Goal: Task Accomplishment & Management: Use online tool/utility

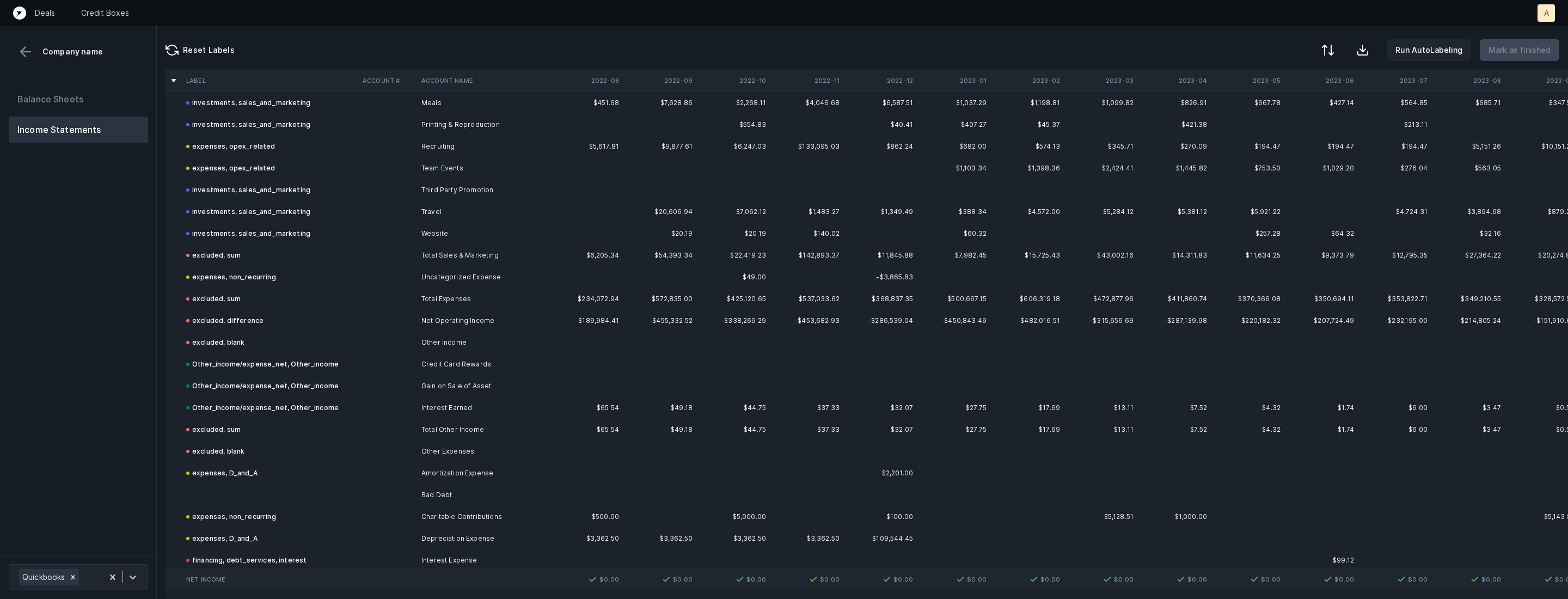
scroll to position [934, 0]
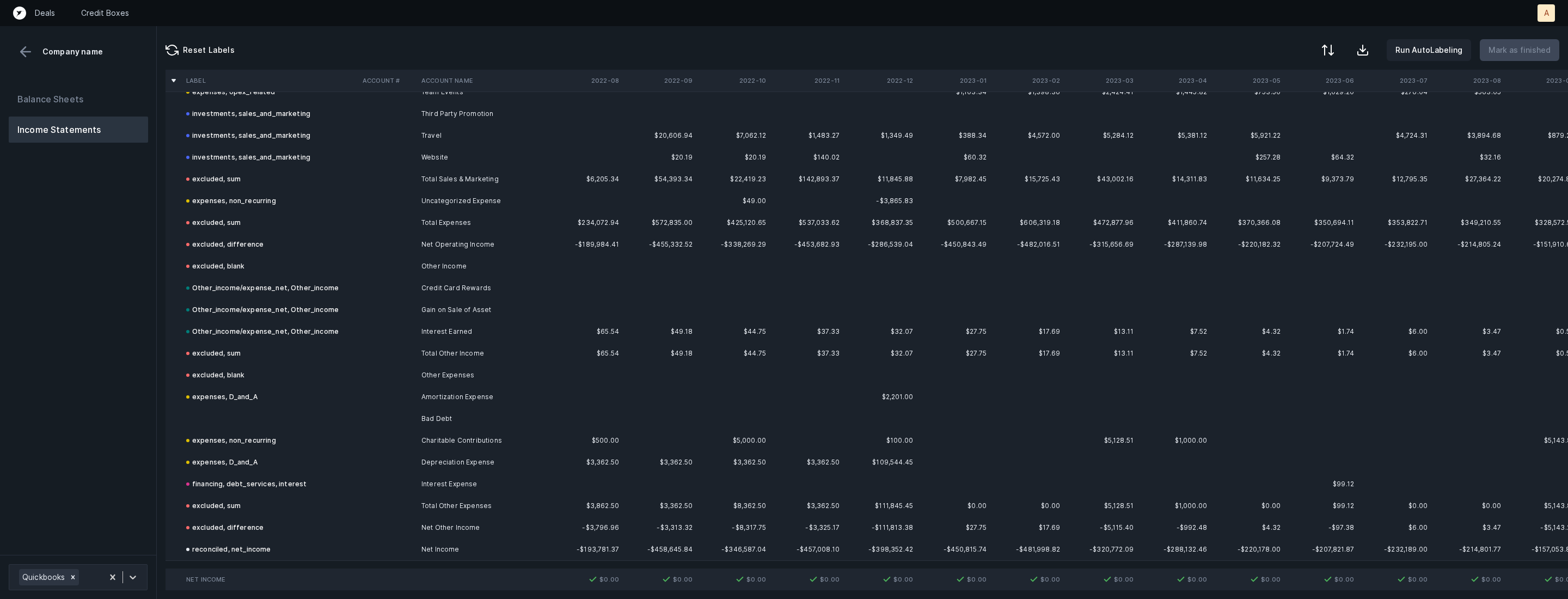
click at [268, 412] on td at bounding box center [269, 418] width 176 height 22
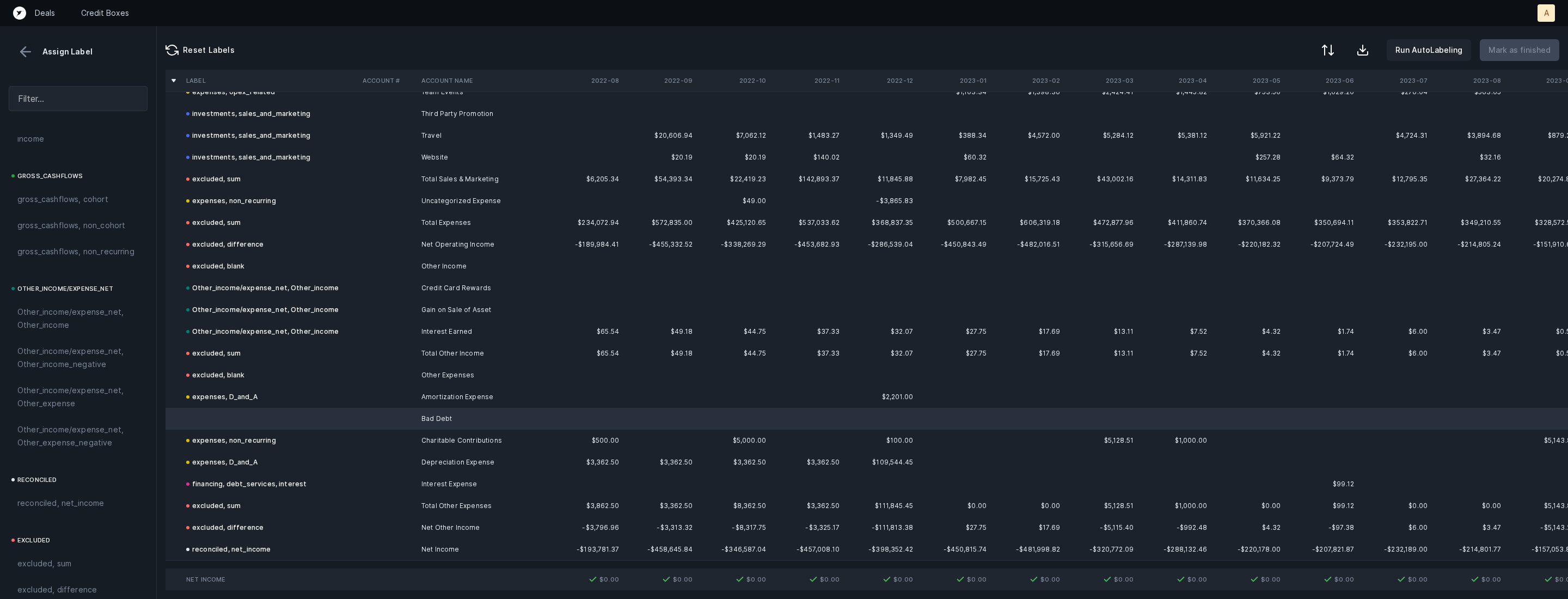
scroll to position [1201, 0]
click at [82, 331] on span "Other_income/expense_net, Other_expense" at bounding box center [78, 331] width 122 height 26
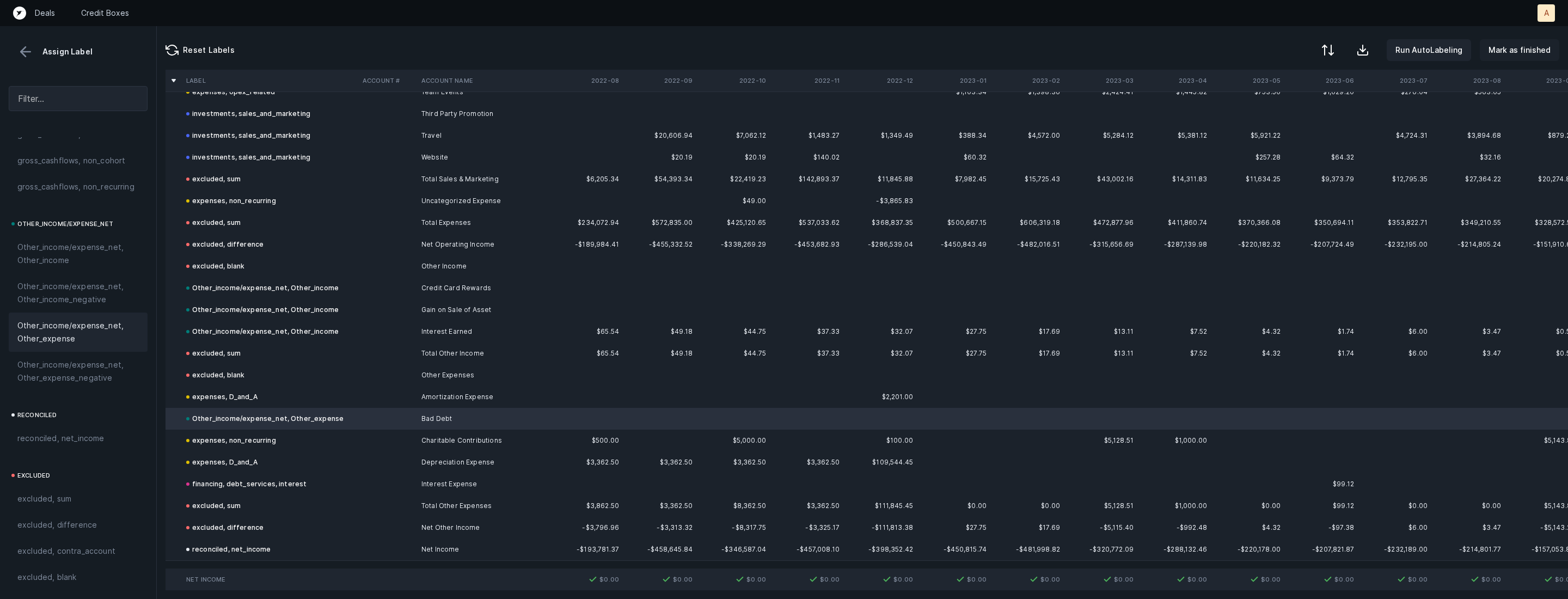
click at [1520, 49] on p "Mark as finished" at bounding box center [1518, 50] width 62 height 13
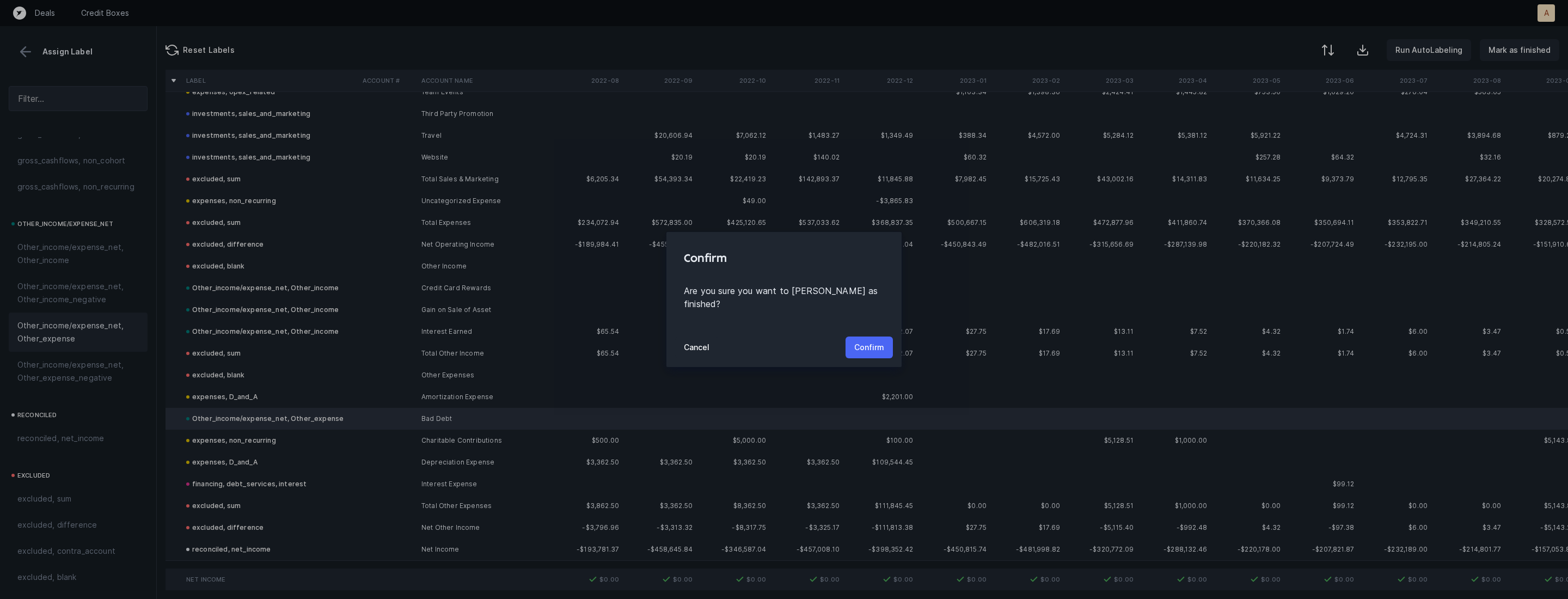
click at [863, 342] on p "Confirm" at bounding box center [868, 348] width 30 height 13
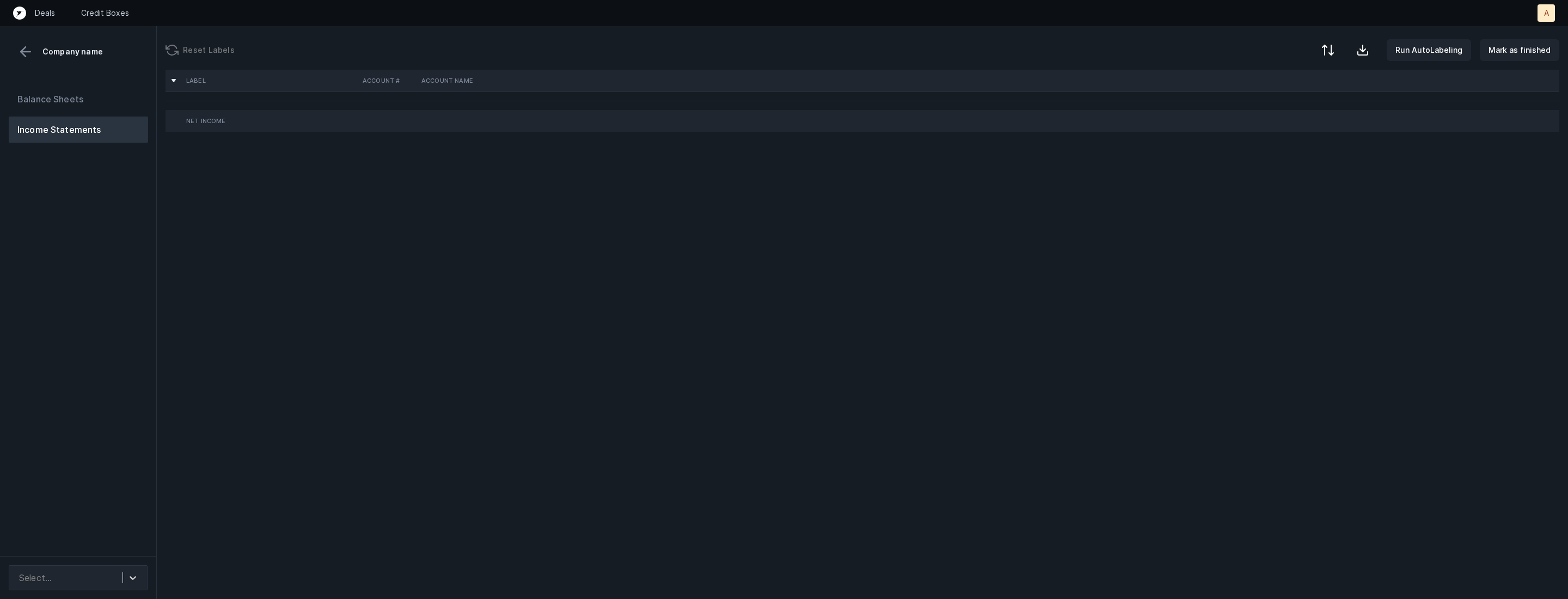
click at [127, 301] on div "Balance Sheets Income Statements" at bounding box center [78, 316] width 157 height 479
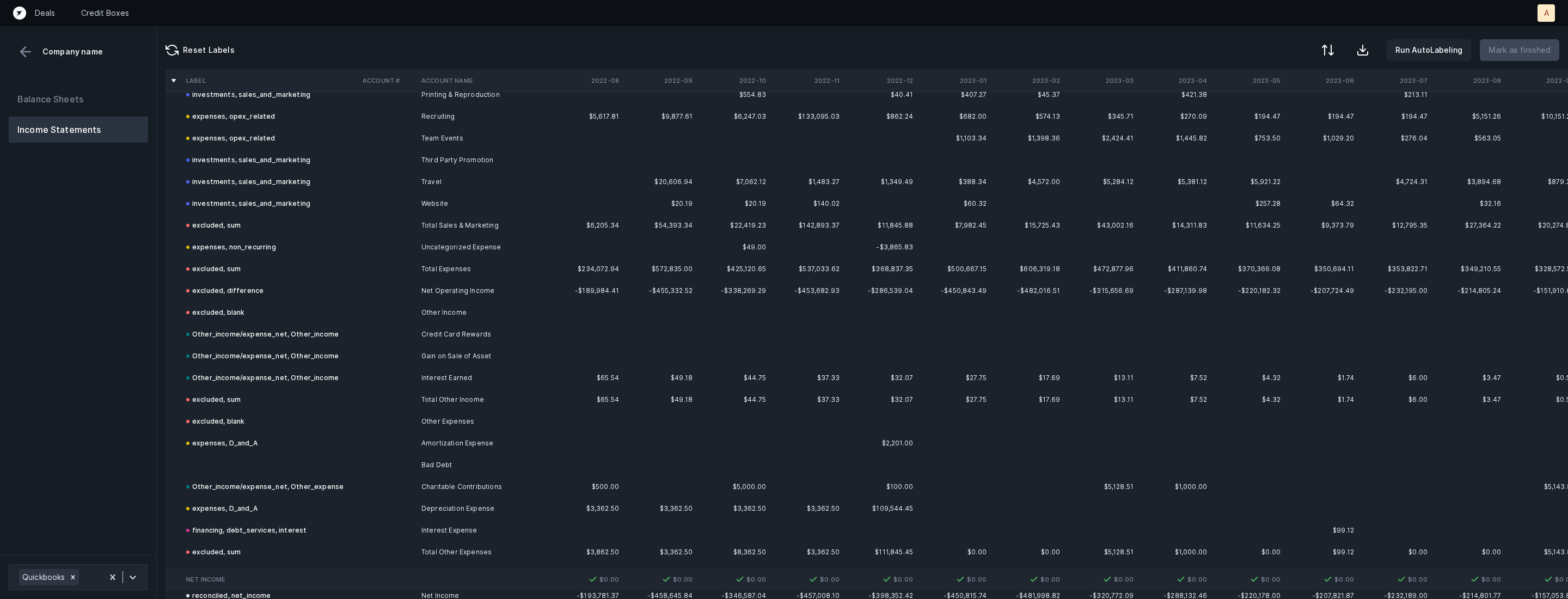
scroll to position [934, 0]
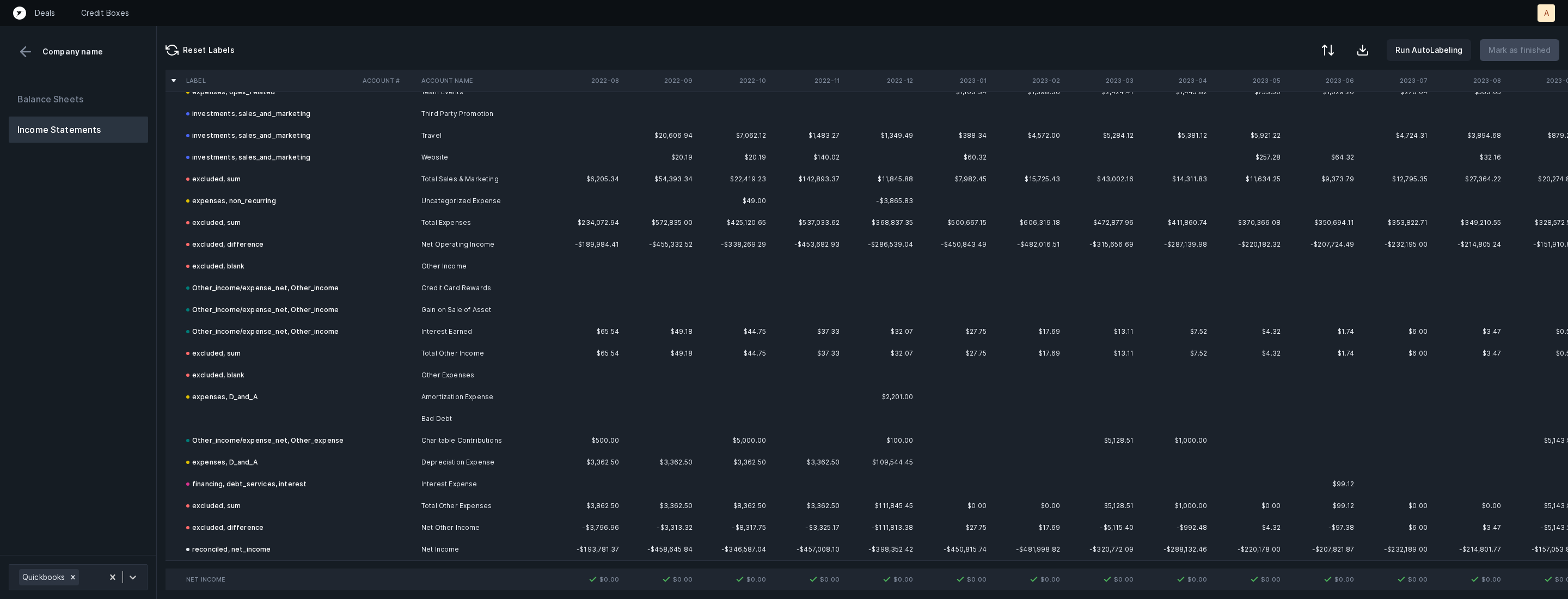
click at [410, 419] on td at bounding box center [387, 418] width 59 height 22
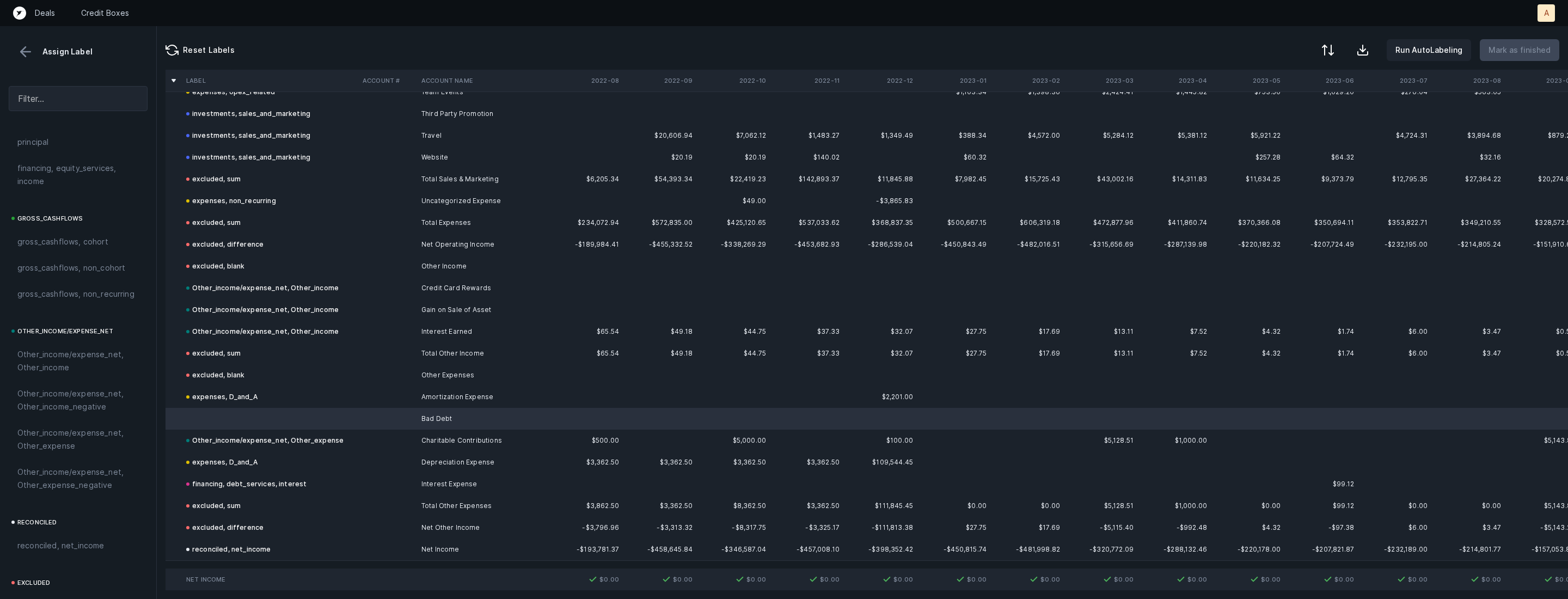
scroll to position [1201, 0]
click at [104, 338] on span "Other_income/expense_net, Other_expense" at bounding box center [78, 331] width 122 height 26
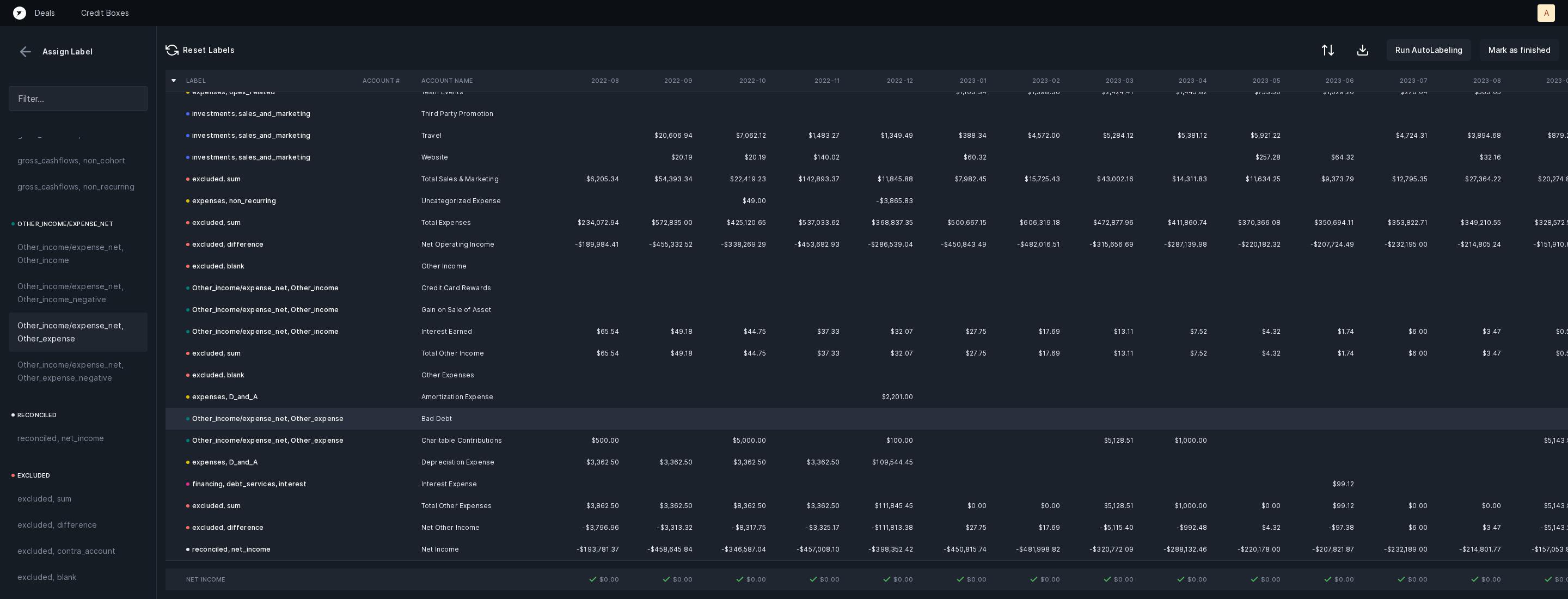
click at [1501, 46] on p "Mark as finished" at bounding box center [1518, 50] width 62 height 13
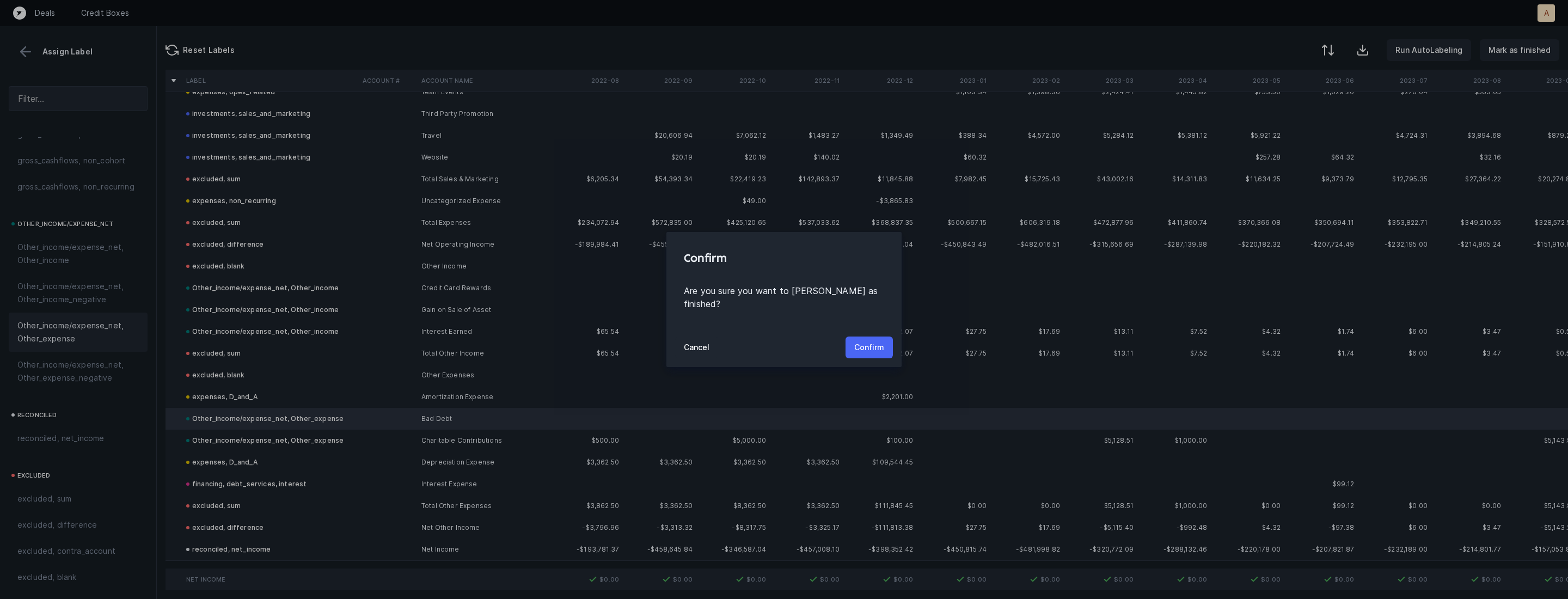
click at [885, 339] on button "Confirm" at bounding box center [869, 347] width 48 height 22
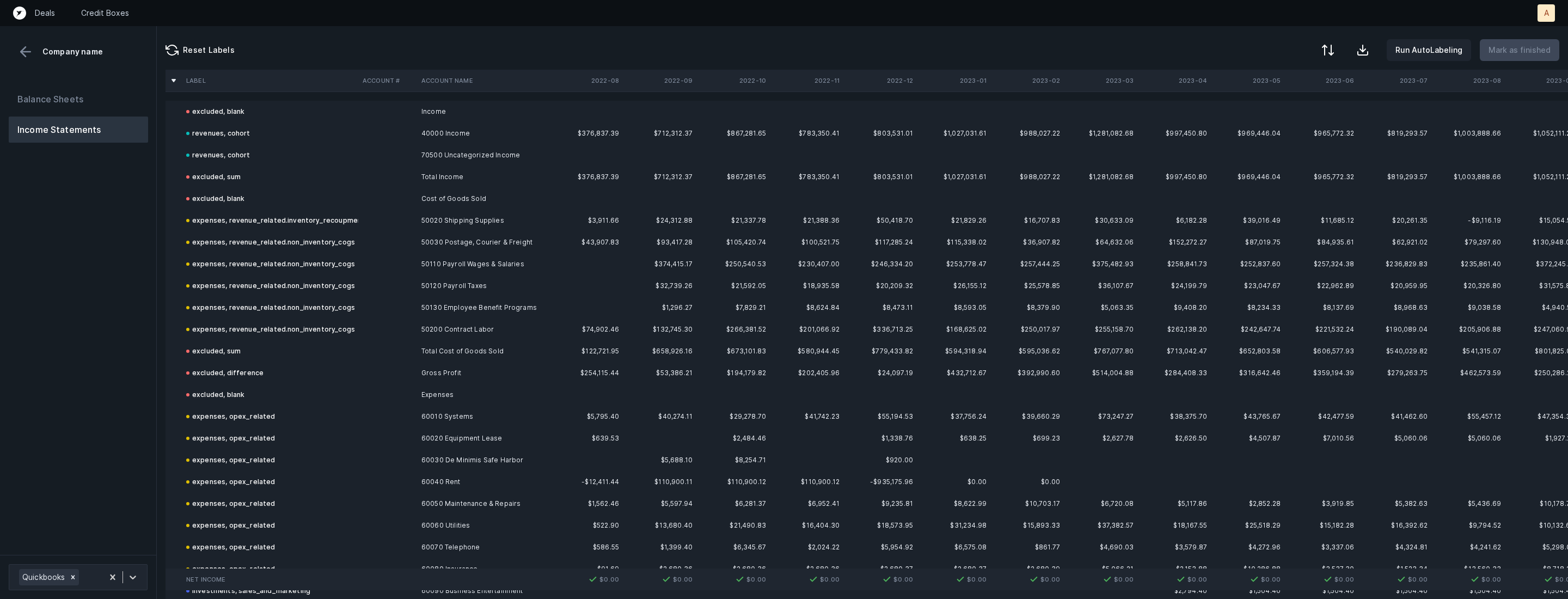
click at [111, 372] on div "Balance Sheets Income Statements" at bounding box center [78, 315] width 157 height 477
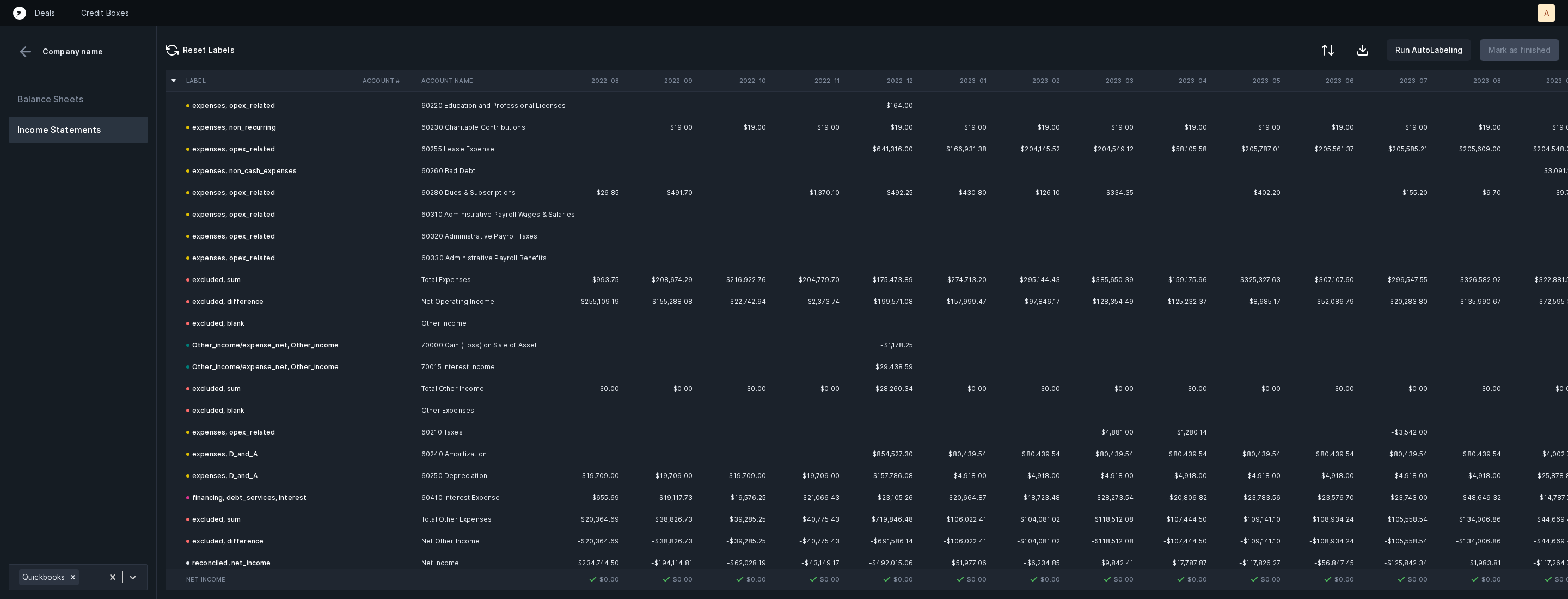
scroll to position [760, 0]
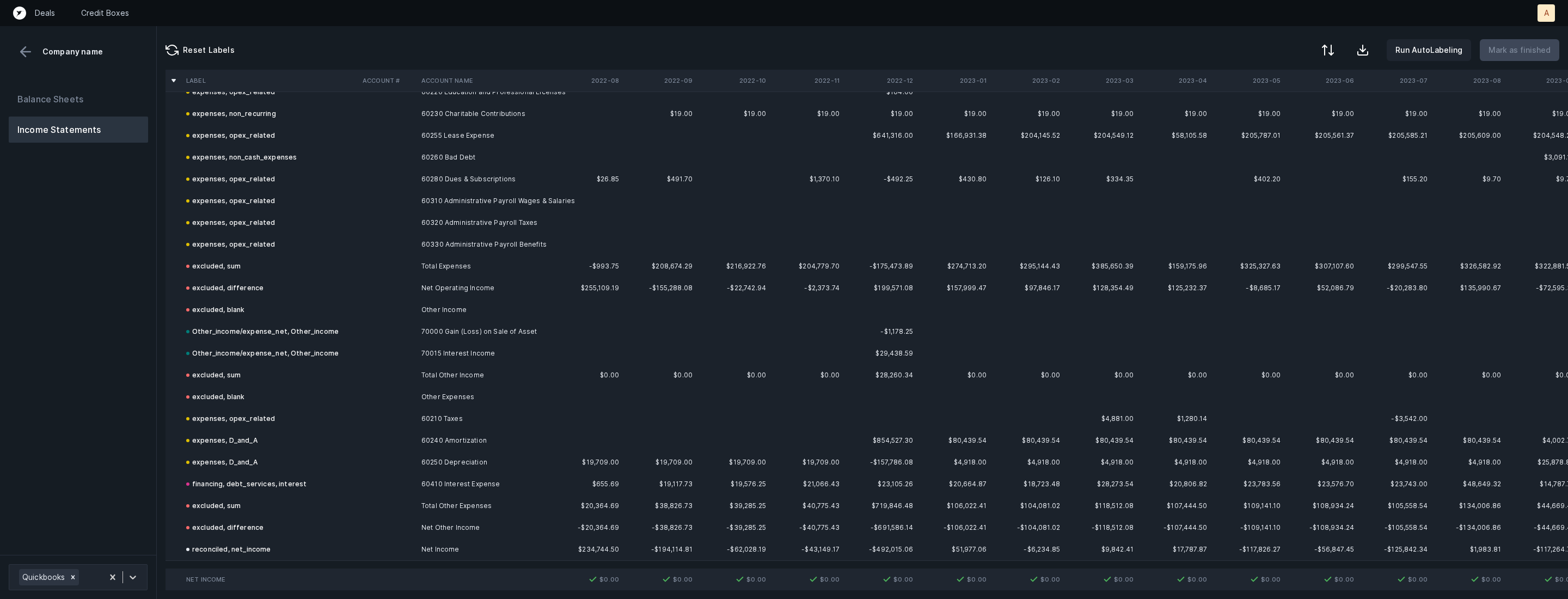
click at [151, 109] on div "Balance Sheets Income Statements" at bounding box center [78, 315] width 157 height 477
click at [128, 103] on button "Balance Sheets" at bounding box center [78, 98] width 139 height 26
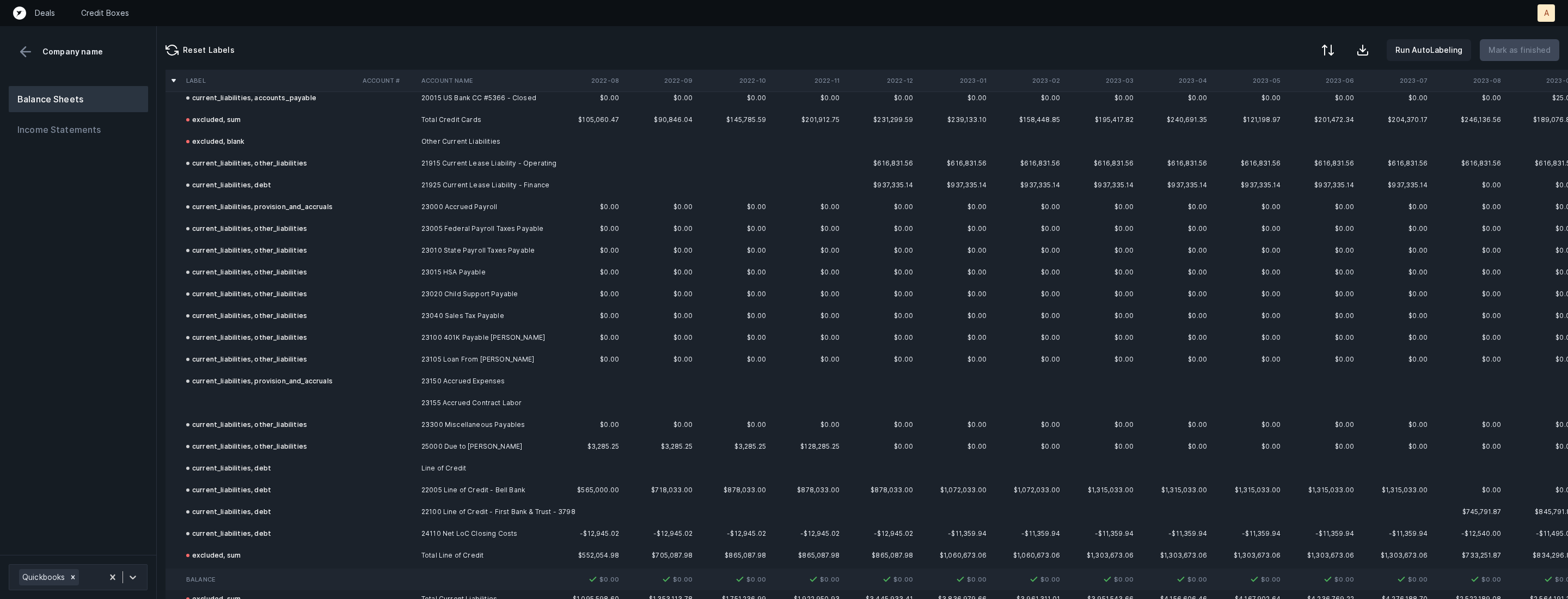
scroll to position [1500, 0]
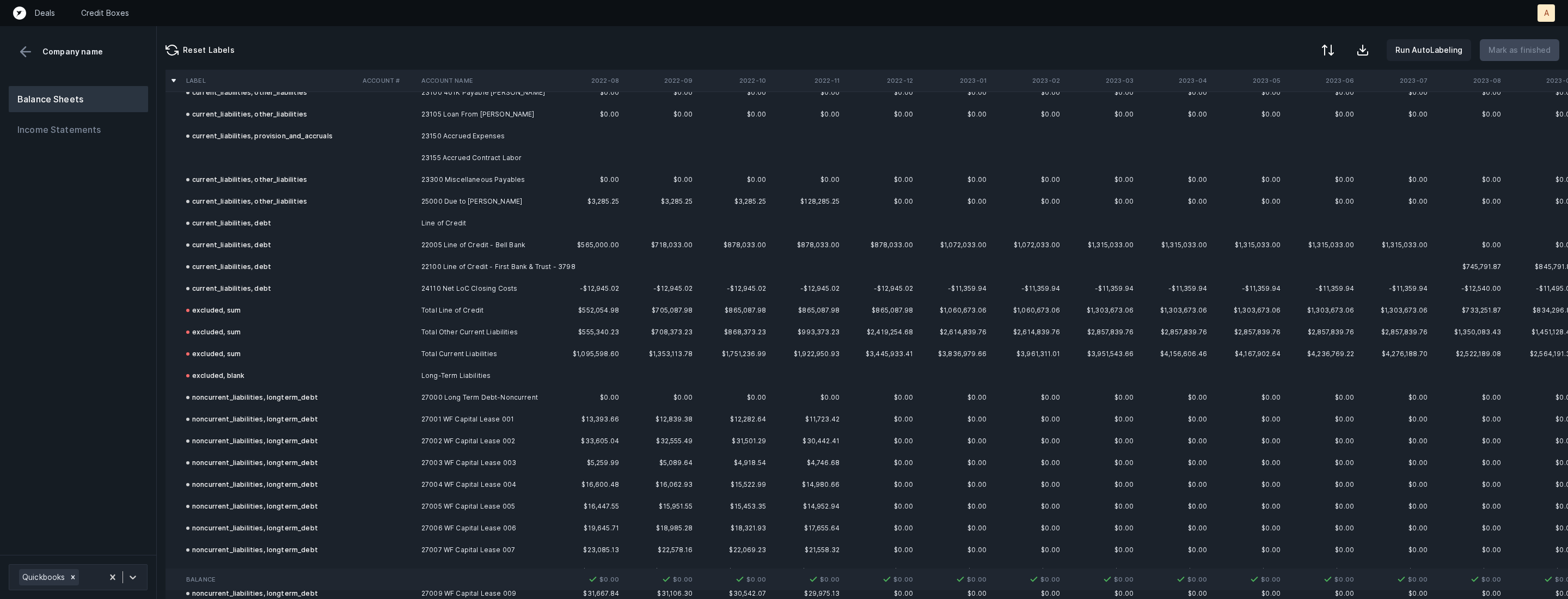
click at [314, 154] on td at bounding box center [269, 157] width 176 height 22
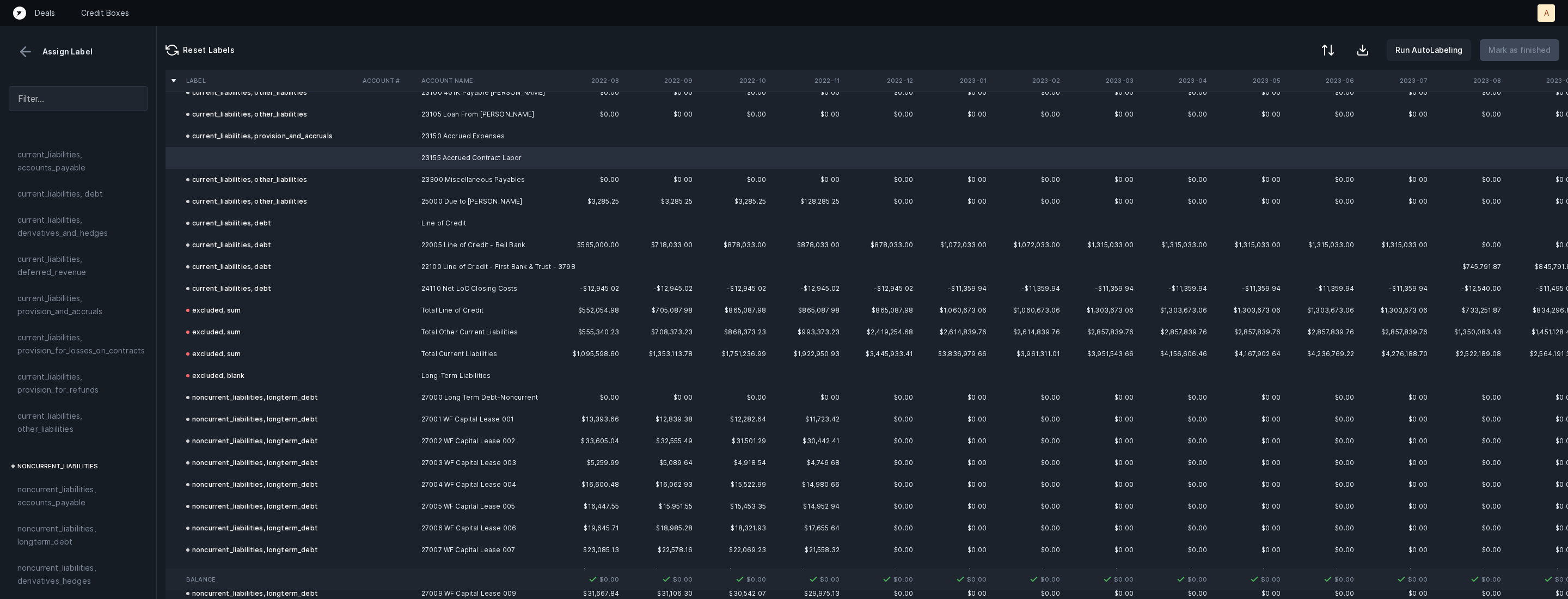
scroll to position [713, 0]
click at [77, 327] on span "current_liabilities, provision_and_accruals" at bounding box center [78, 339] width 122 height 26
click at [1522, 52] on p "Mark as finished" at bounding box center [1518, 50] width 62 height 13
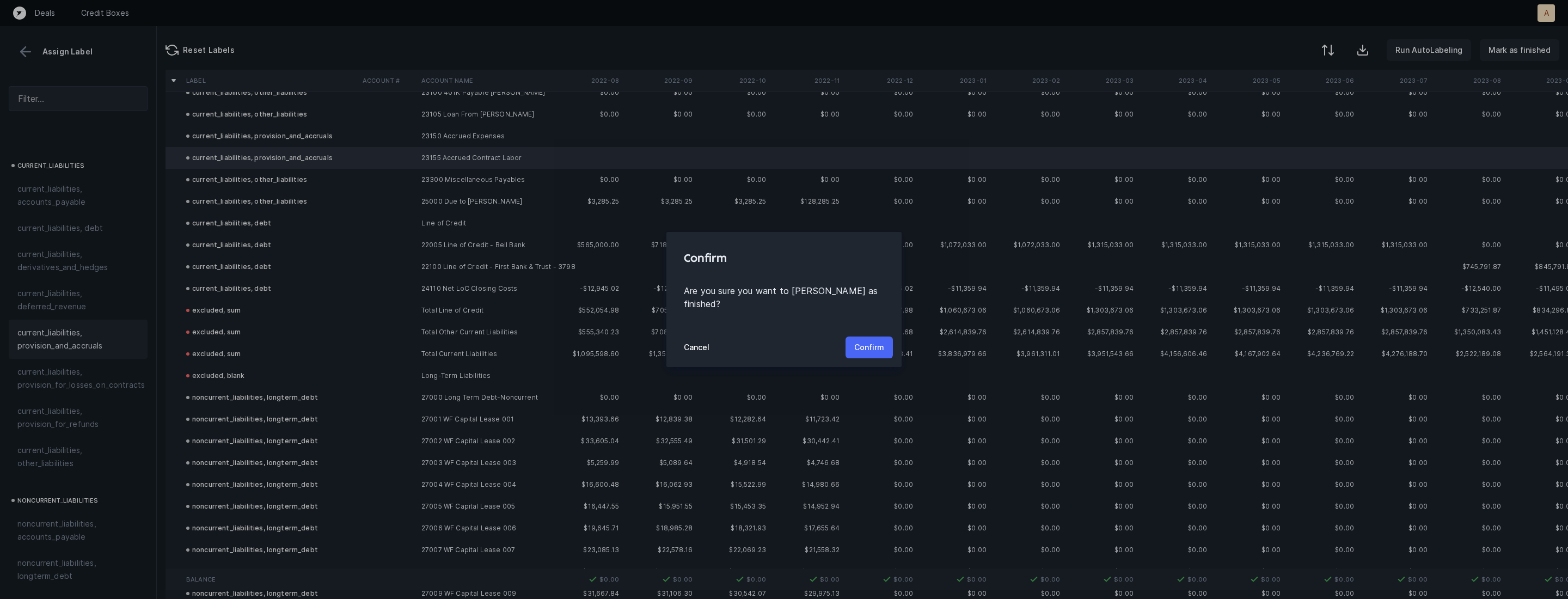
click at [863, 344] on p "Confirm" at bounding box center [868, 348] width 30 height 13
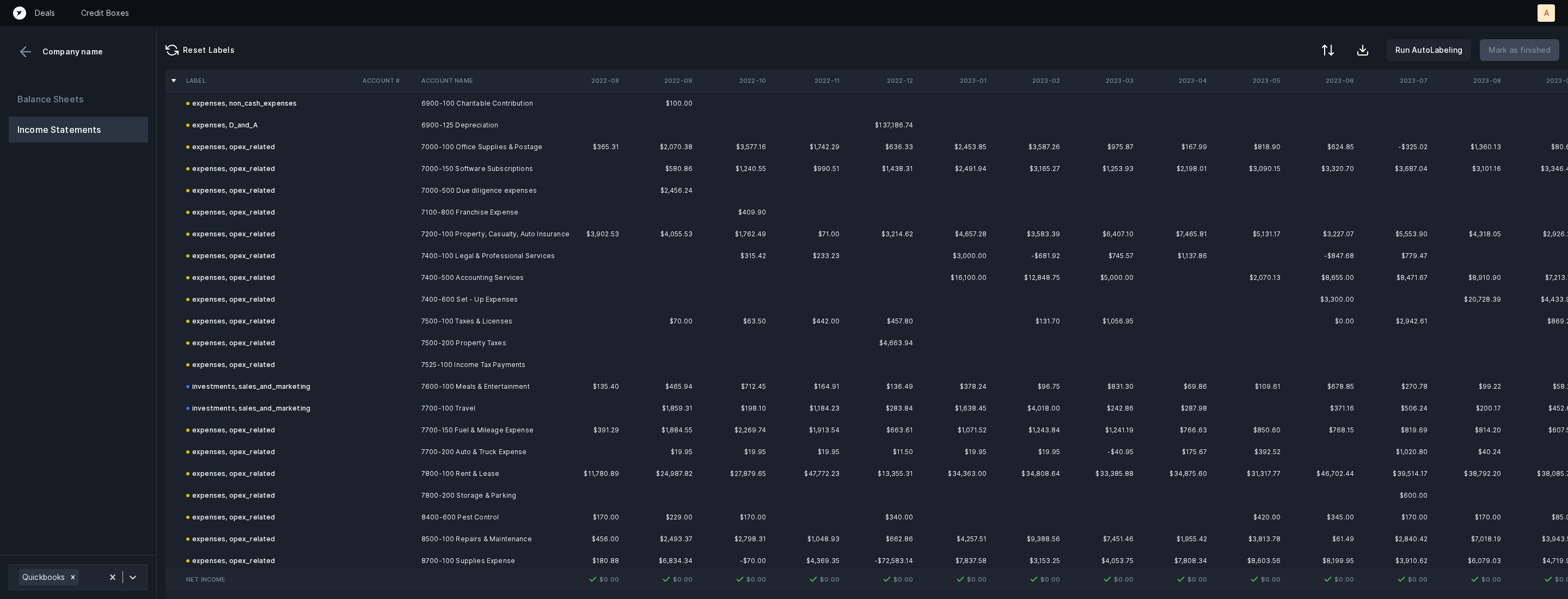
scroll to position [2219, 0]
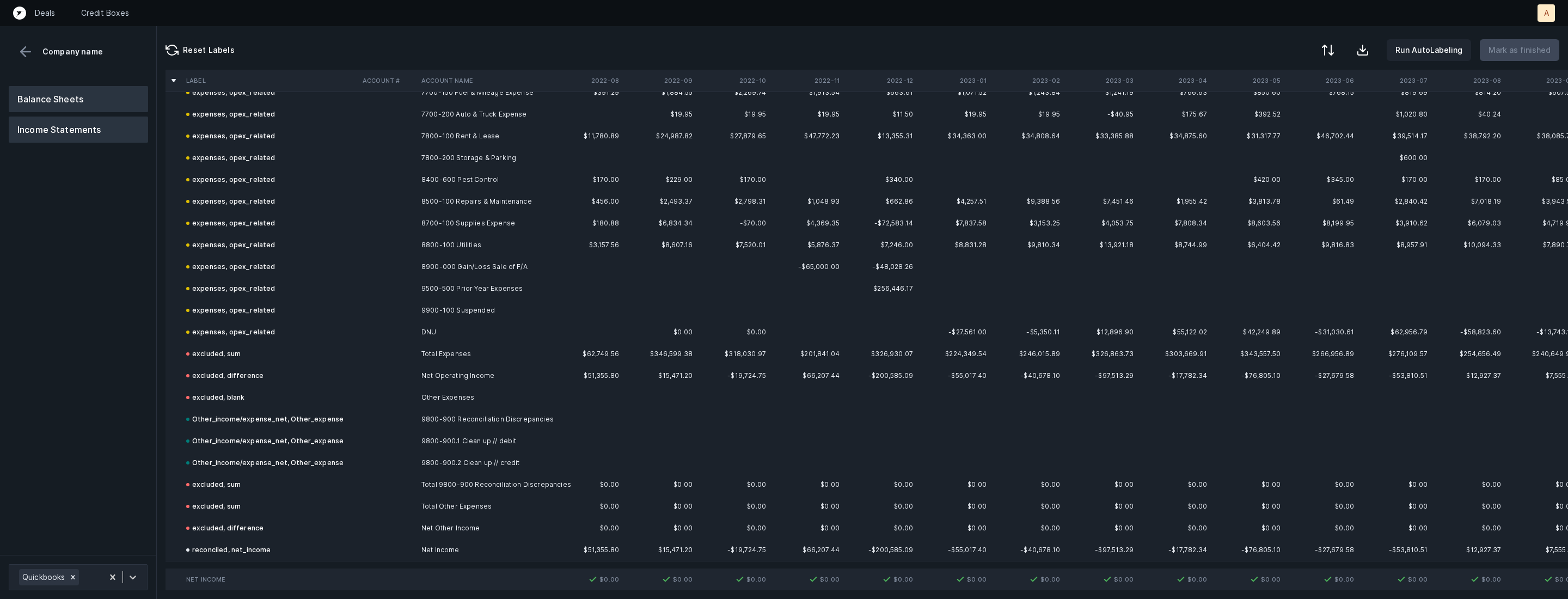
click at [69, 94] on button "Balance Sheets" at bounding box center [78, 98] width 139 height 26
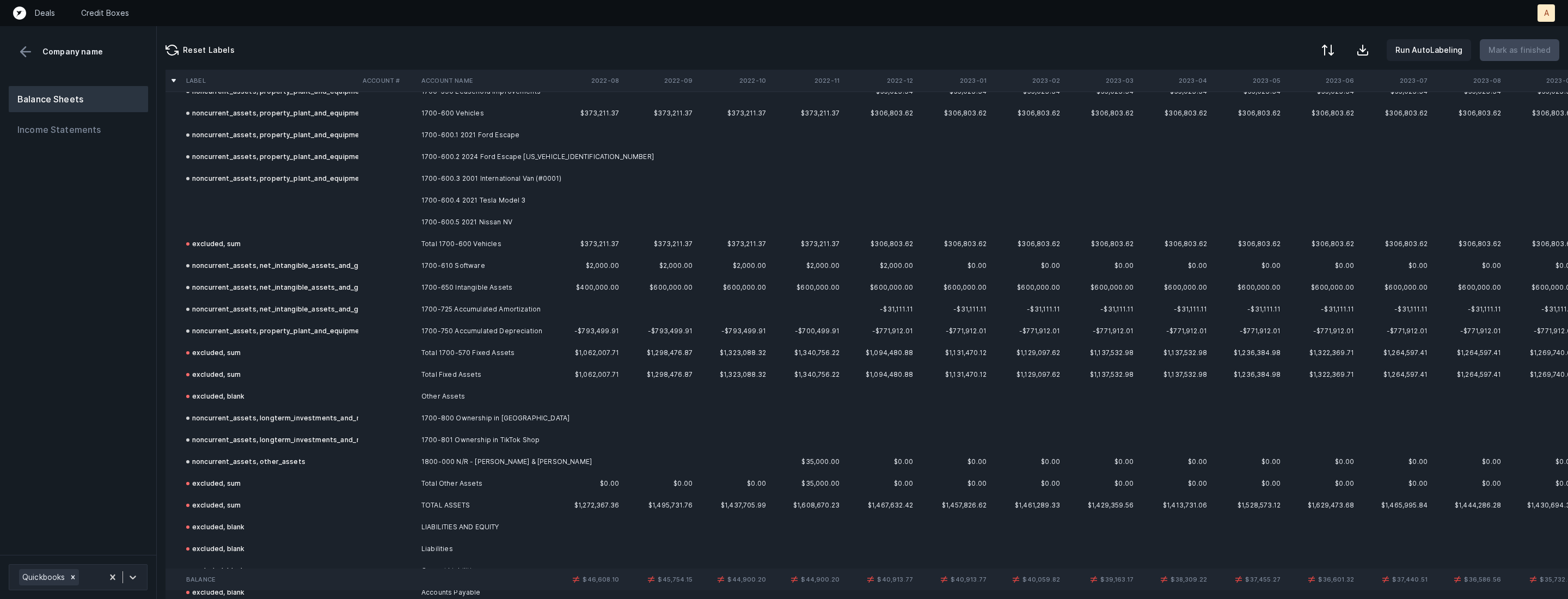
scroll to position [2844, 0]
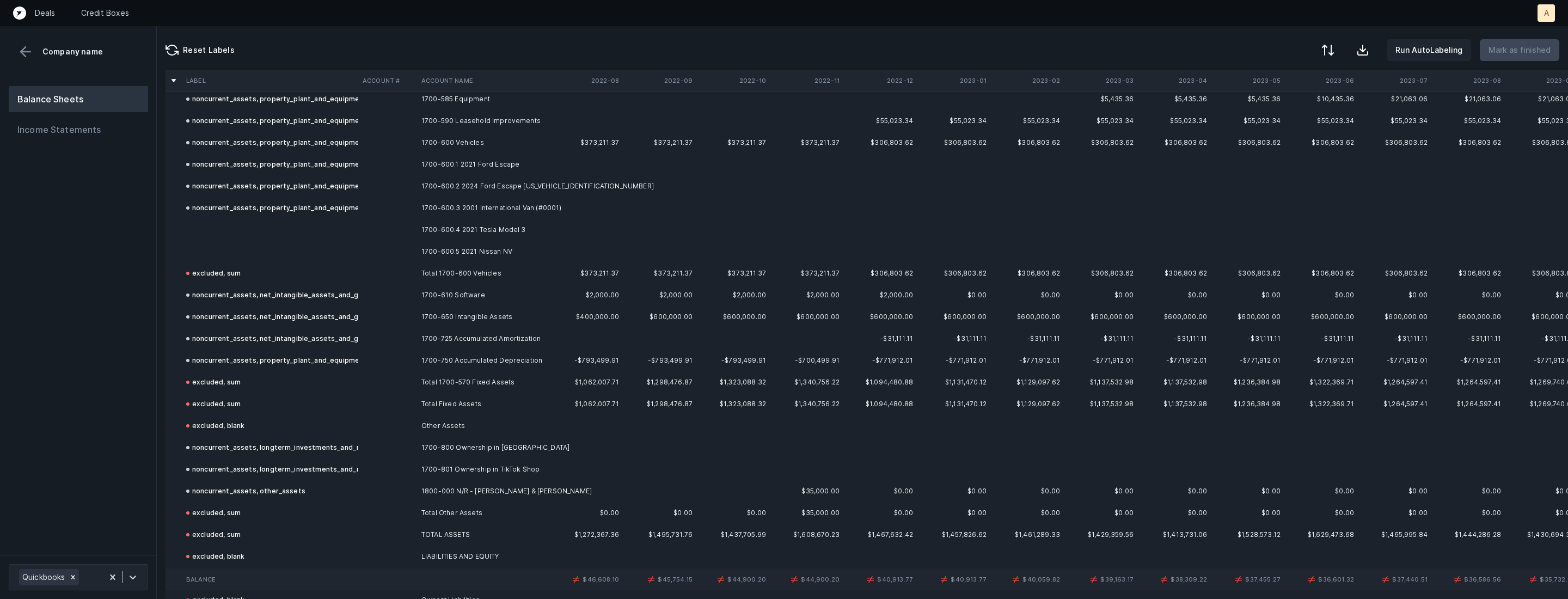
click at [309, 233] on td at bounding box center [269, 230] width 176 height 22
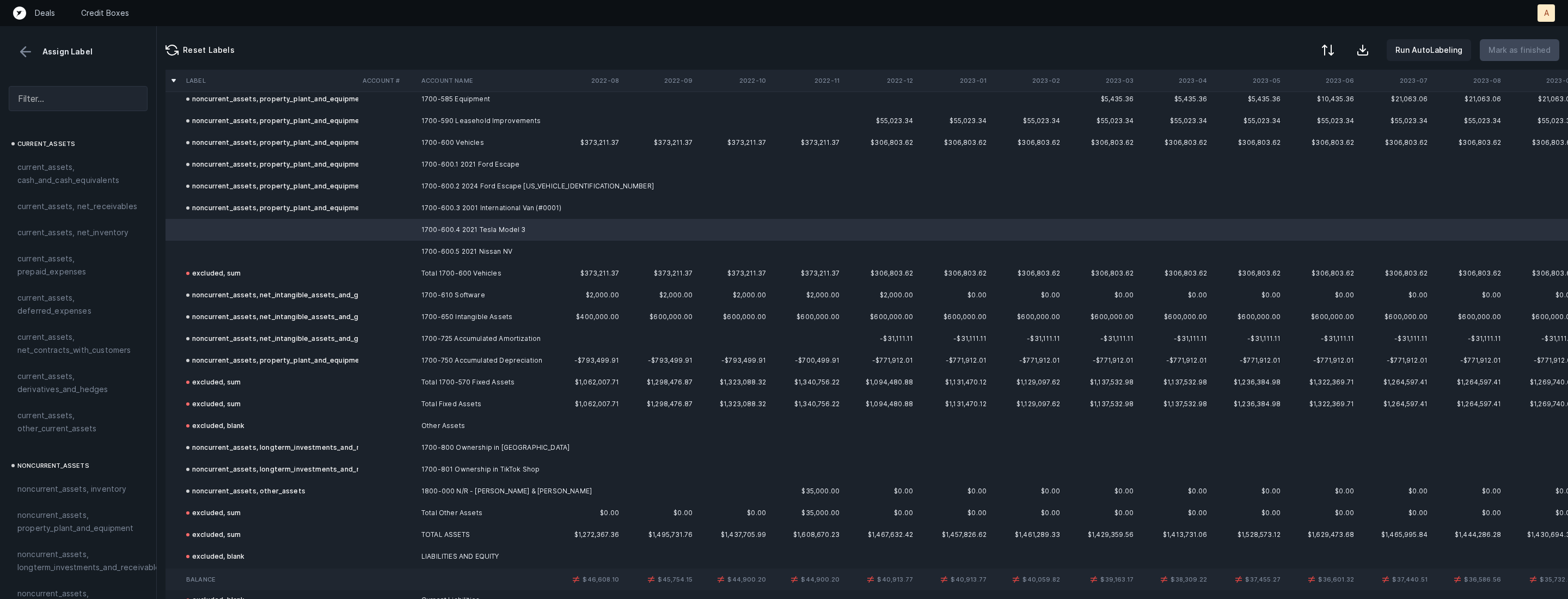
click at [293, 246] on td at bounding box center [269, 251] width 176 height 22
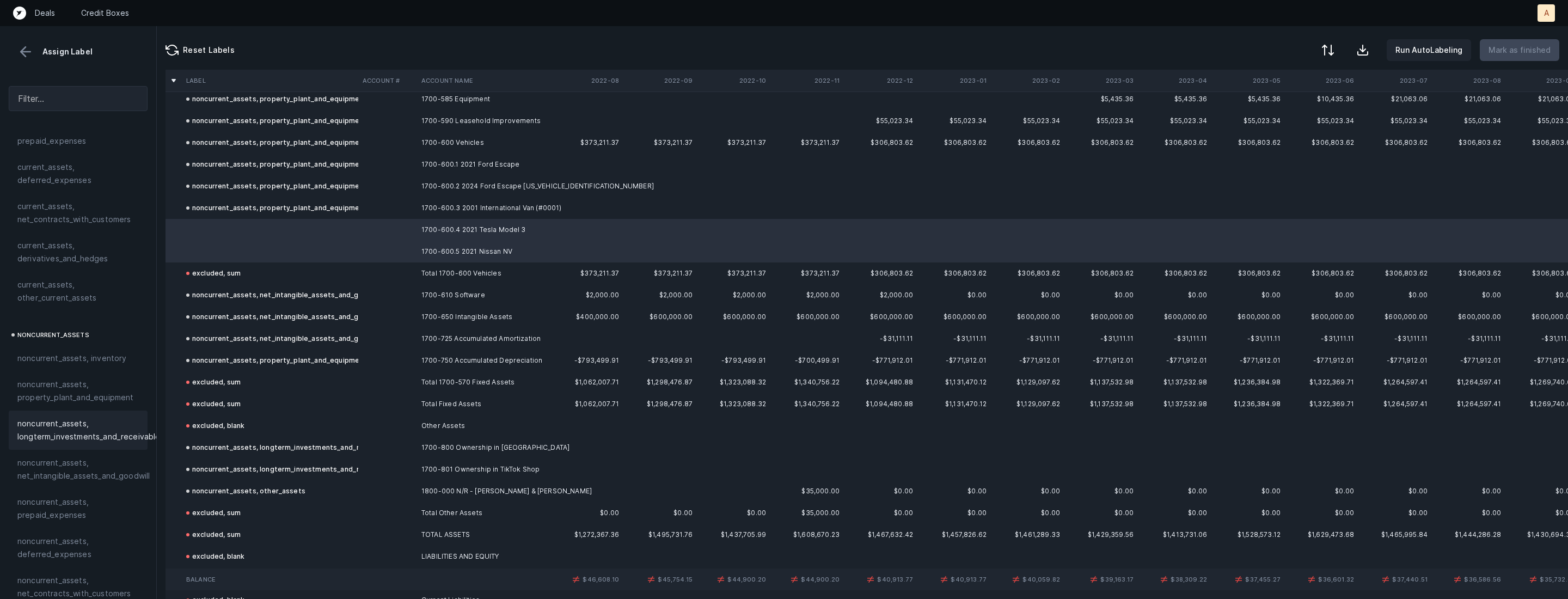
scroll to position [148, 0]
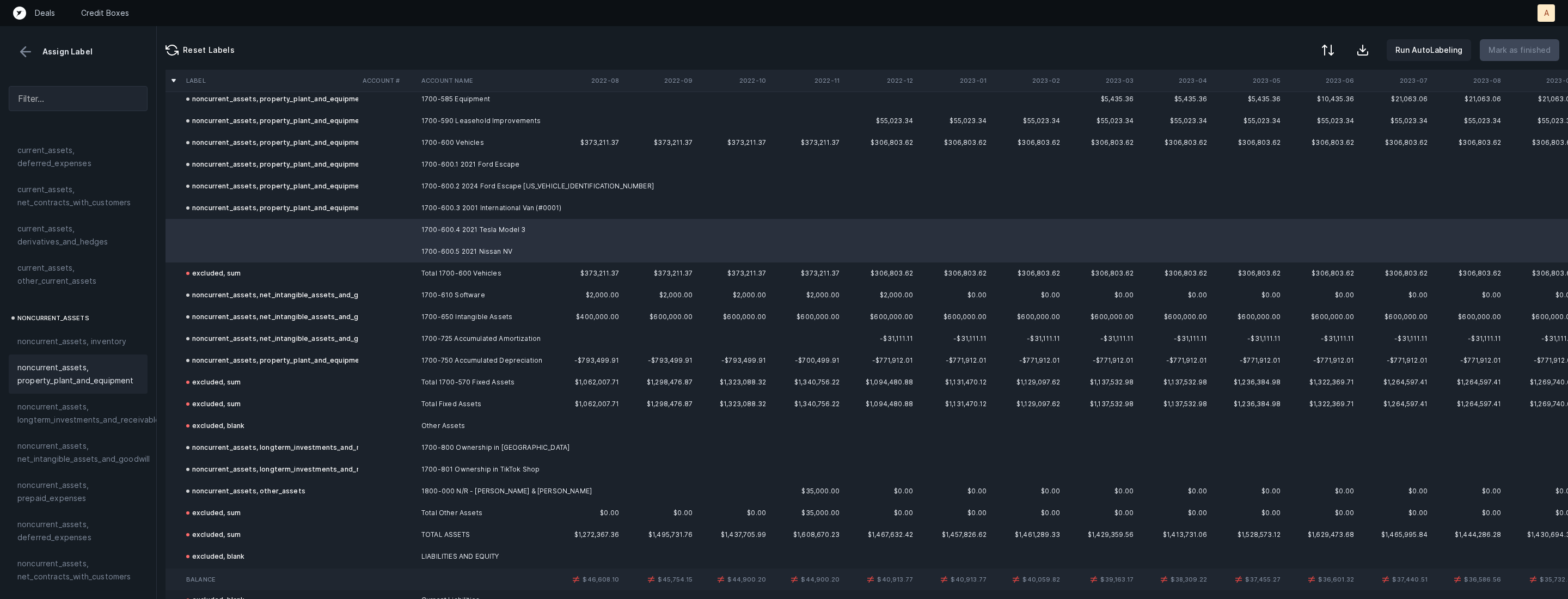
click at [80, 382] on span "noncurrent_assets, property_plant_and_equipment" at bounding box center [78, 373] width 122 height 26
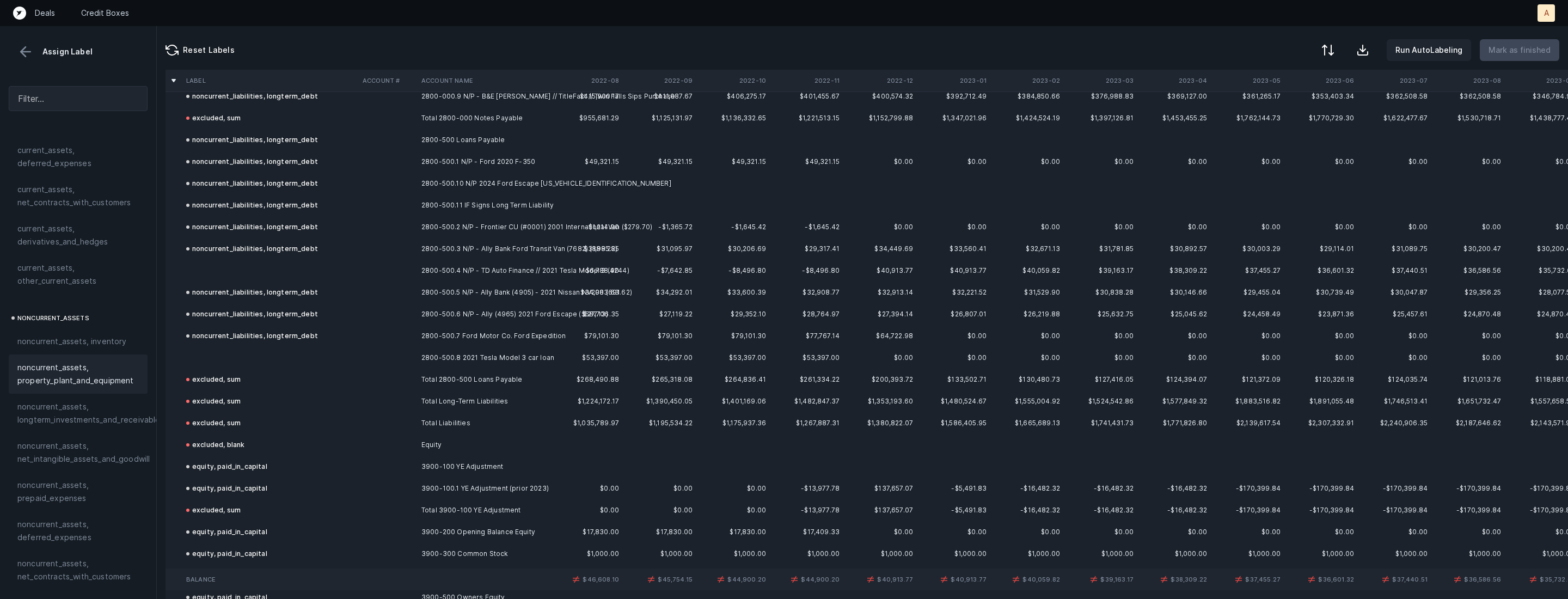
scroll to position [5400, 0]
click at [330, 271] on td at bounding box center [269, 266] width 176 height 22
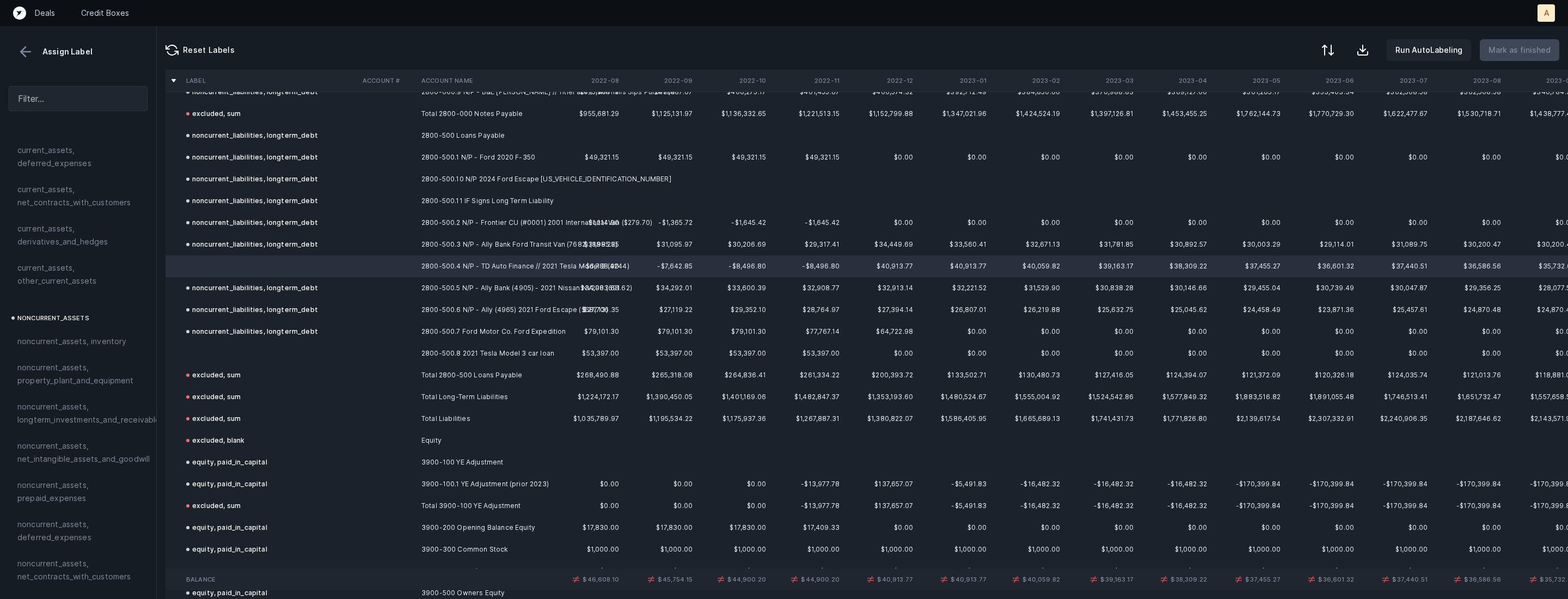
click at [234, 353] on td at bounding box center [269, 353] width 176 height 22
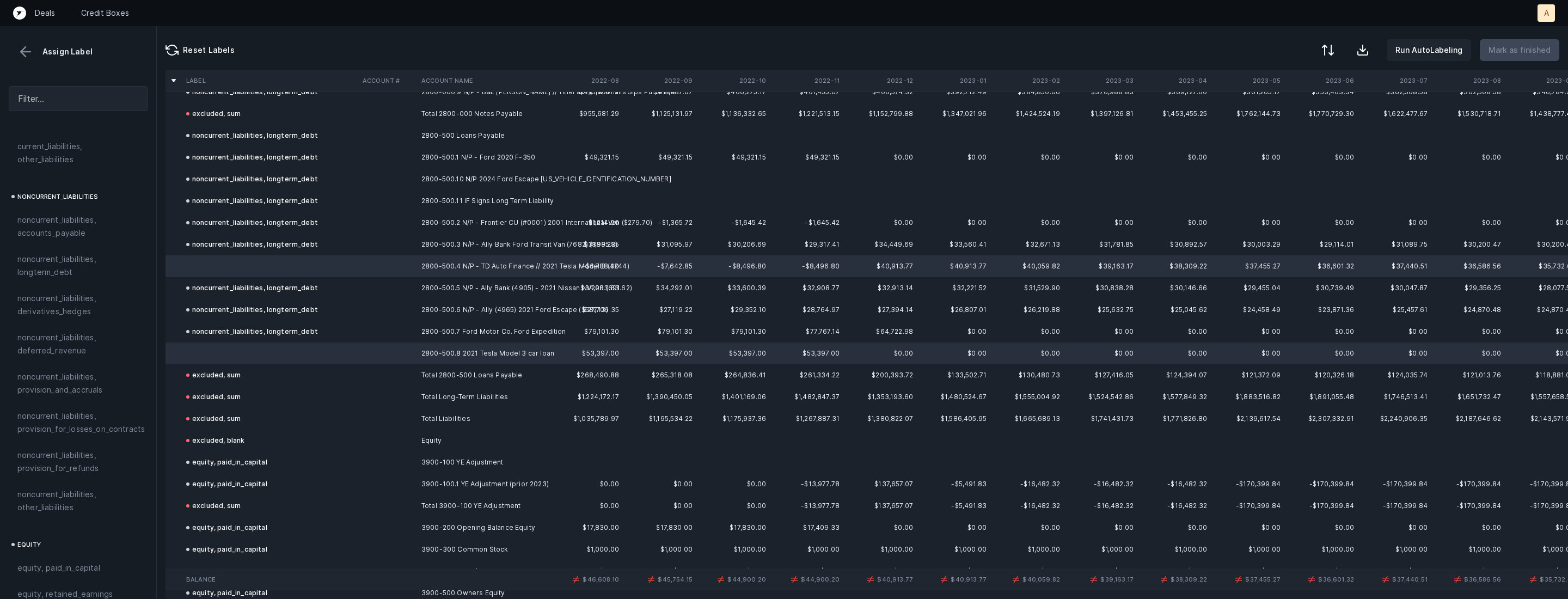
scroll to position [961, 0]
click at [56, 319] on span "noncurrent_liabilities, longterm_debt" at bounding box center [78, 321] width 122 height 26
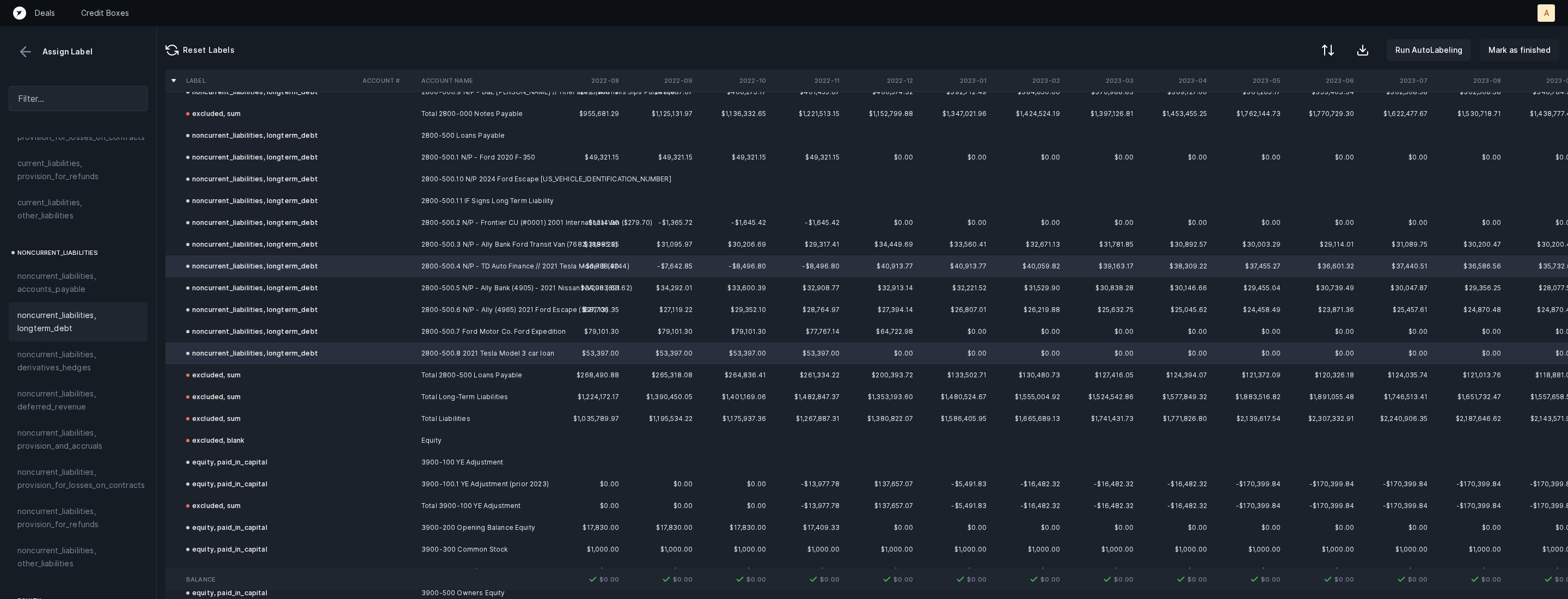
click at [1495, 49] on p "Mark as finished" at bounding box center [1518, 50] width 62 height 13
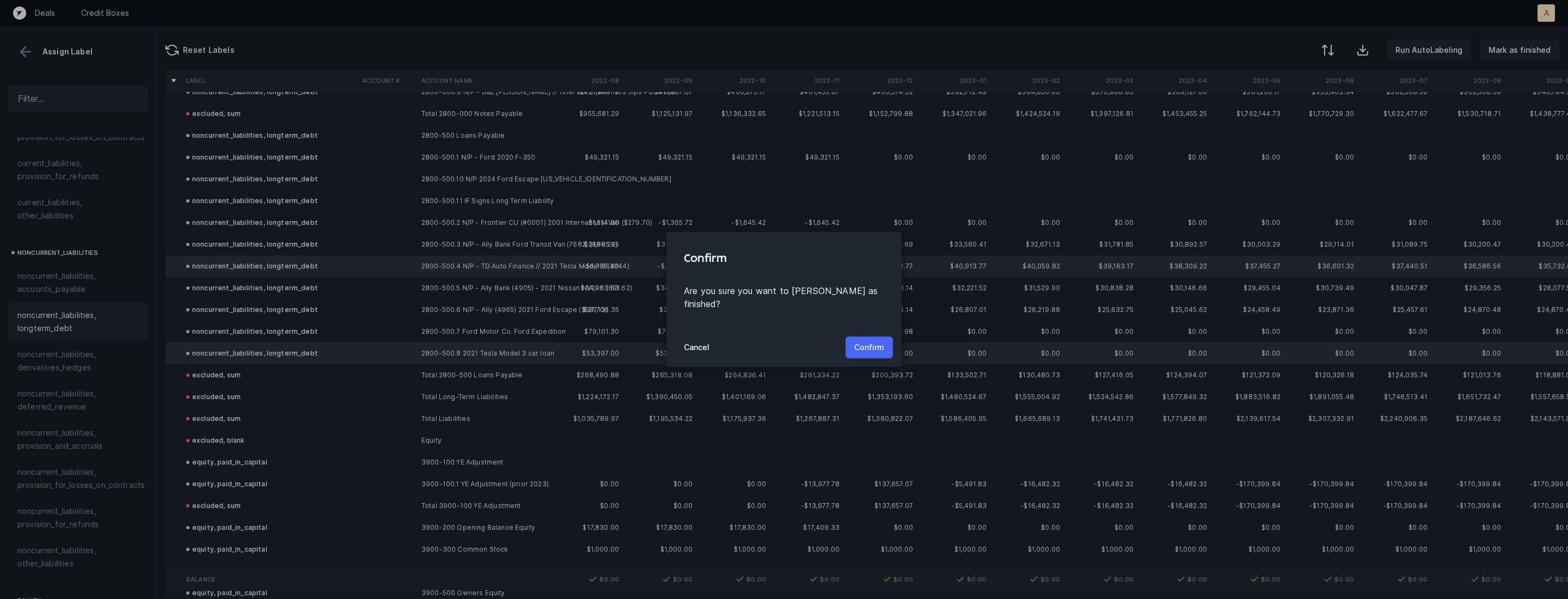
click at [853, 342] on button "Confirm" at bounding box center [869, 347] width 48 height 22
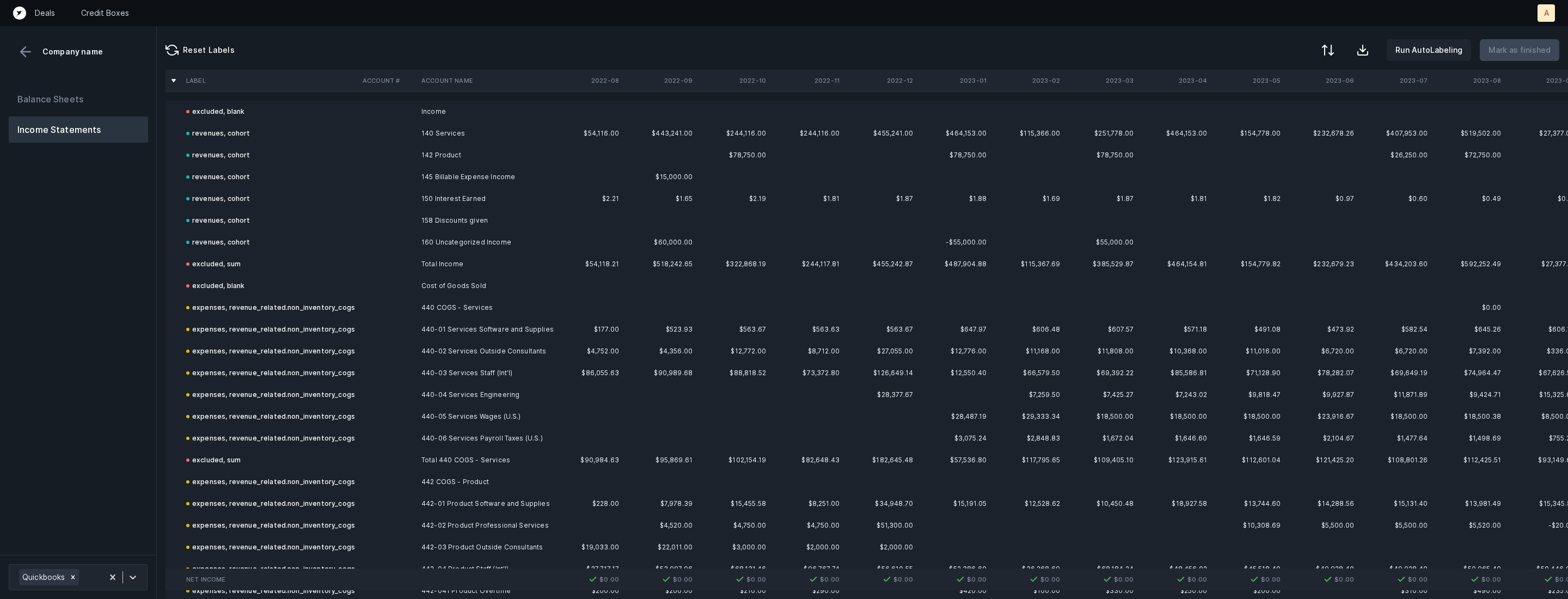
click at [123, 339] on div "Balance Sheets Income Statements" at bounding box center [78, 315] width 157 height 477
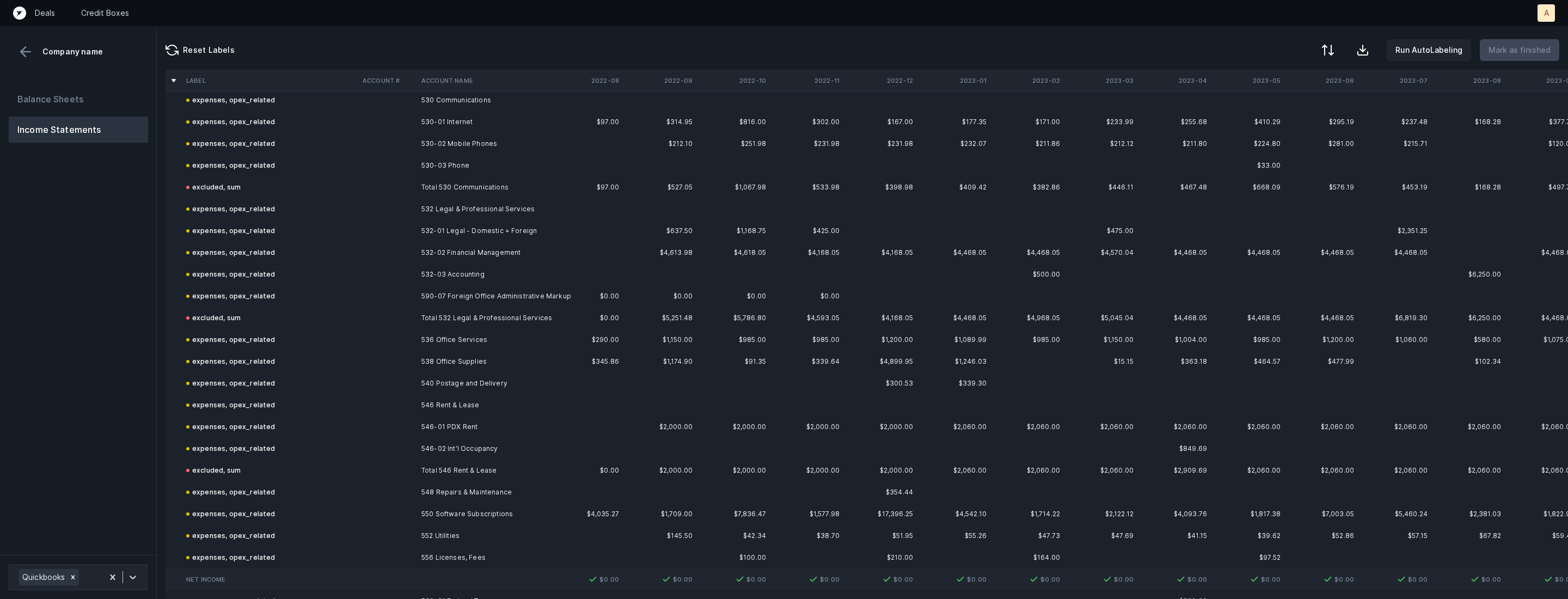
scroll to position [2764, 0]
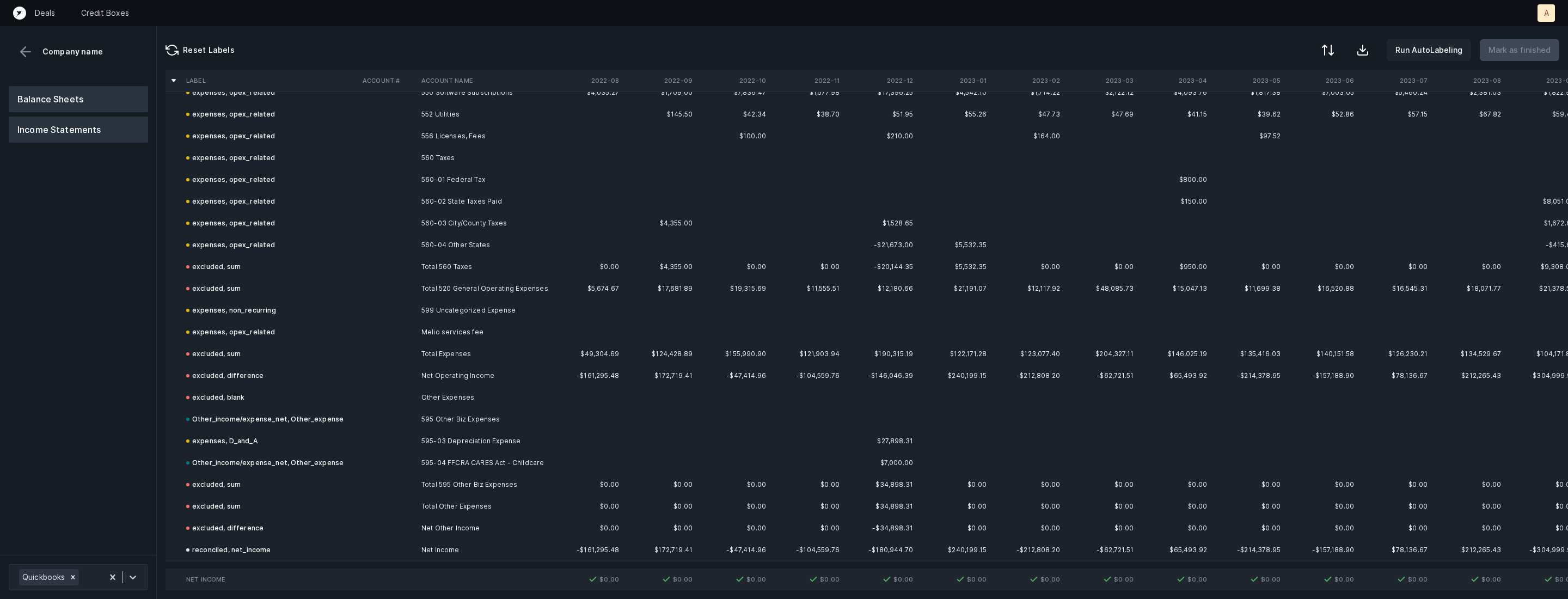
click at [119, 104] on button "Balance Sheets" at bounding box center [78, 98] width 139 height 26
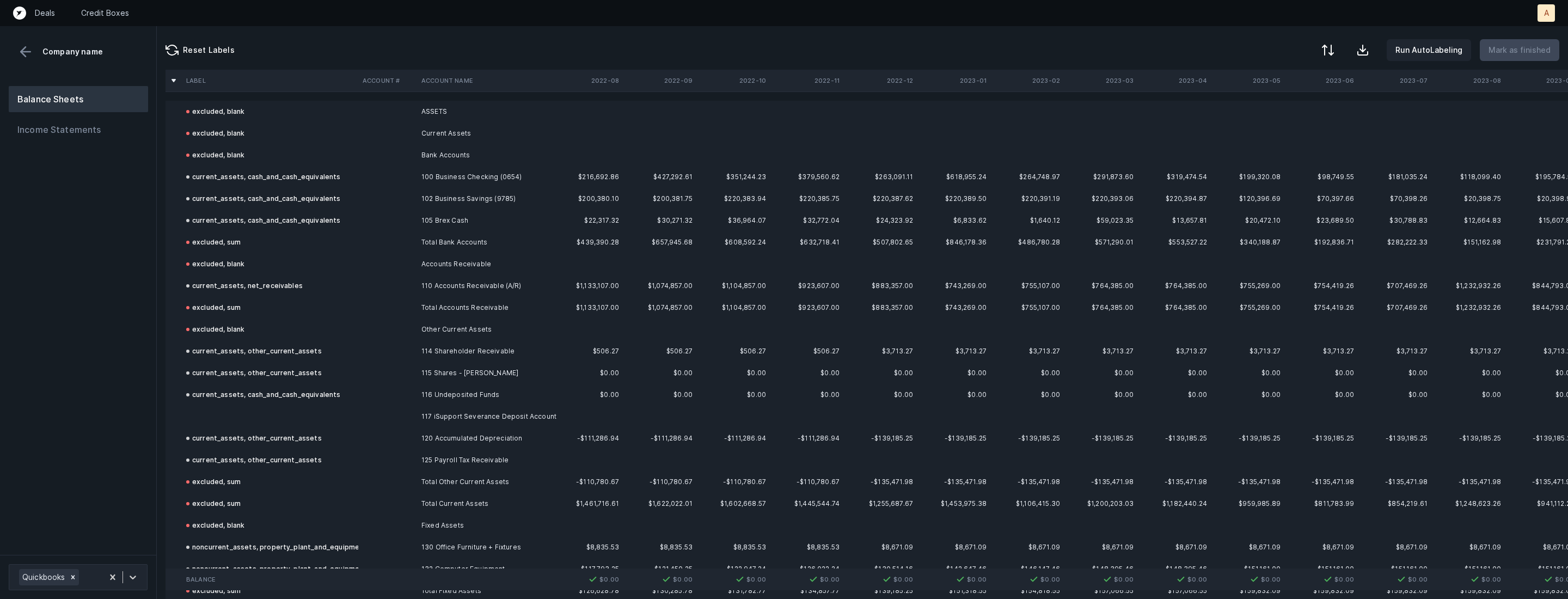
click at [327, 414] on td at bounding box center [269, 416] width 176 height 22
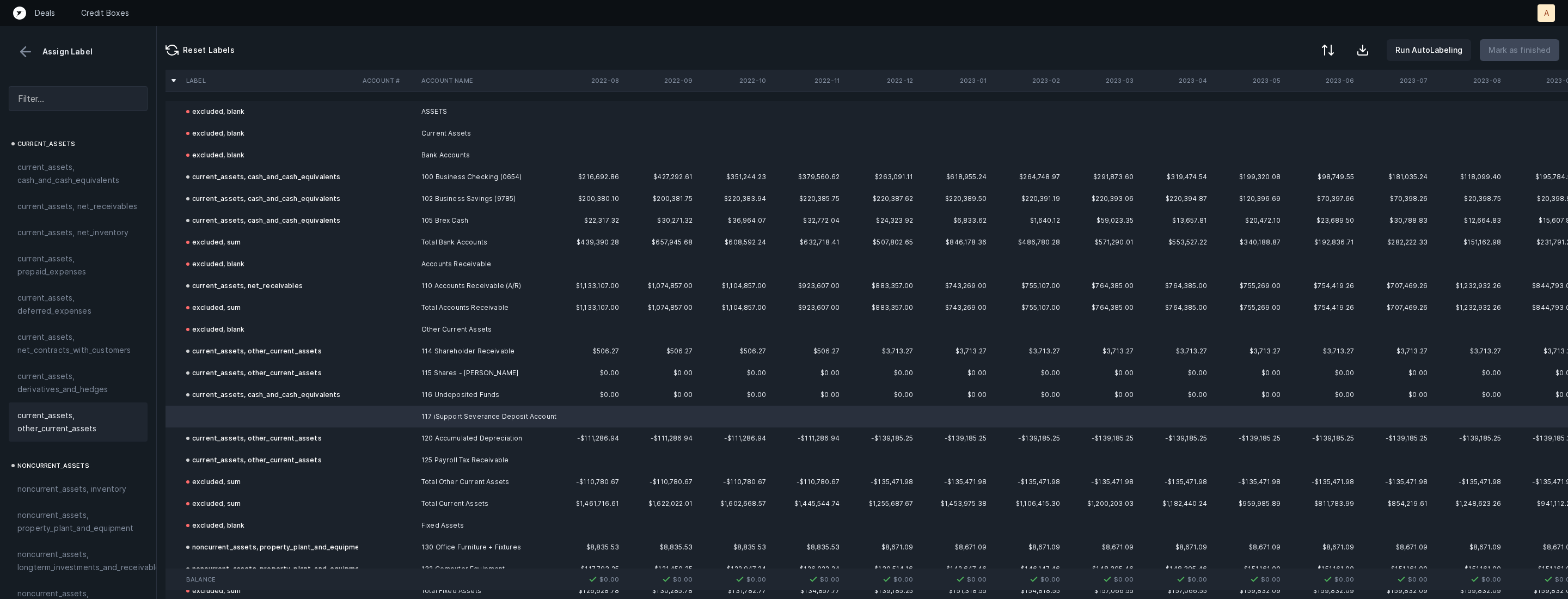
click at [67, 417] on span "current_assets, other_current_assets" at bounding box center [78, 421] width 122 height 26
click at [1535, 51] on p "Mark as finished" at bounding box center [1518, 50] width 62 height 13
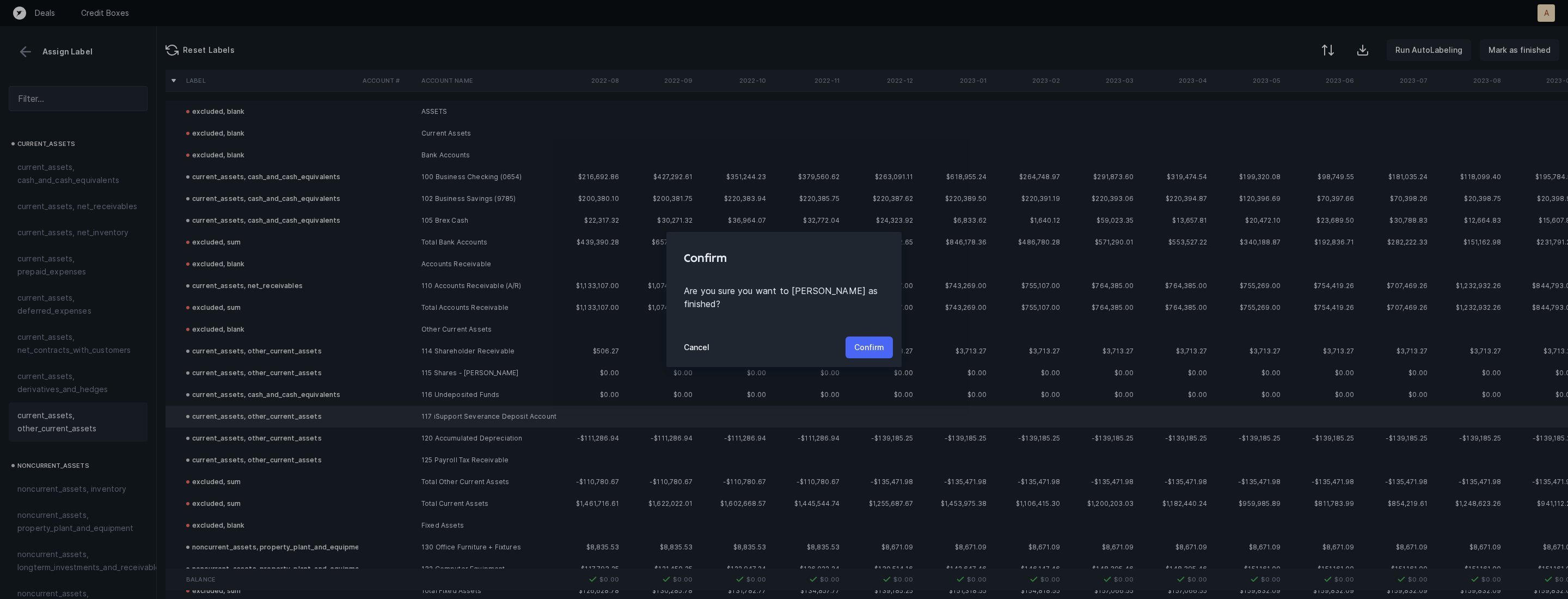
click at [885, 340] on button "Confirm" at bounding box center [869, 347] width 48 height 22
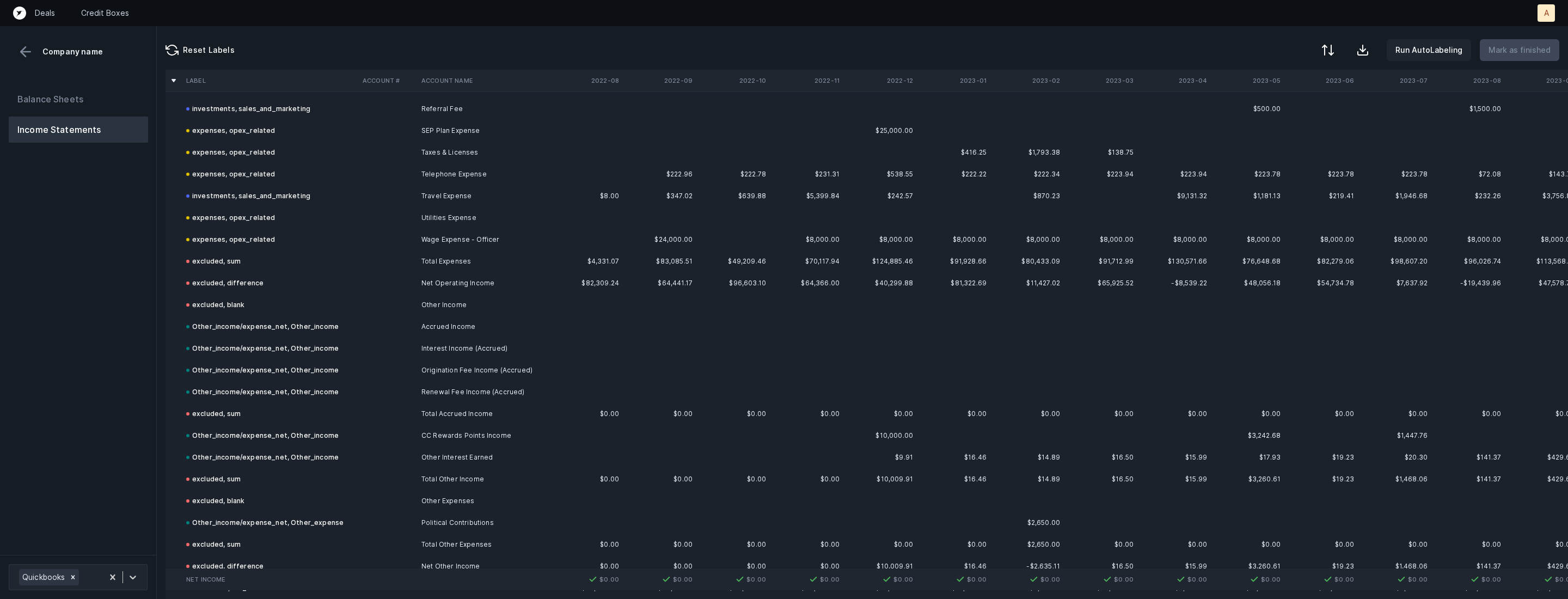
scroll to position [804, 0]
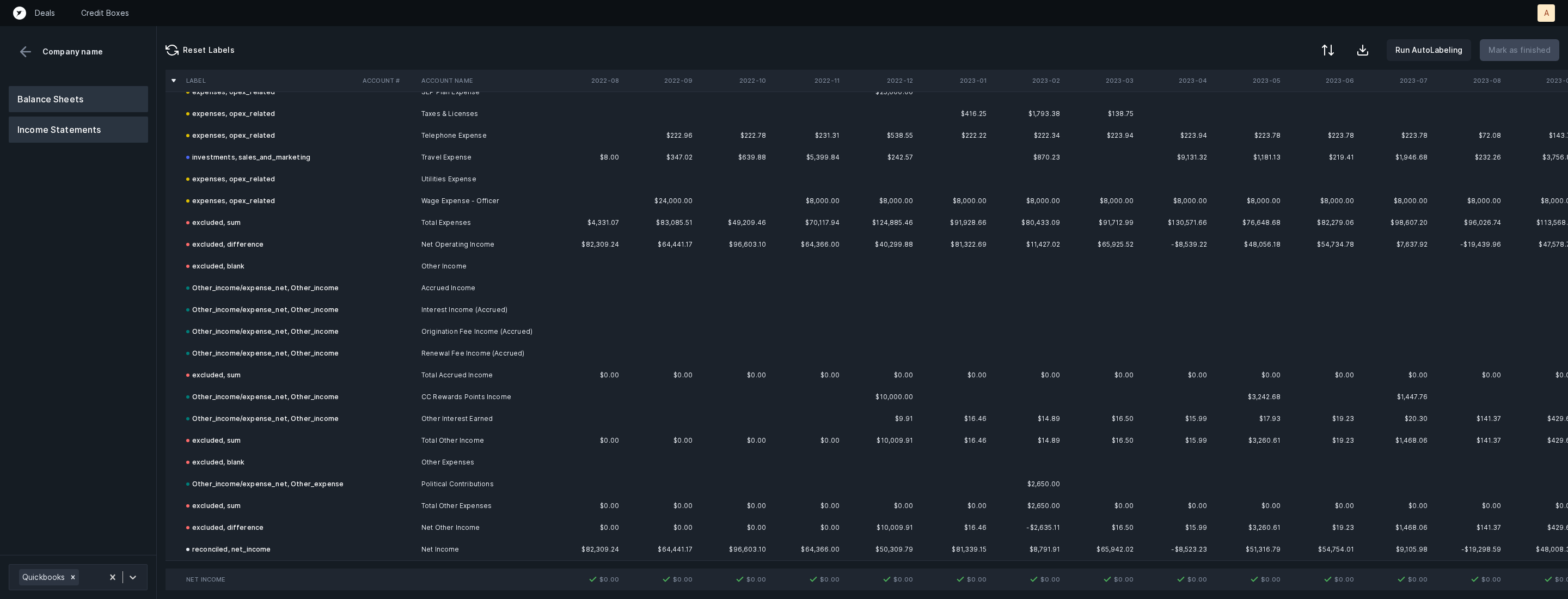
click at [129, 101] on button "Balance Sheets" at bounding box center [78, 98] width 139 height 26
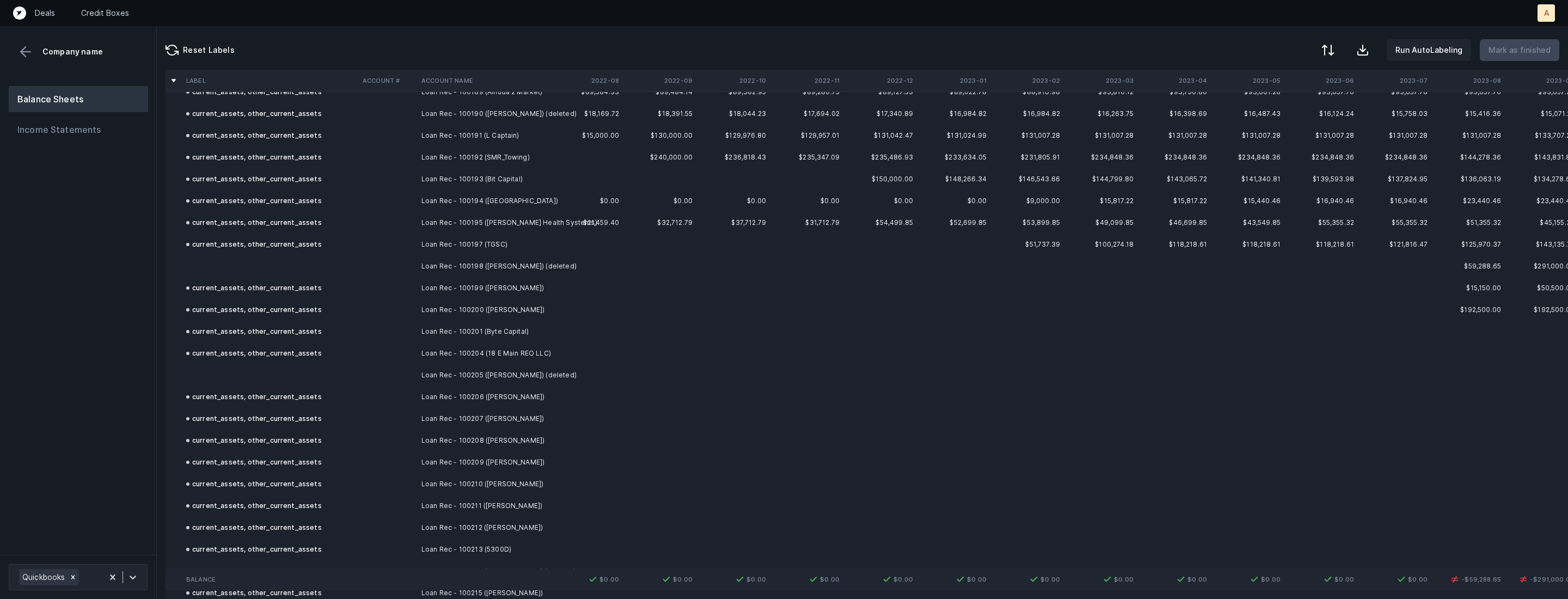
click at [350, 271] on td at bounding box center [269, 266] width 176 height 22
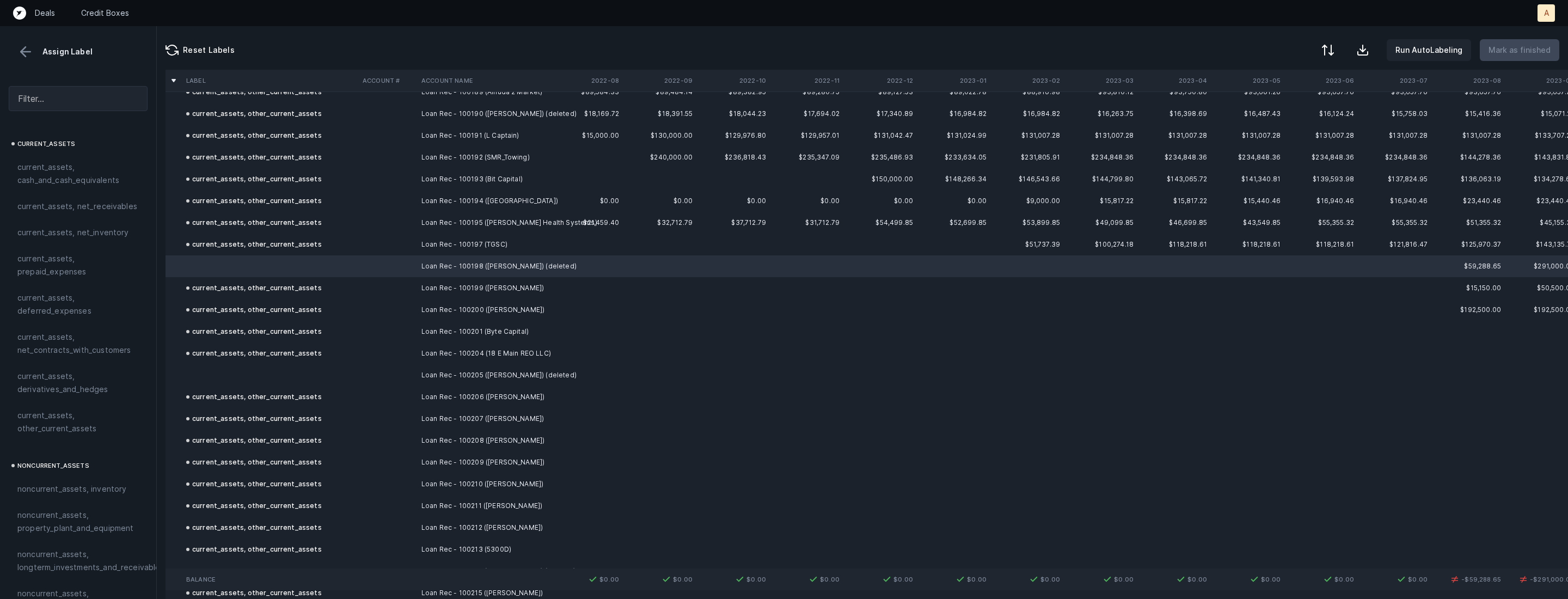
click at [242, 377] on td at bounding box center [269, 375] width 176 height 22
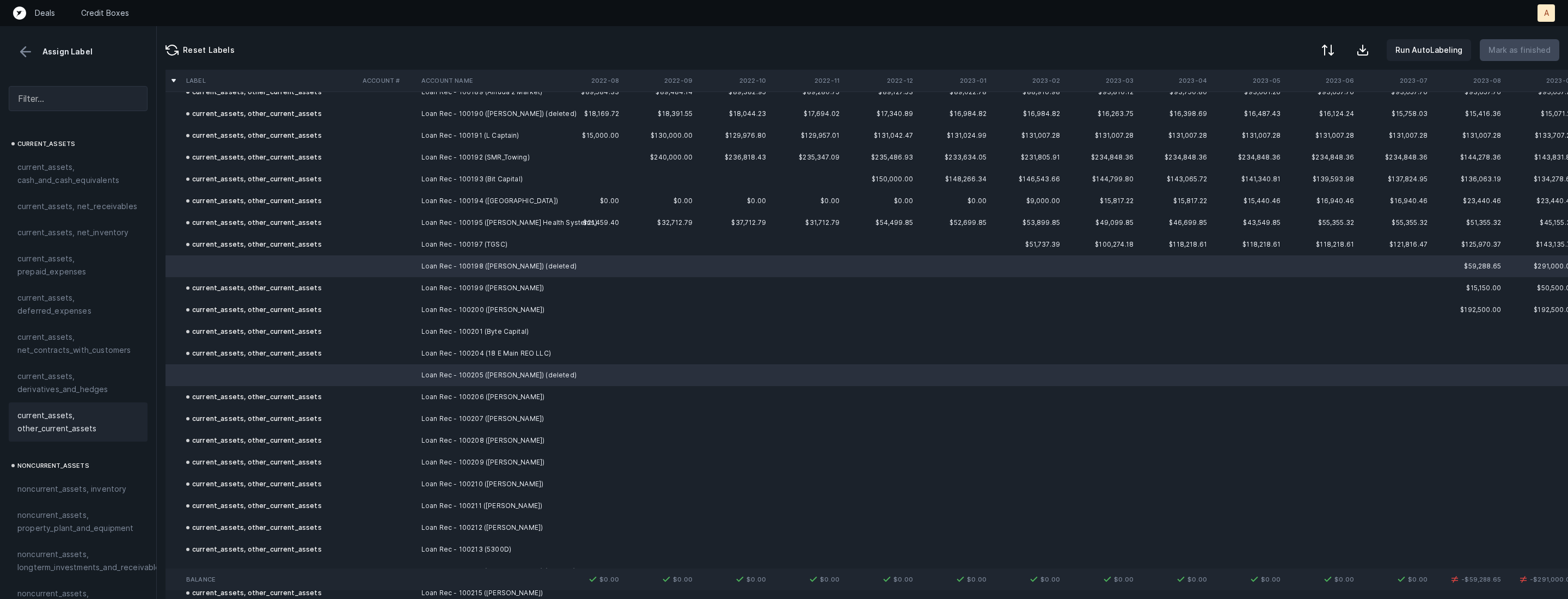
click at [87, 433] on span "current_assets, other_current_assets" at bounding box center [78, 421] width 122 height 26
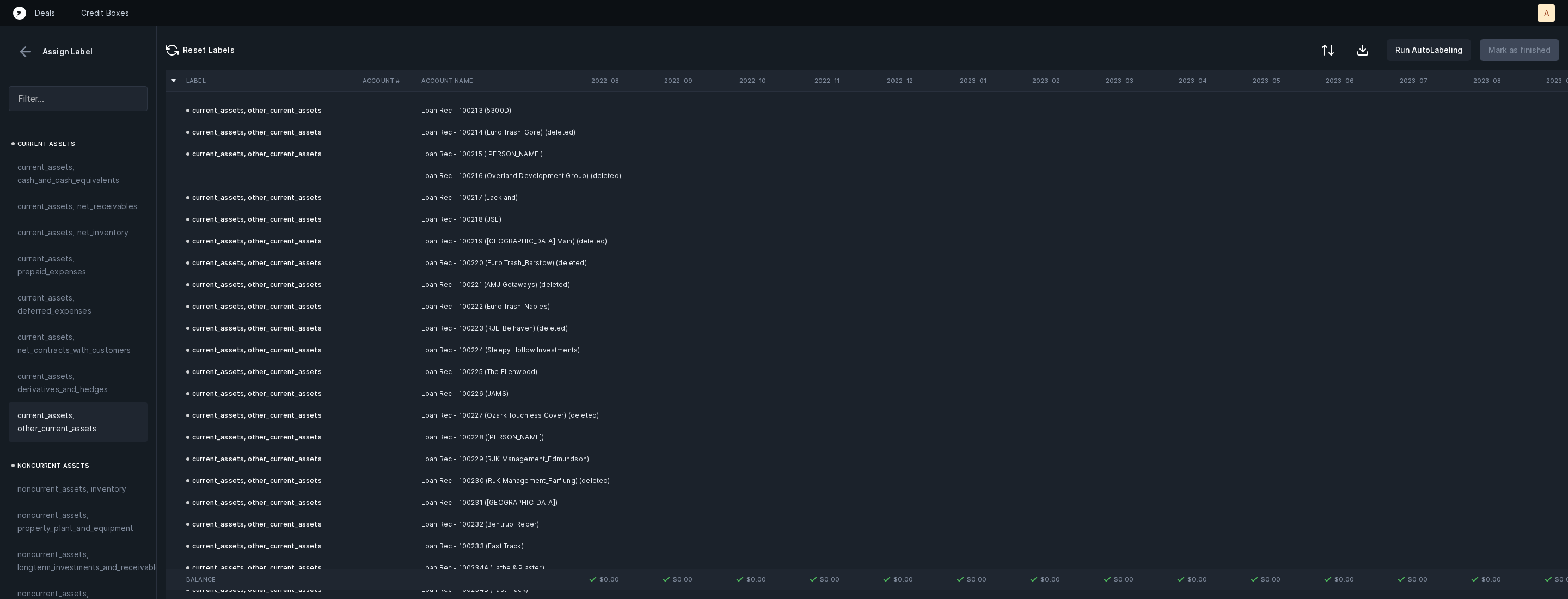
scroll to position [1131, 0]
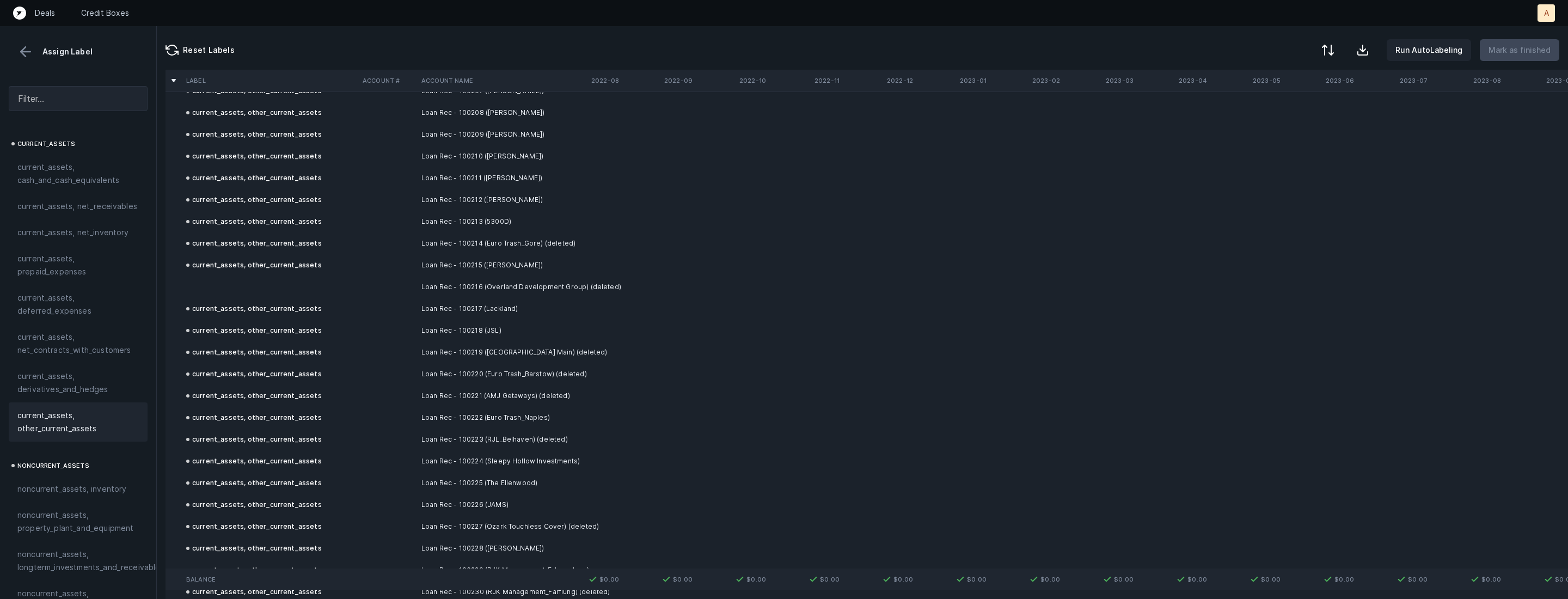
click at [227, 280] on td at bounding box center [269, 287] width 176 height 22
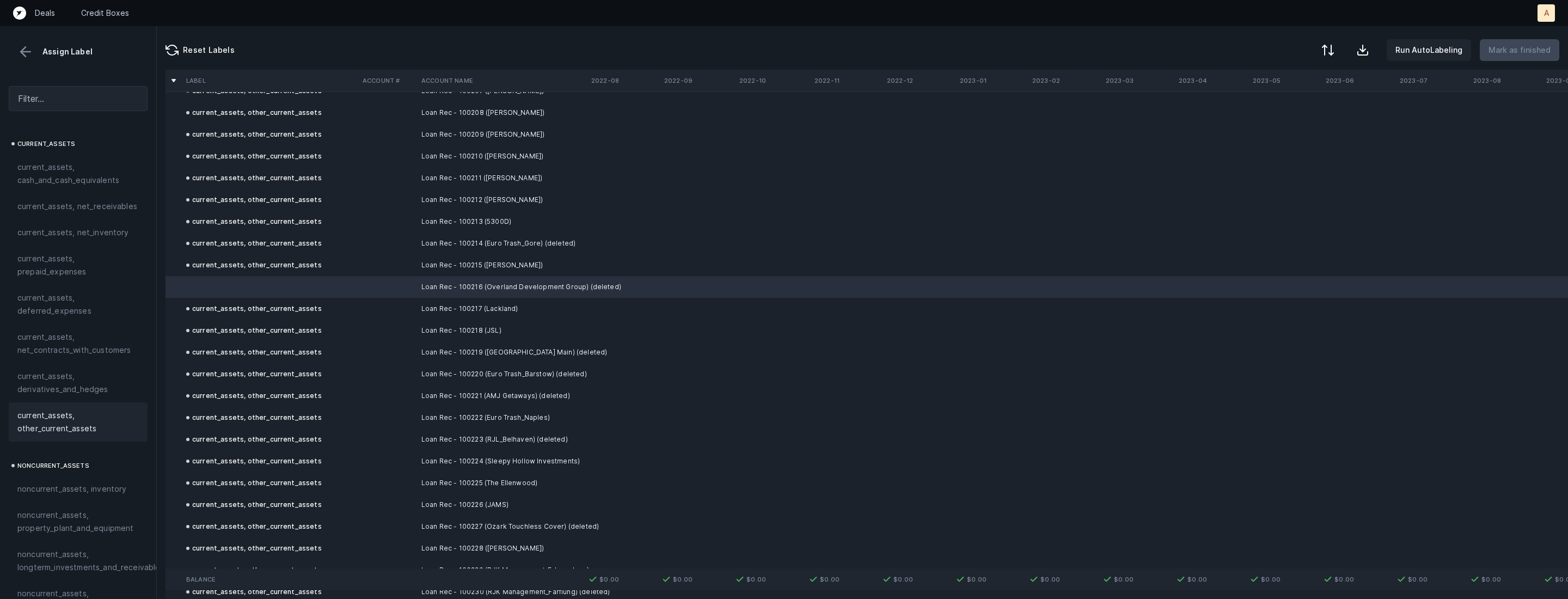
click at [47, 429] on span "current_assets, other_current_assets" at bounding box center [78, 421] width 122 height 26
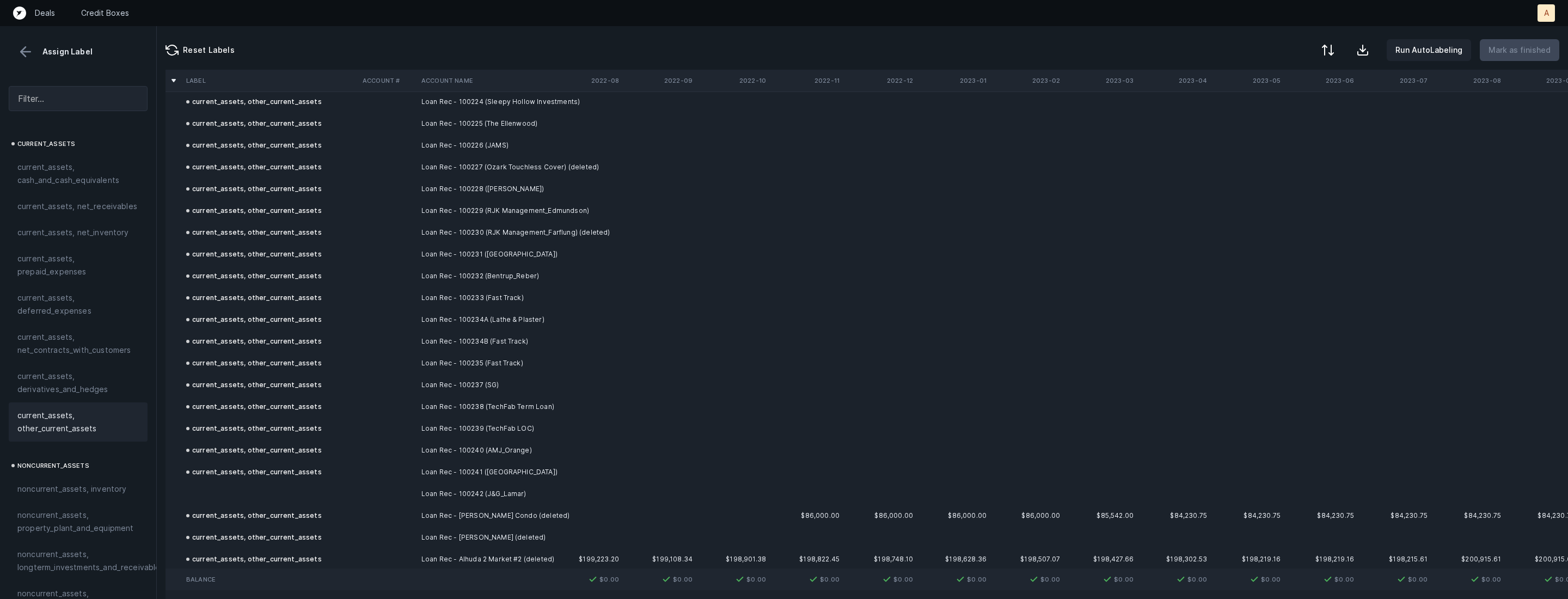
scroll to position [1740, 0]
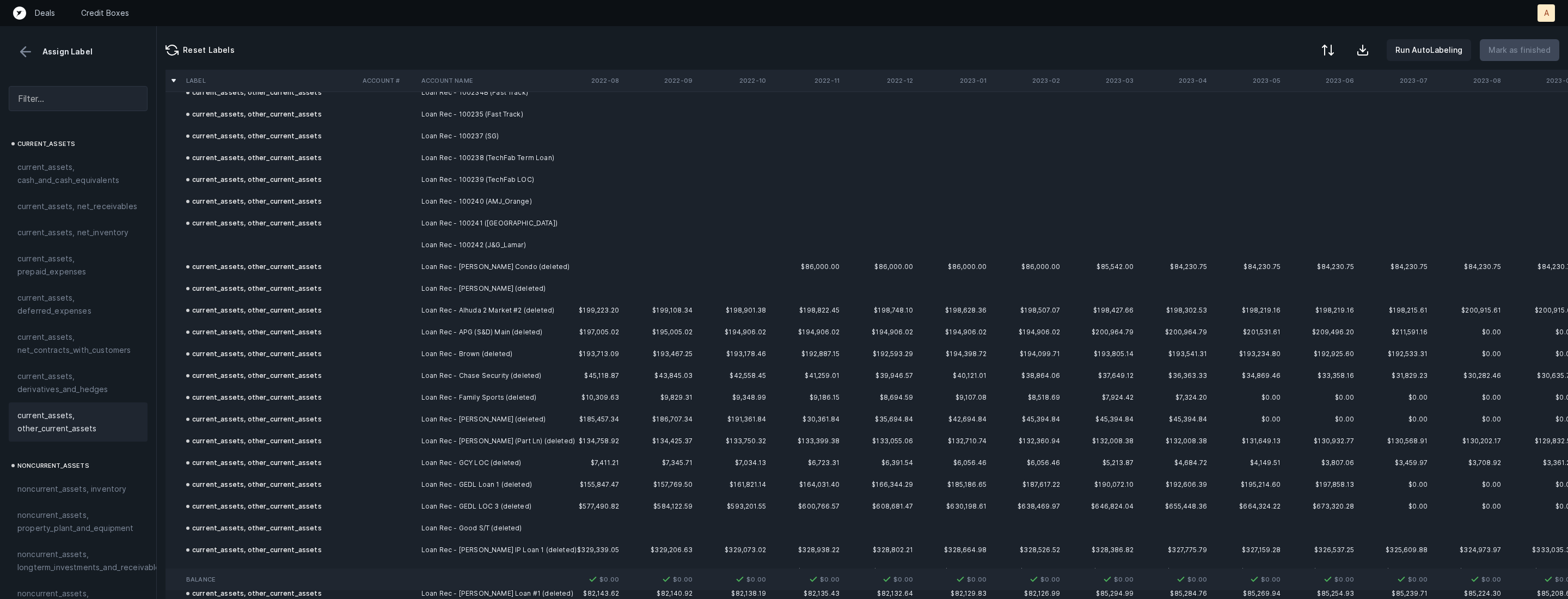
click at [286, 238] on td at bounding box center [269, 245] width 176 height 22
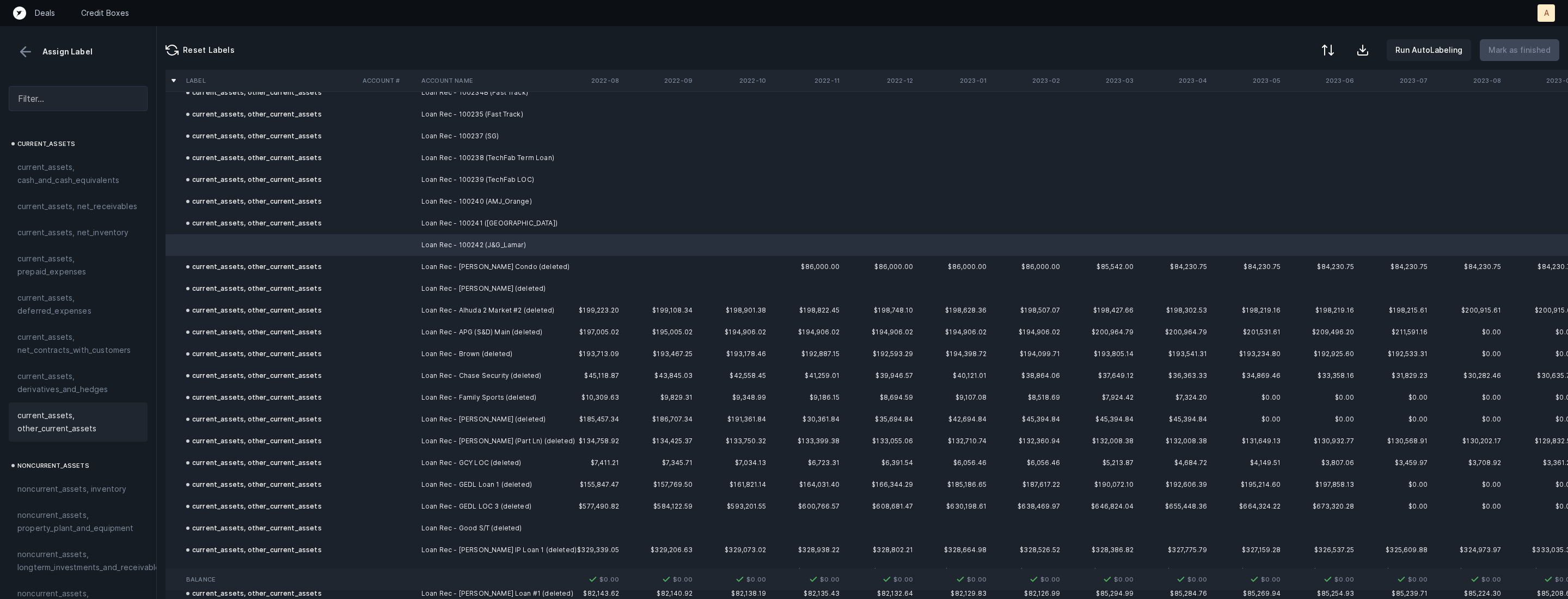
click at [83, 407] on div "current_assets, other_current_assets" at bounding box center [78, 422] width 139 height 39
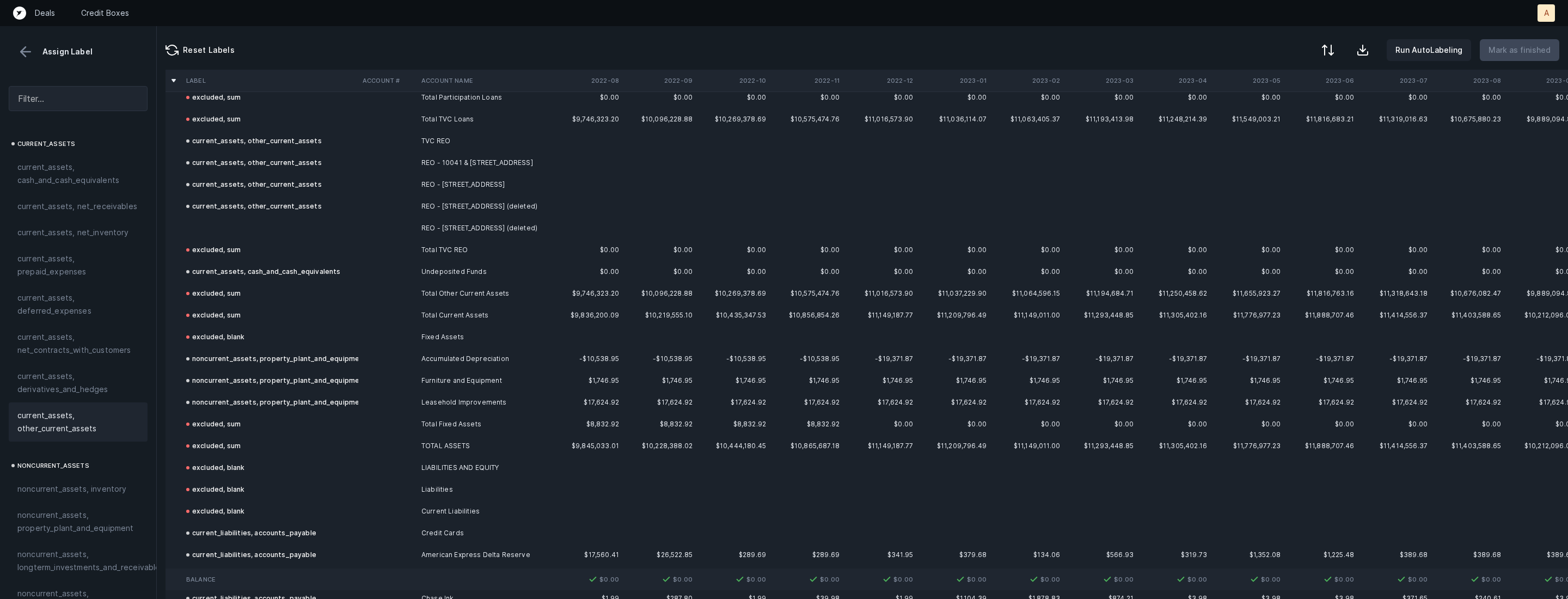
scroll to position [3197, 0]
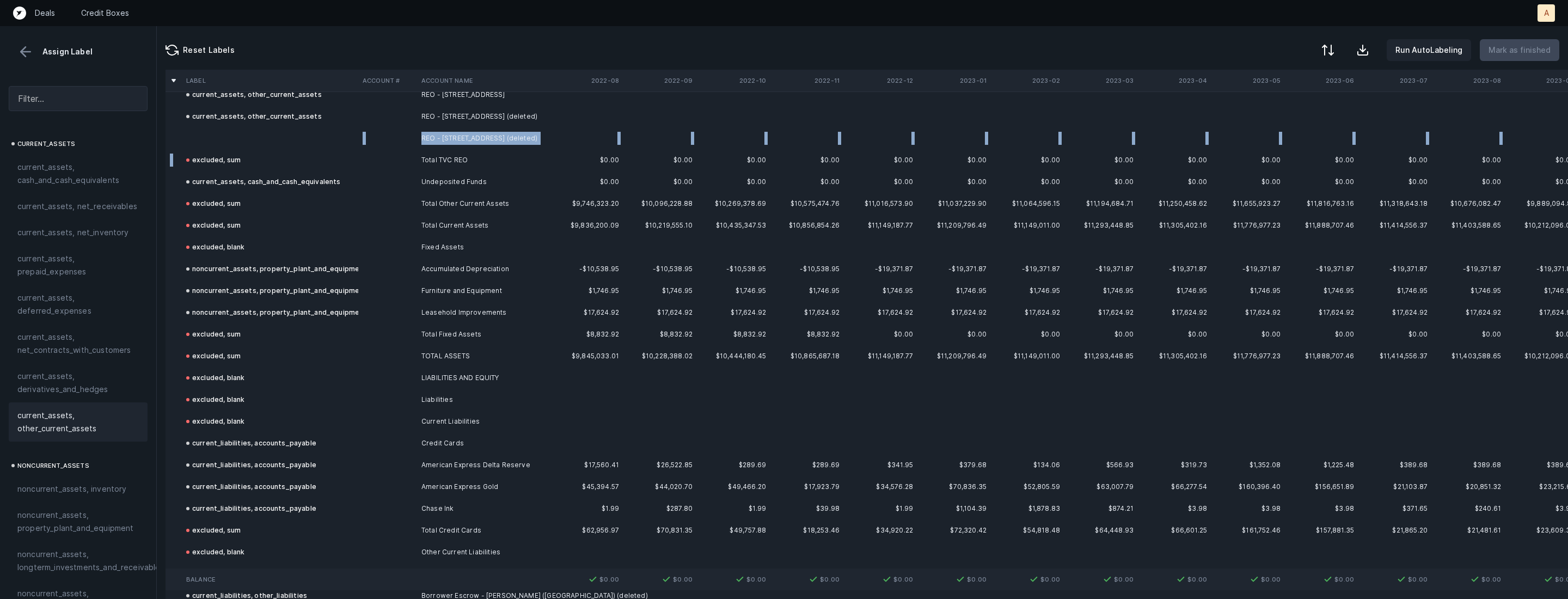
click at [267, 142] on td at bounding box center [269, 138] width 176 height 22
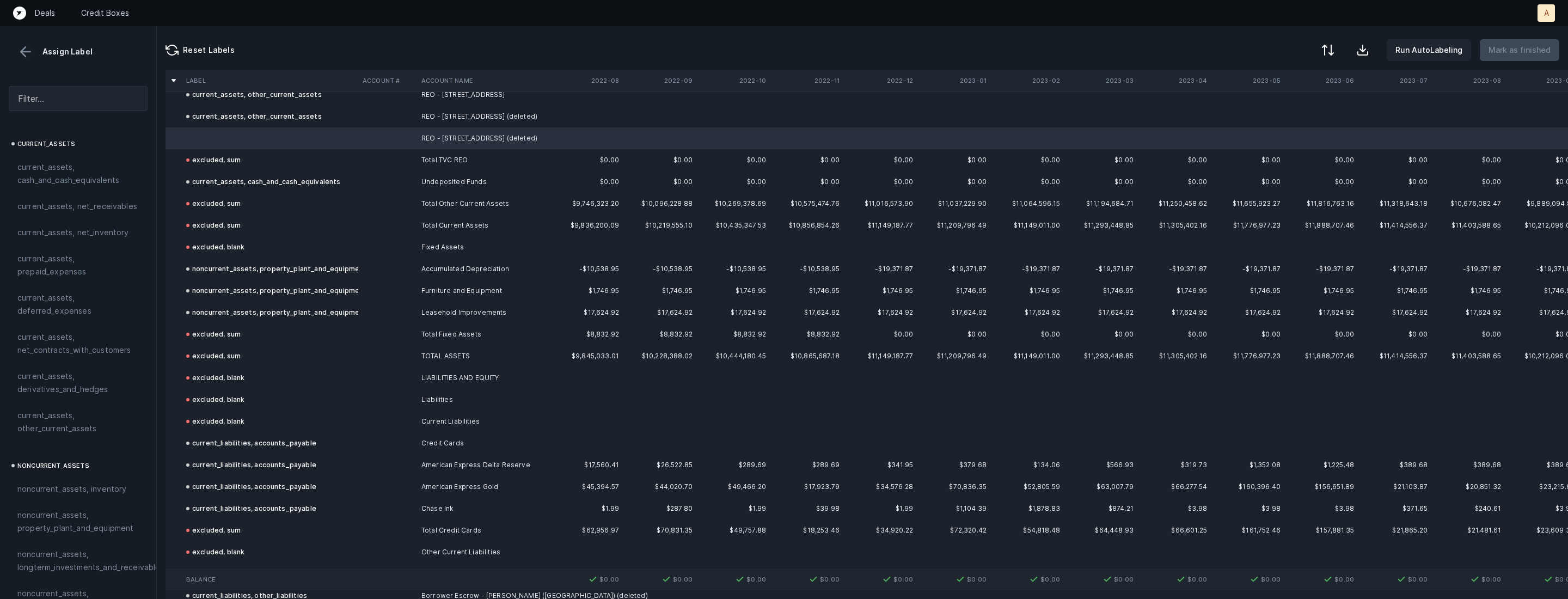
click at [75, 418] on span "current_assets, other_current_assets" at bounding box center [78, 421] width 122 height 26
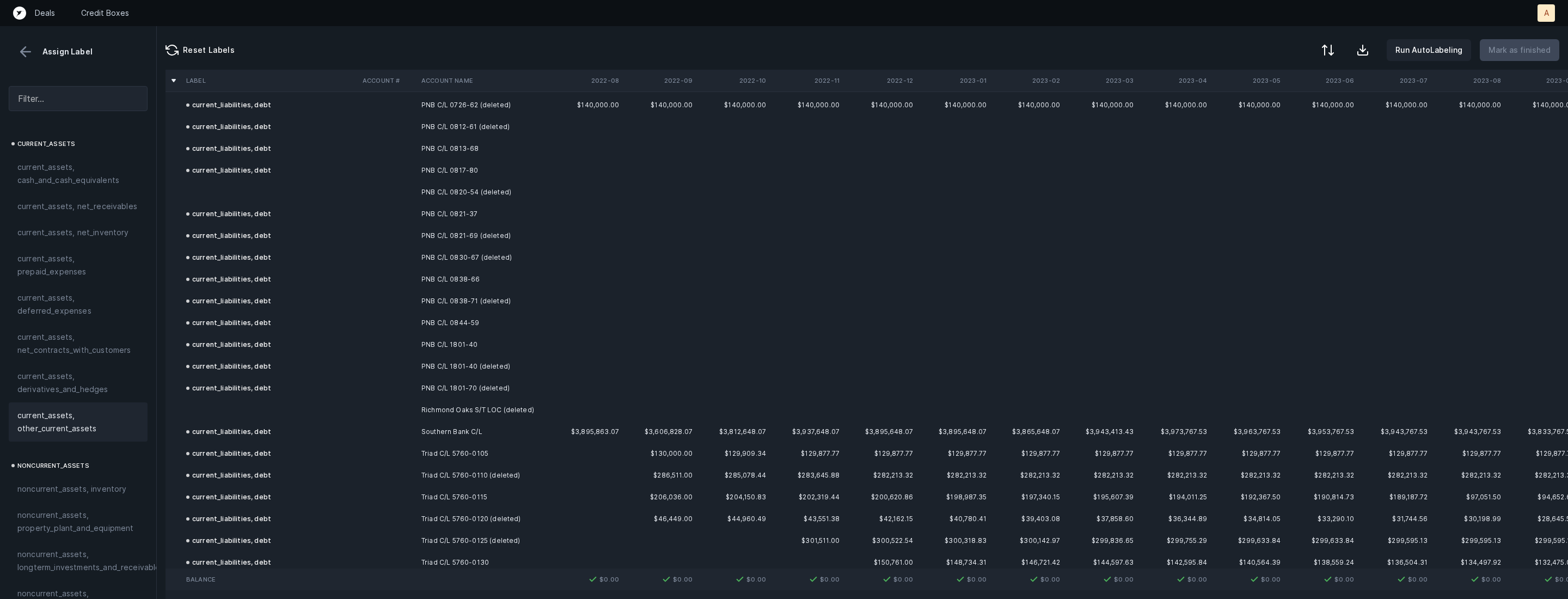
scroll to position [4209, 0]
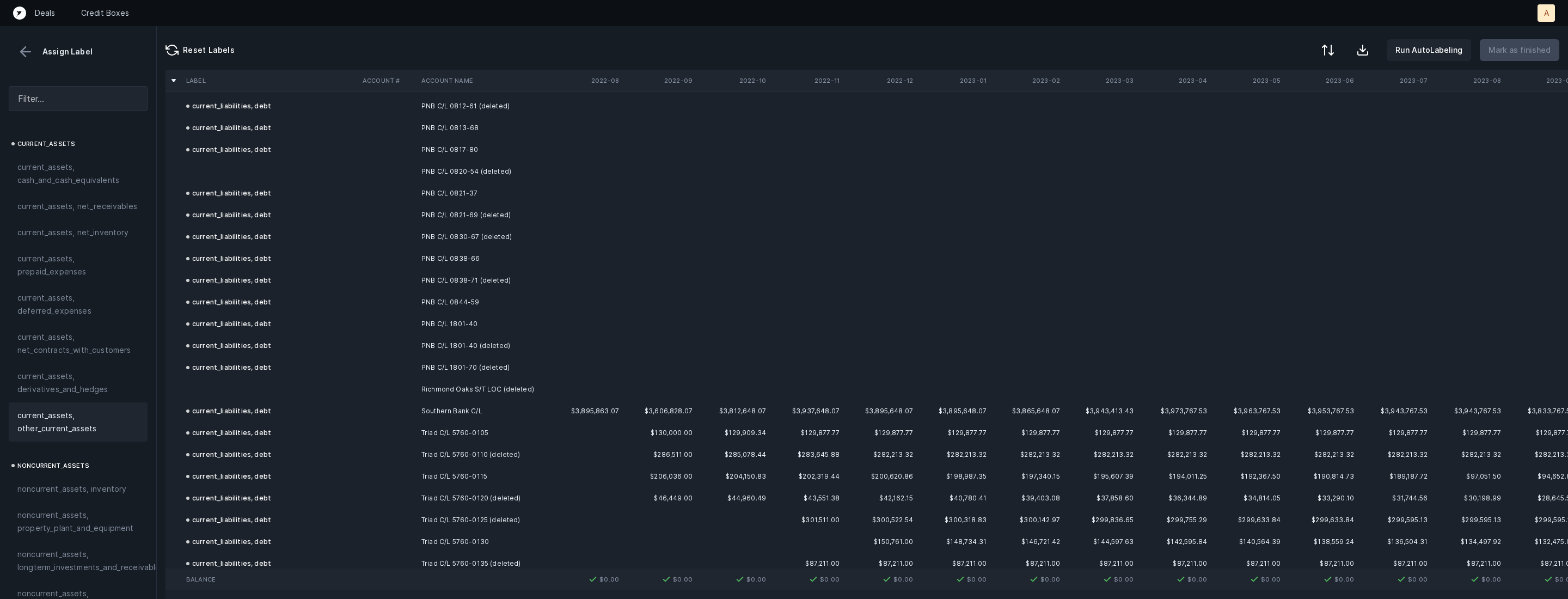
click at [434, 148] on td "PNB C/L 0817-80" at bounding box center [484, 150] width 133 height 22
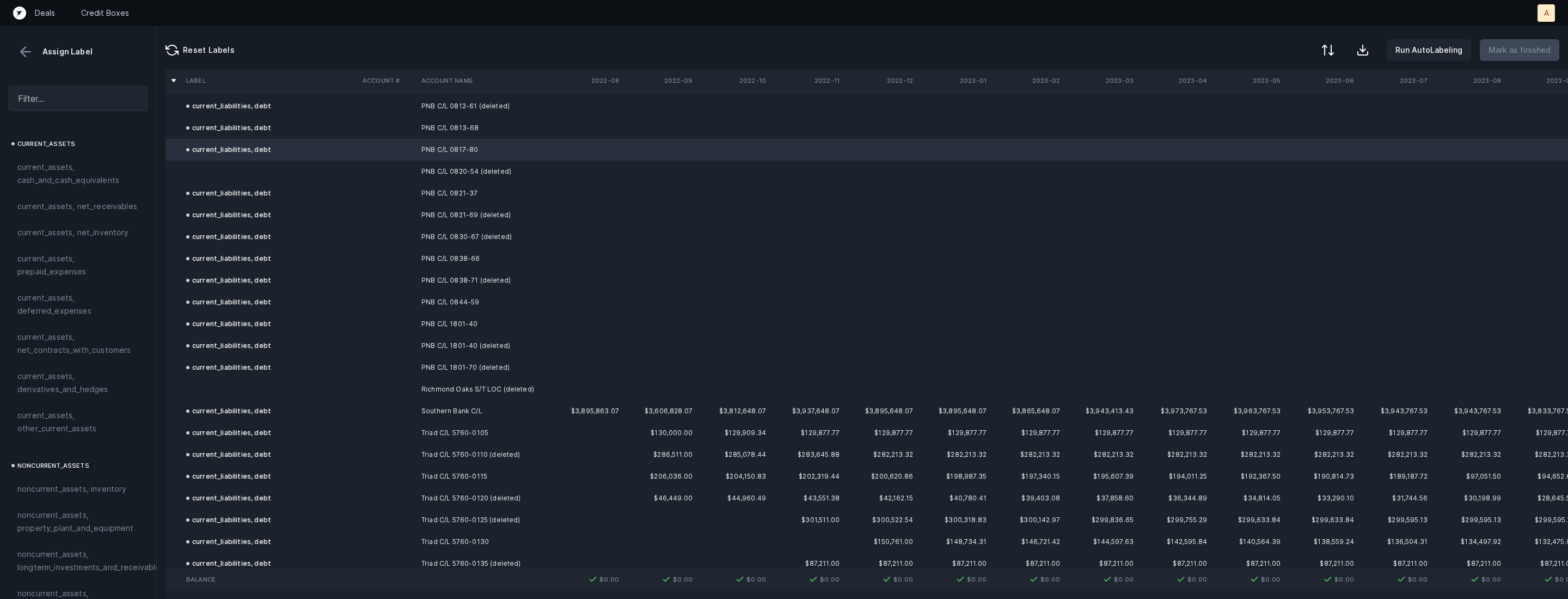
click at [403, 161] on td at bounding box center [387, 171] width 59 height 22
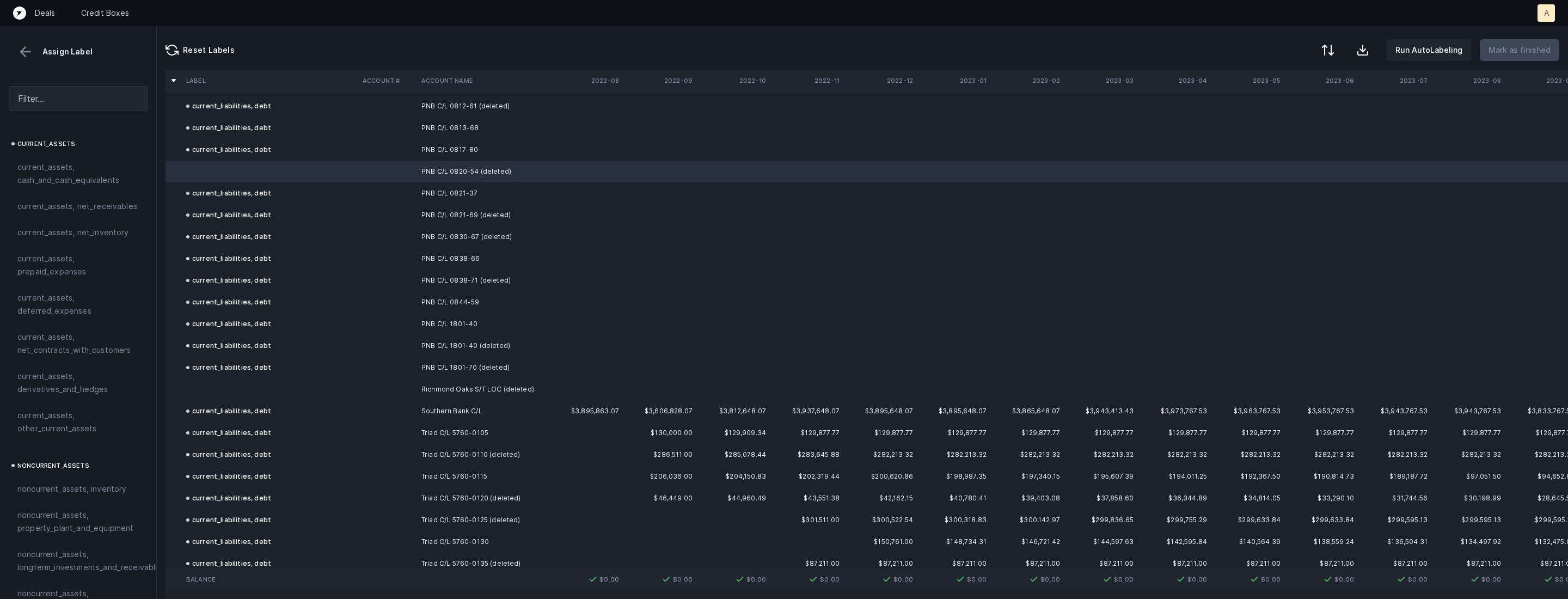
click at [217, 384] on td at bounding box center [269, 389] width 176 height 22
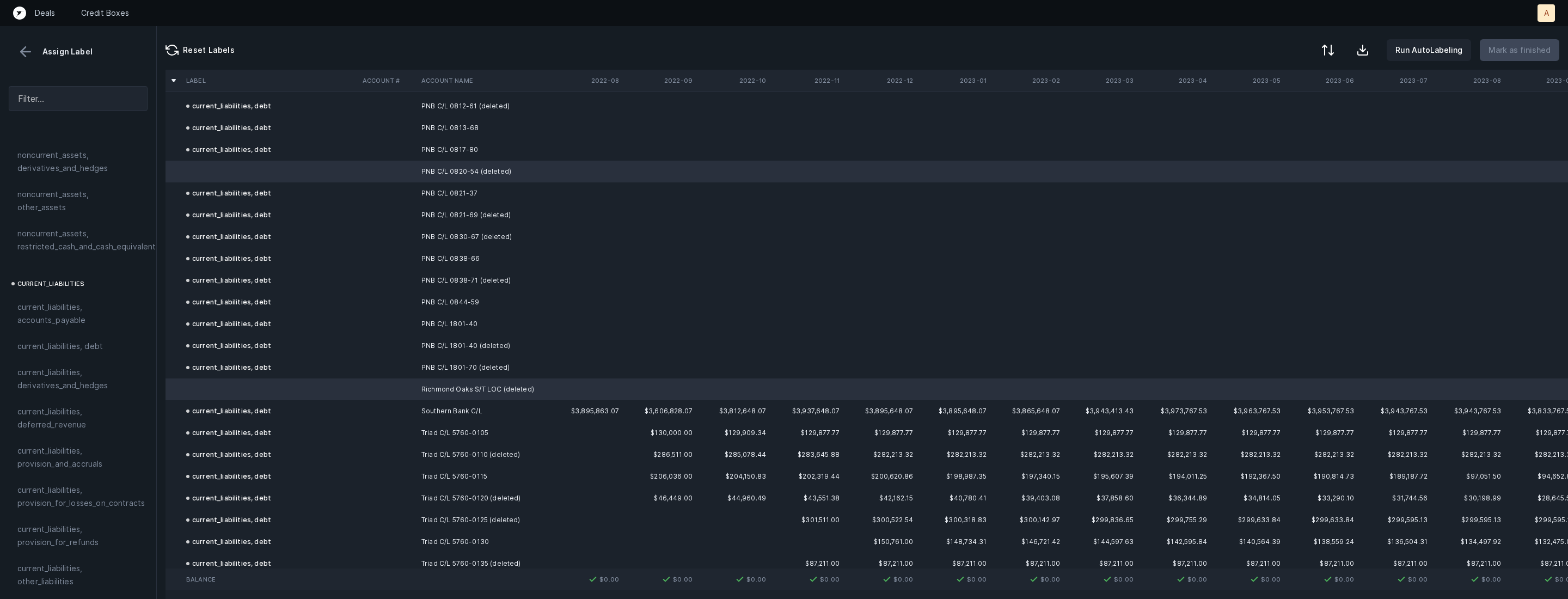
scroll to position [596, 0]
click at [67, 339] on div "current_liabilities, debt" at bounding box center [78, 345] width 139 height 26
click at [1538, 50] on p "Mark as finished" at bounding box center [1518, 50] width 62 height 13
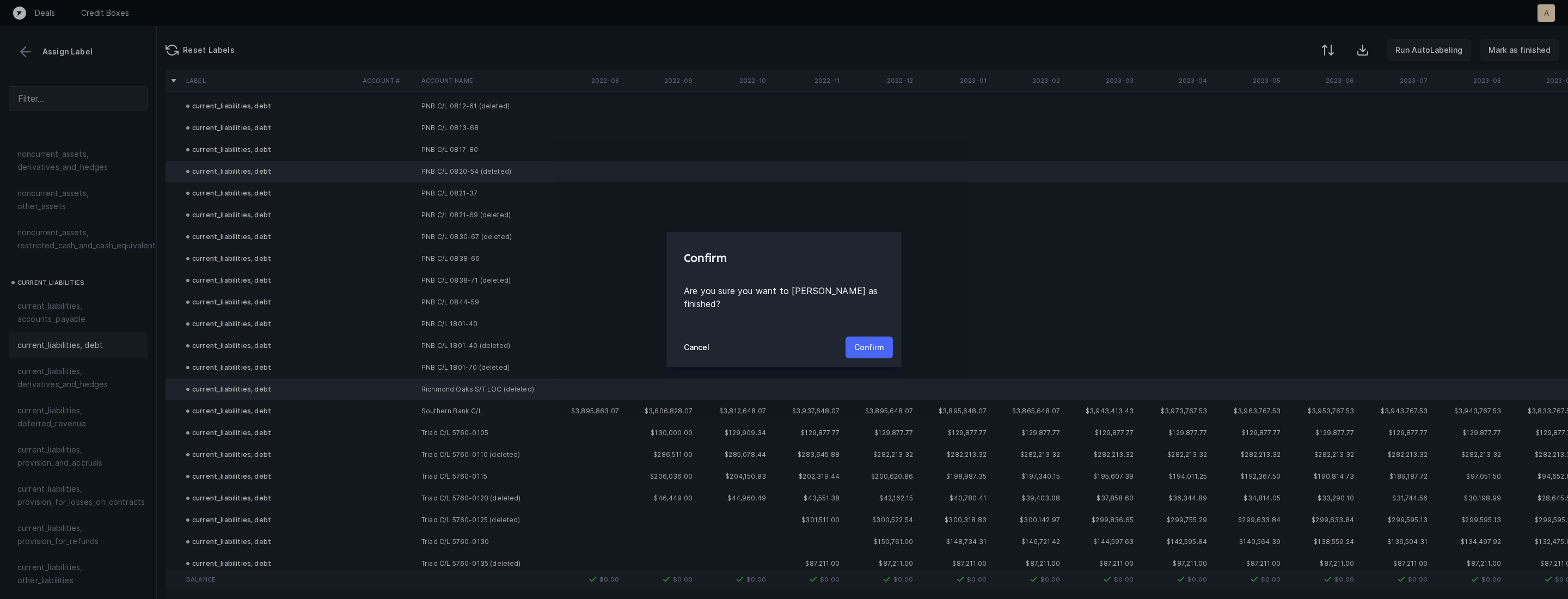
click at [875, 341] on p "Confirm" at bounding box center [868, 348] width 30 height 13
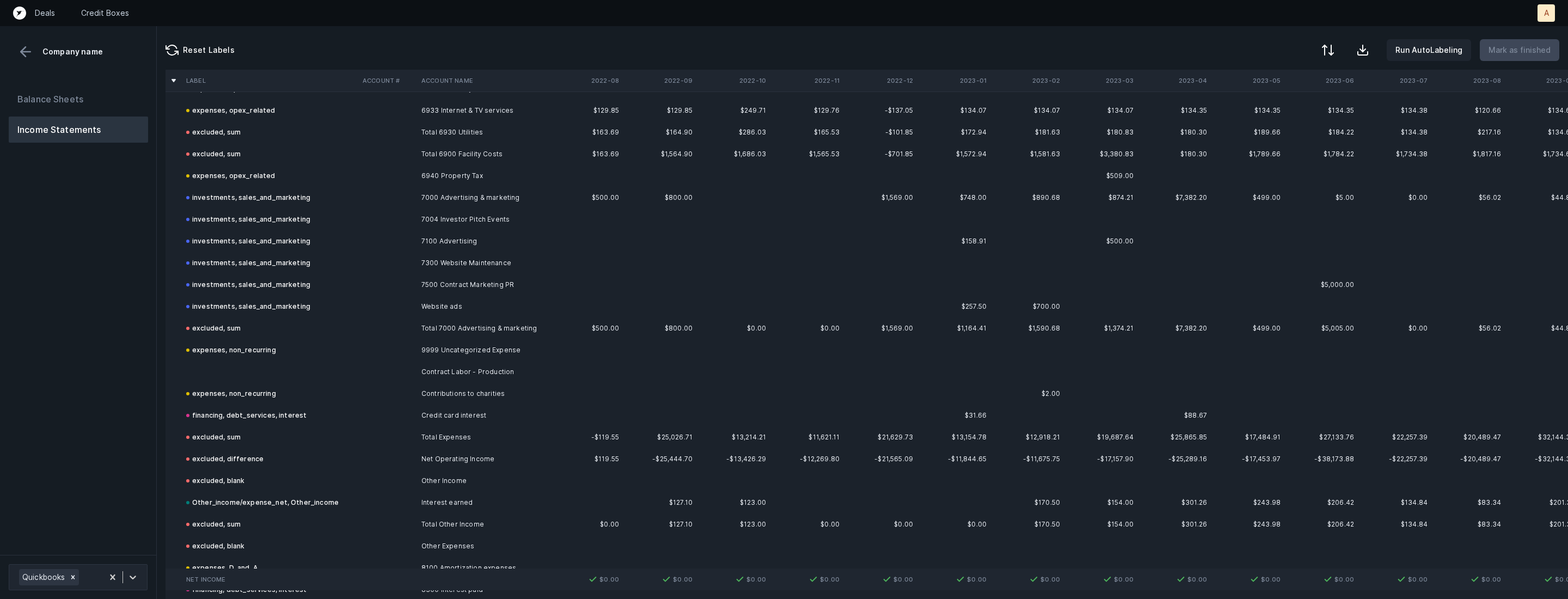
scroll to position [1893, 0]
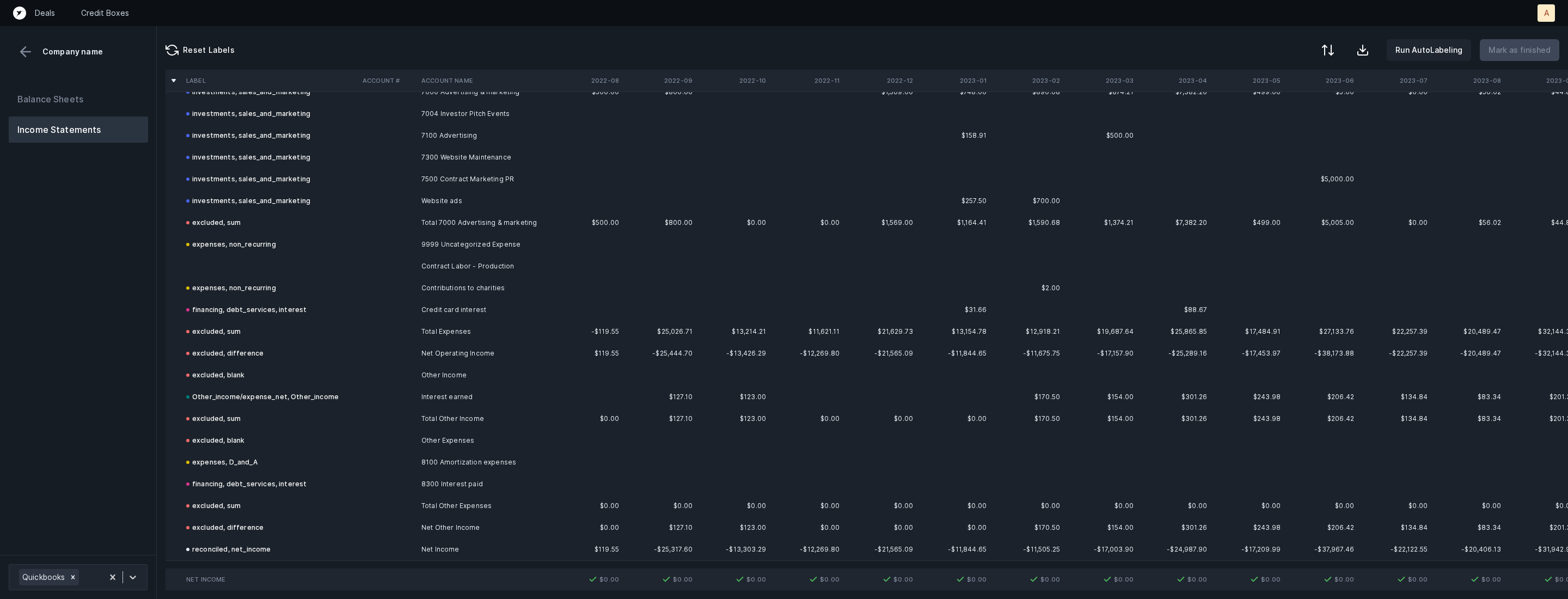
click at [478, 261] on td "Contract Labor - Production" at bounding box center [484, 266] width 133 height 22
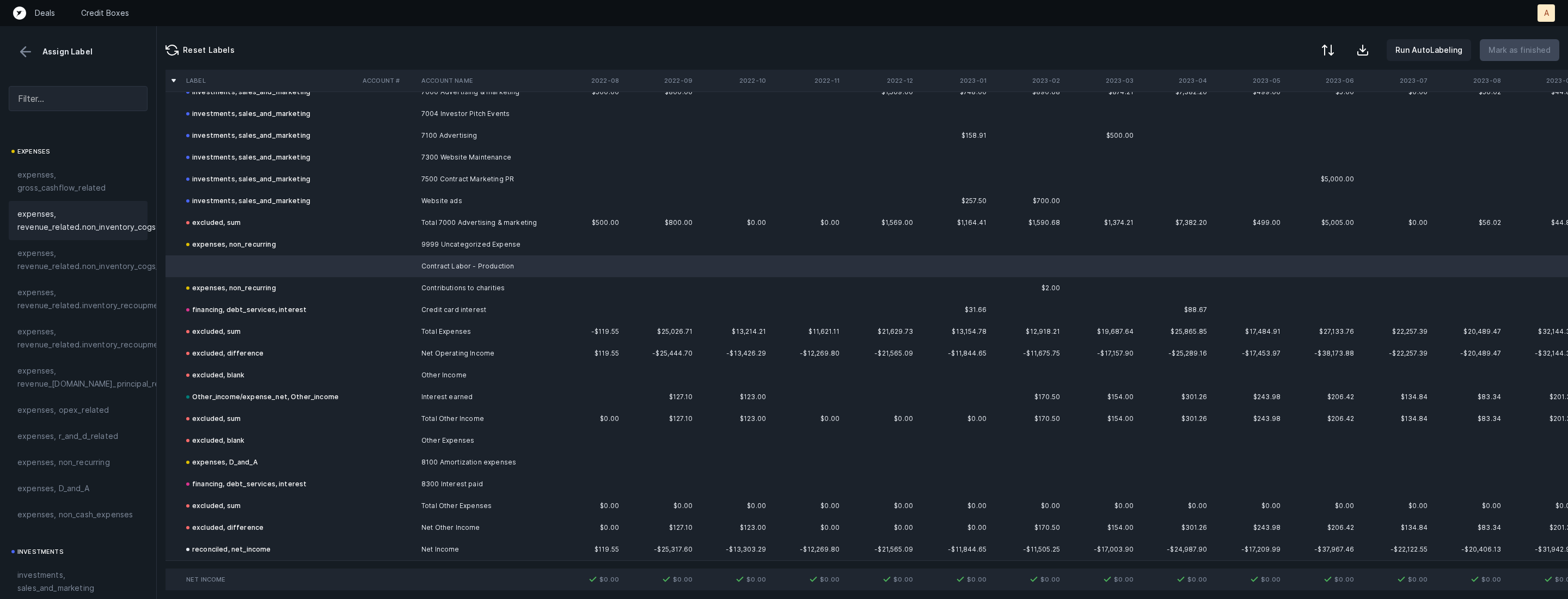
scroll to position [193, 0]
click at [60, 388] on span "expenses, opex_related" at bounding box center [63, 388] width 92 height 13
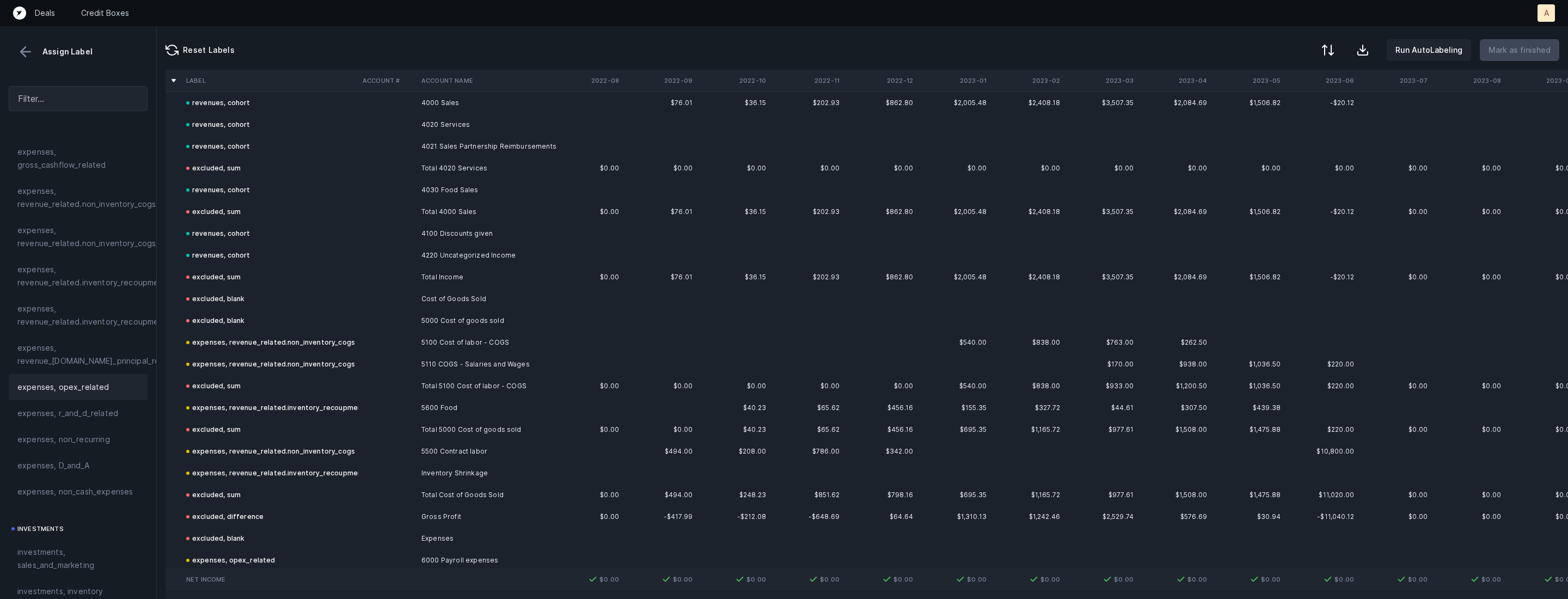
scroll to position [0, 0]
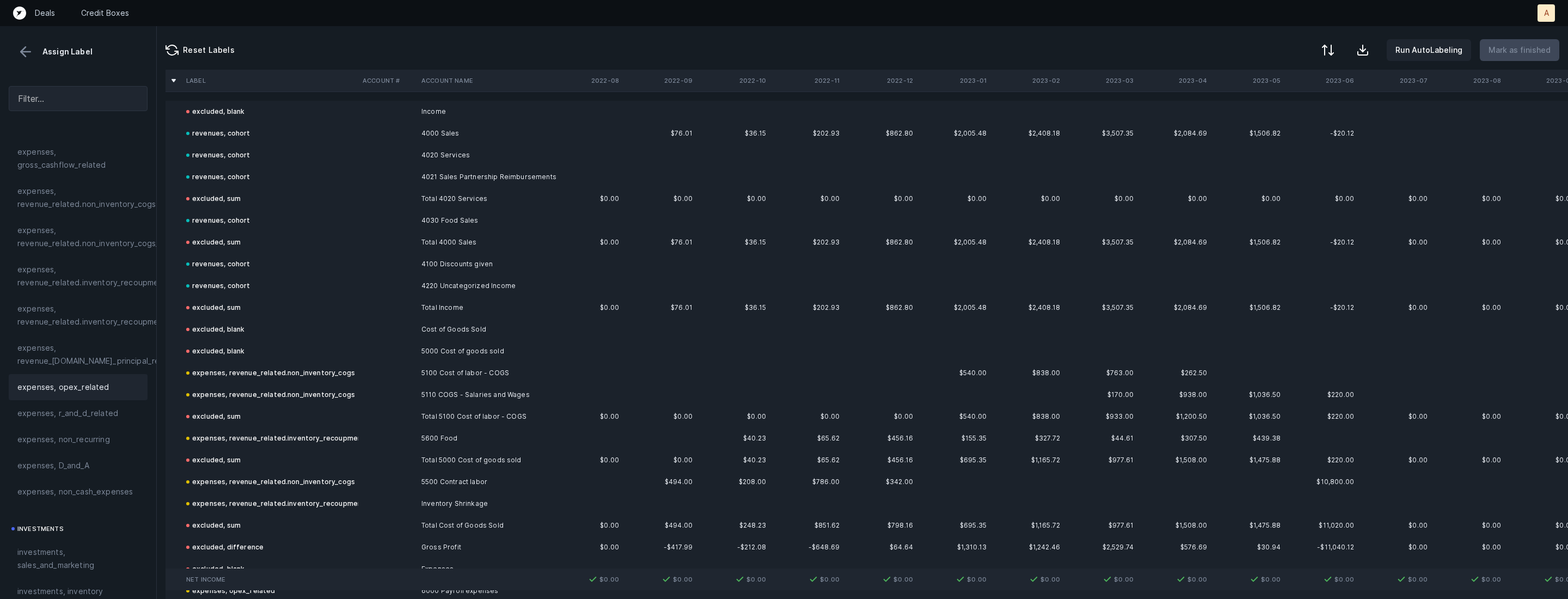
click at [26, 50] on button at bounding box center [25, 51] width 16 height 16
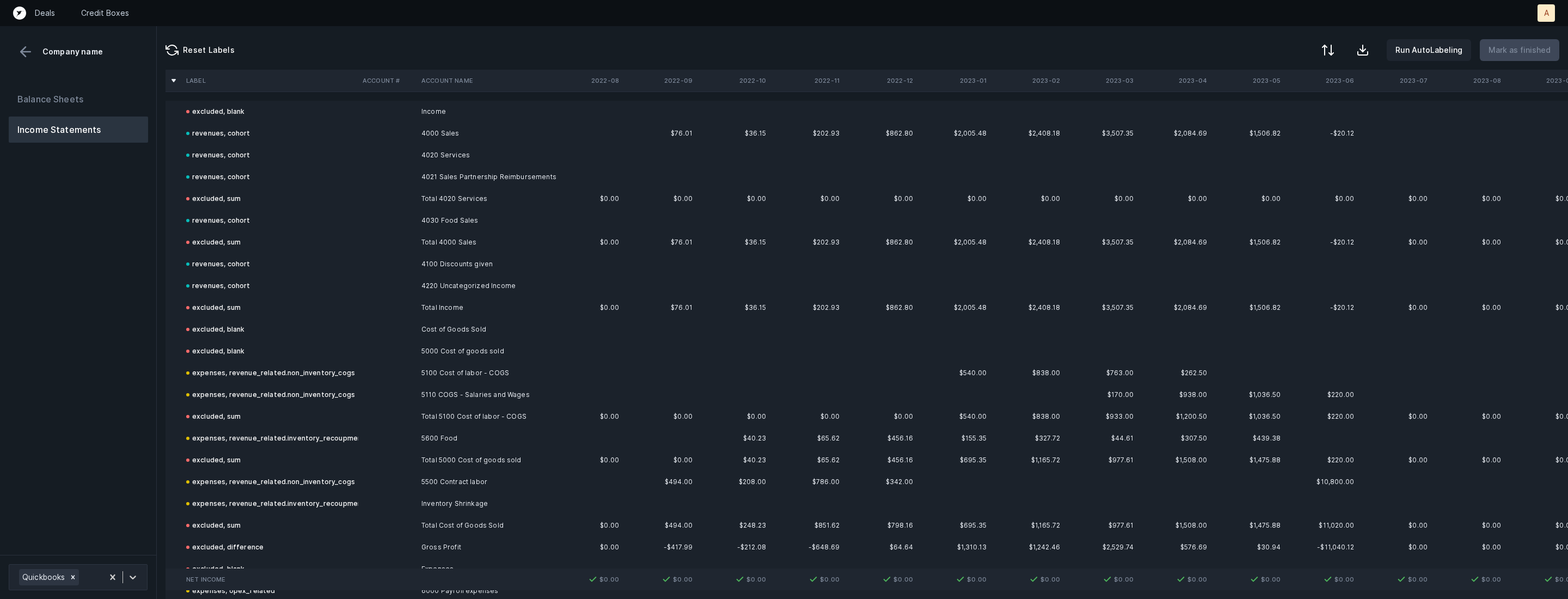
click at [53, 82] on div "Balance Sheets Income Statements" at bounding box center [78, 315] width 157 height 477
click at [53, 90] on button "Balance Sheets" at bounding box center [78, 98] width 139 height 26
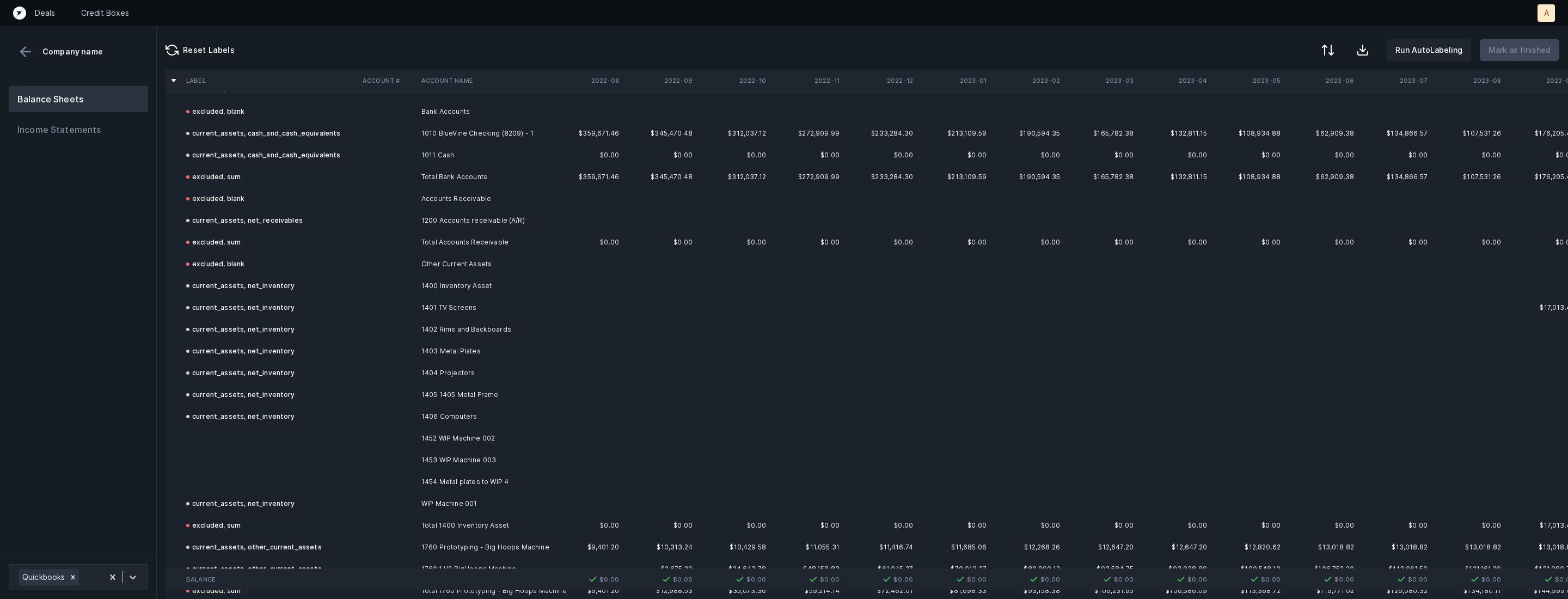
scroll to position [114, 0]
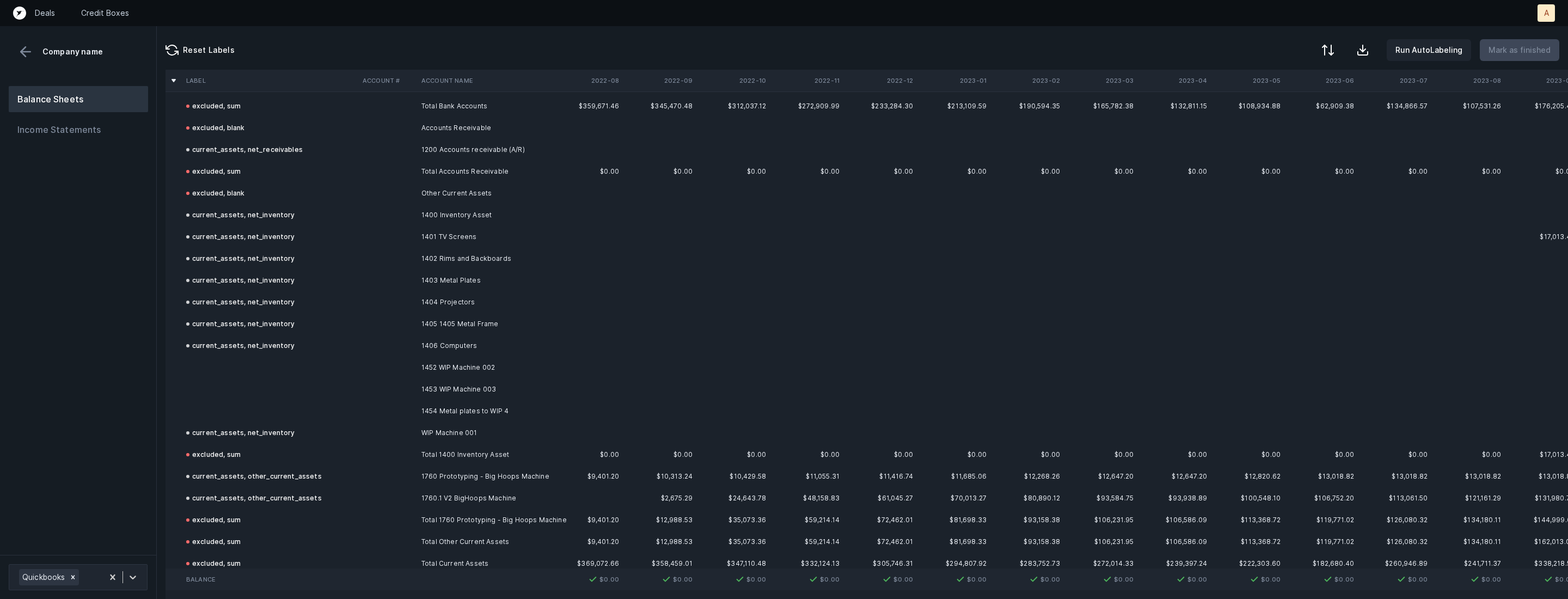
click at [449, 369] on td "1452 WIP Machine 002" at bounding box center [484, 368] width 133 height 22
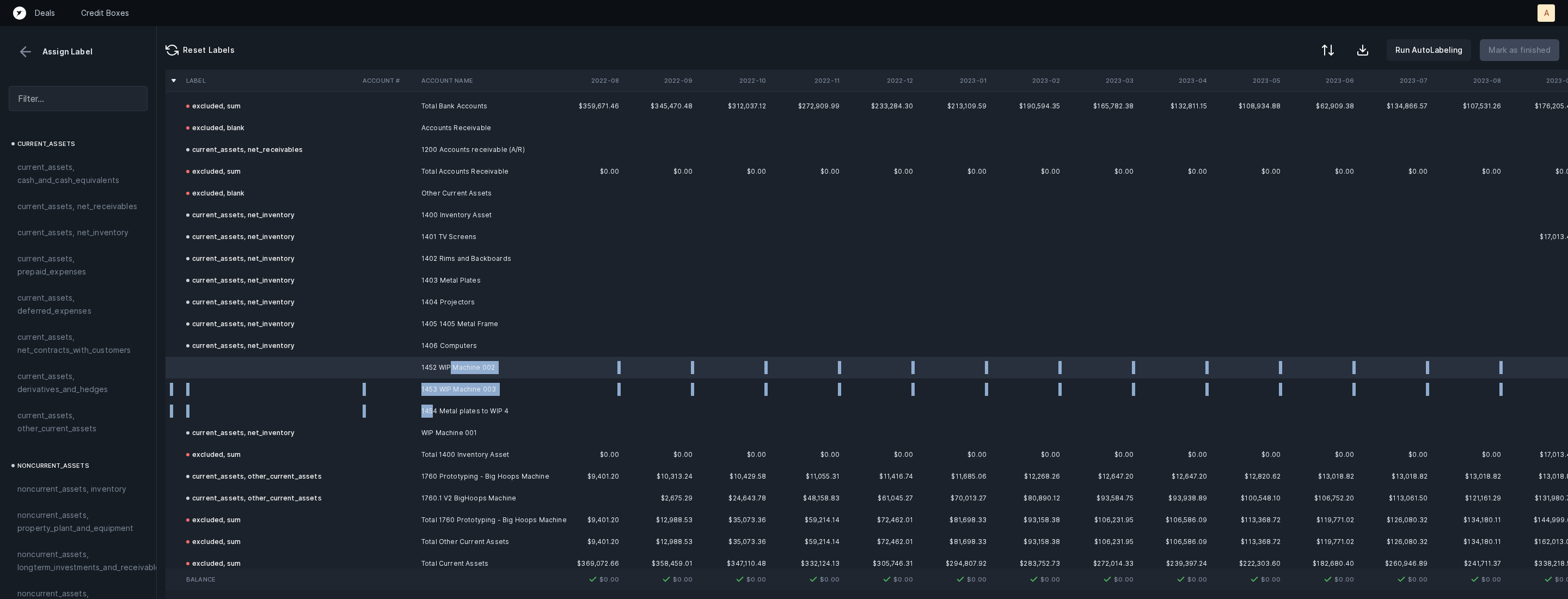
click at [433, 407] on td "1454 Metal plates to WIP 4" at bounding box center [484, 410] width 133 height 22
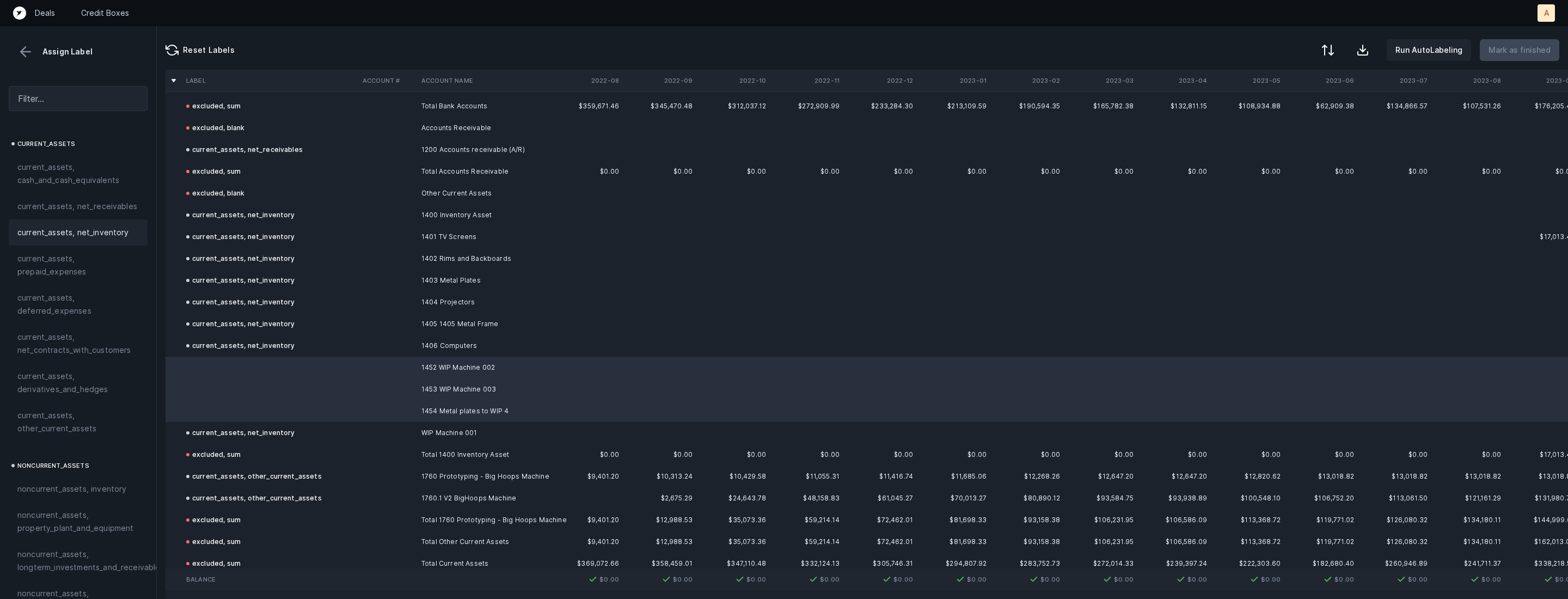
click at [119, 230] on span "current_assets, net_inventory" at bounding box center [72, 232] width 111 height 13
click at [1500, 55] on p "Mark as finished" at bounding box center [1518, 50] width 62 height 13
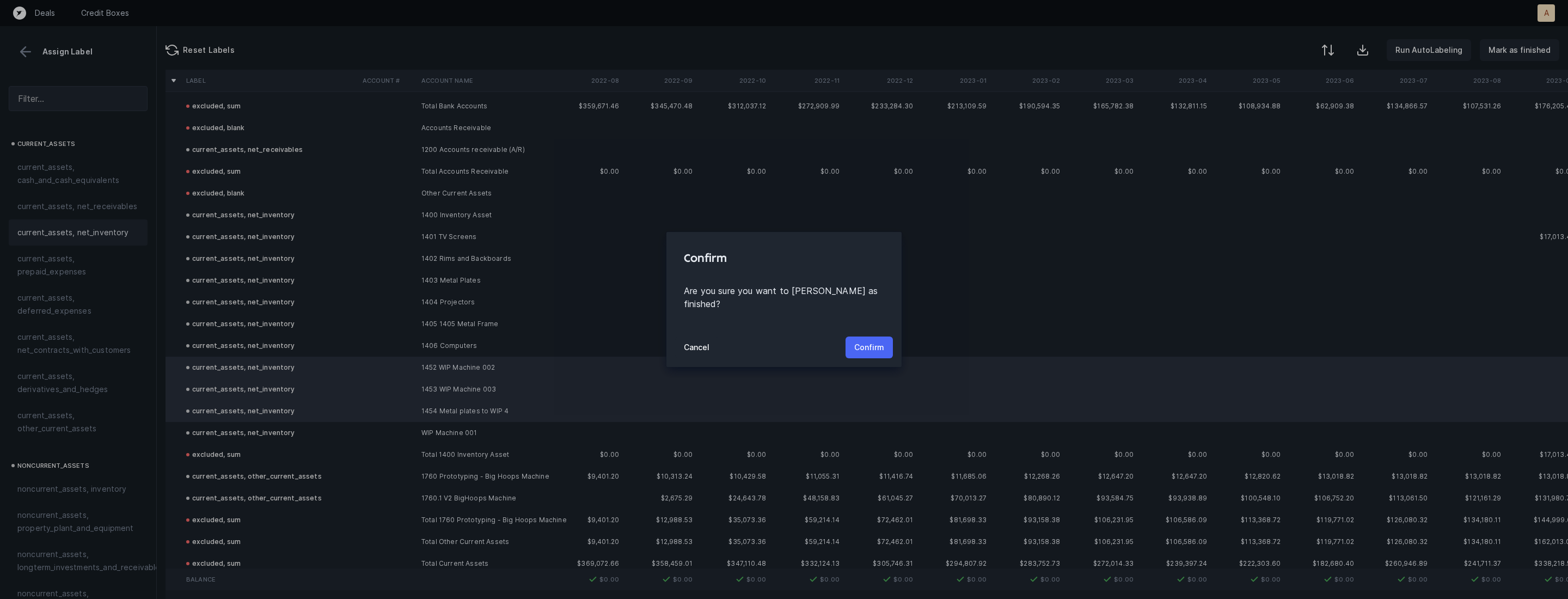
click at [865, 341] on p "Confirm" at bounding box center [868, 348] width 30 height 13
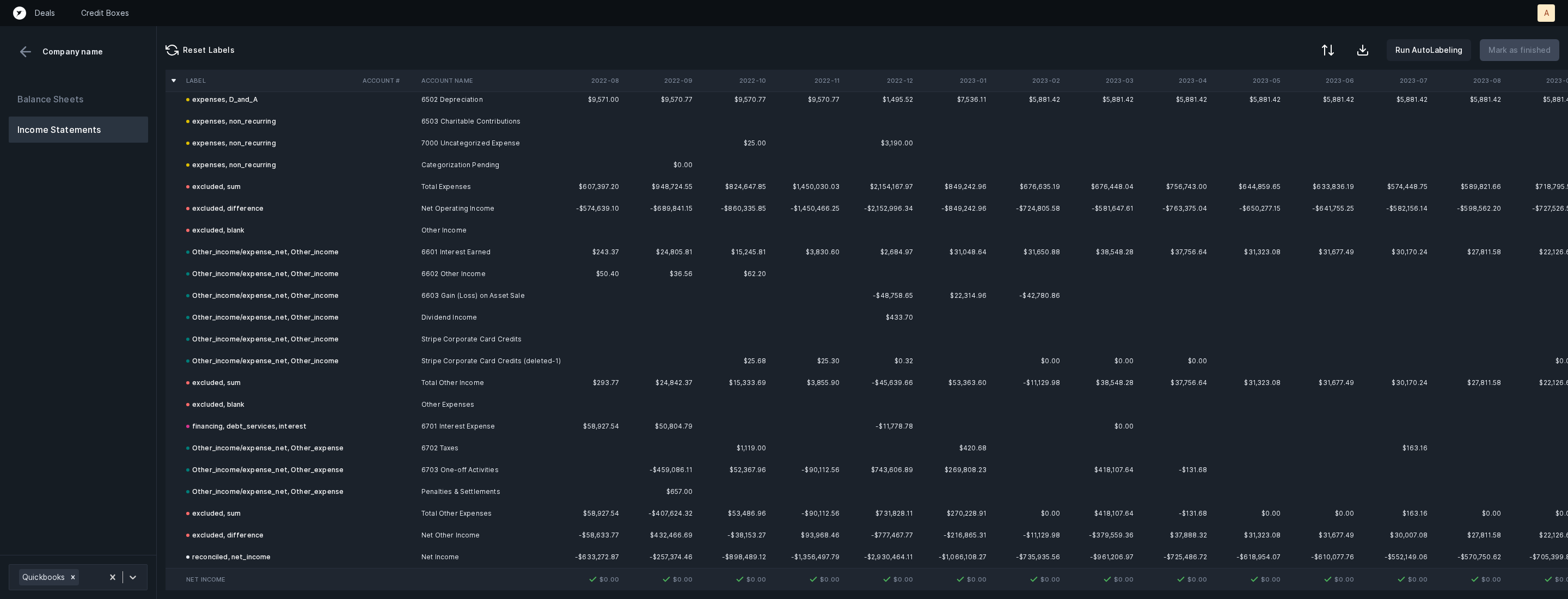
scroll to position [2502, 0]
click at [91, 92] on button "Balance Sheets" at bounding box center [78, 98] width 139 height 26
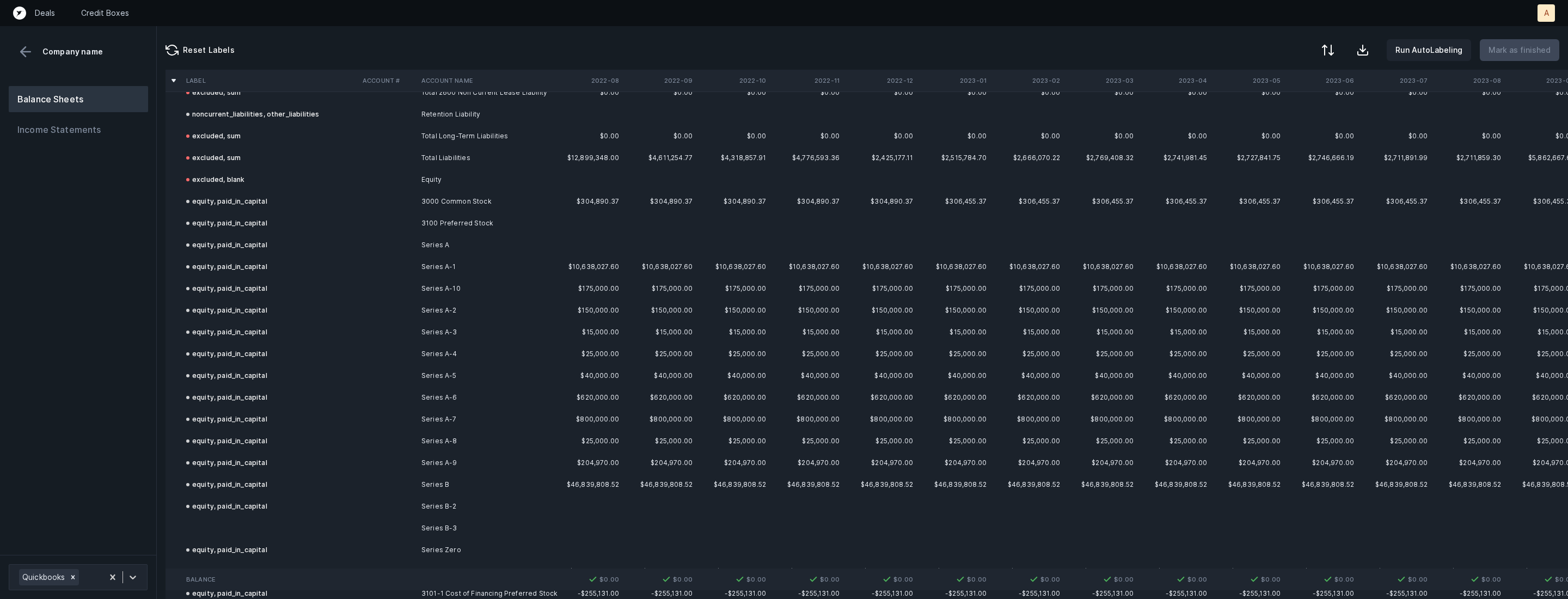
click at [202, 525] on td at bounding box center [269, 528] width 176 height 22
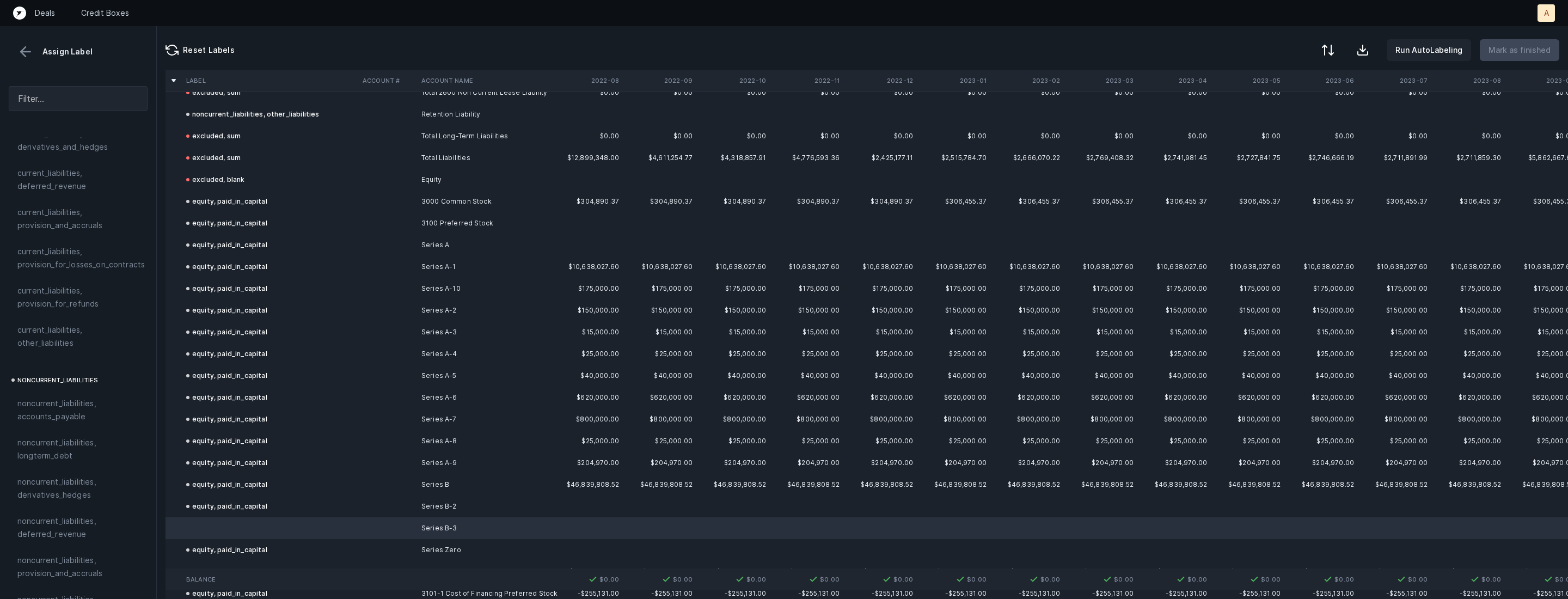
scroll to position [1162, 0]
click at [89, 410] on div "equity, paid_in_capital" at bounding box center [78, 423] width 139 height 26
click at [1552, 52] on button "Mark as finished" at bounding box center [1518, 50] width 79 height 22
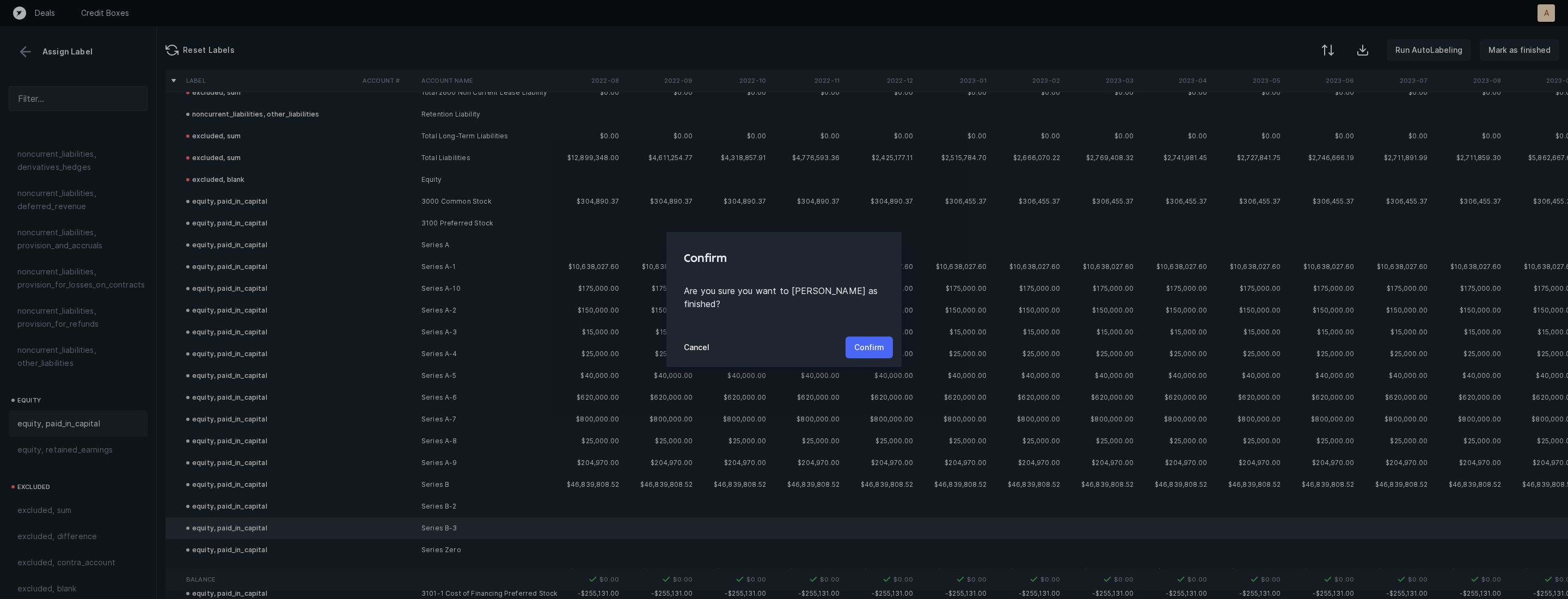
click at [873, 341] on p "Confirm" at bounding box center [868, 348] width 30 height 13
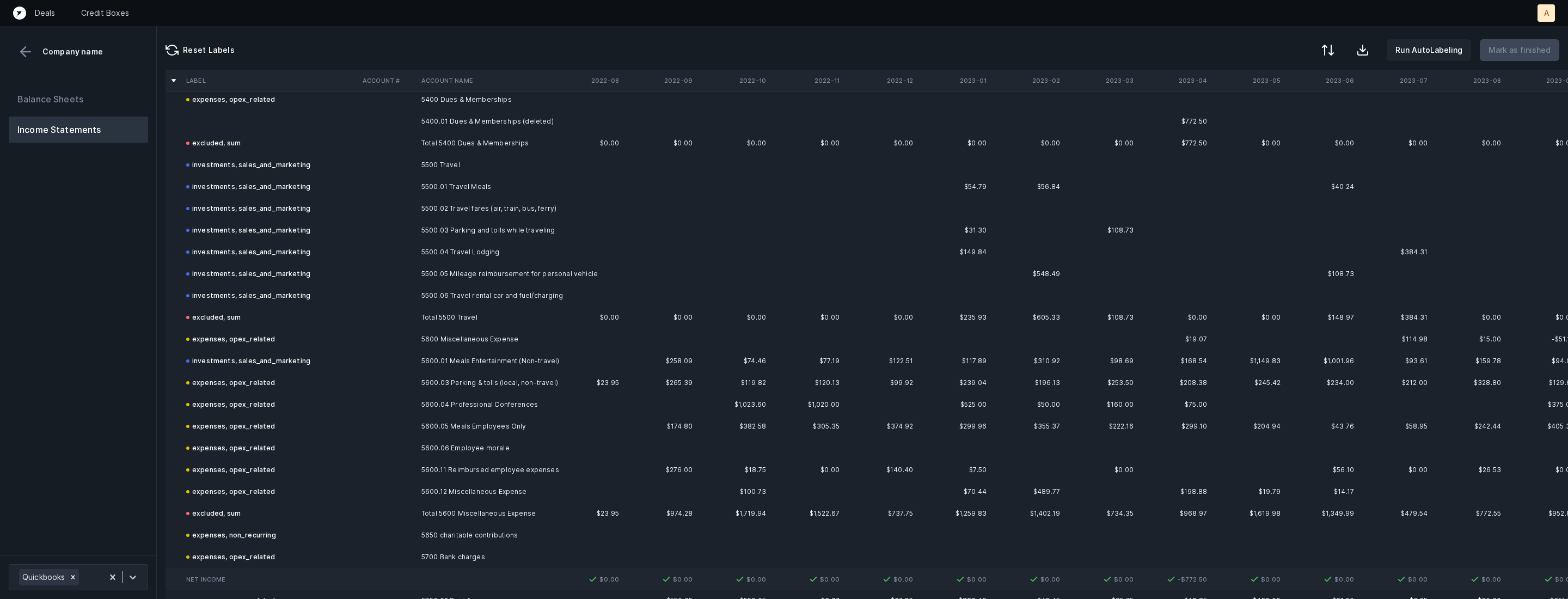
scroll to position [1598, 0]
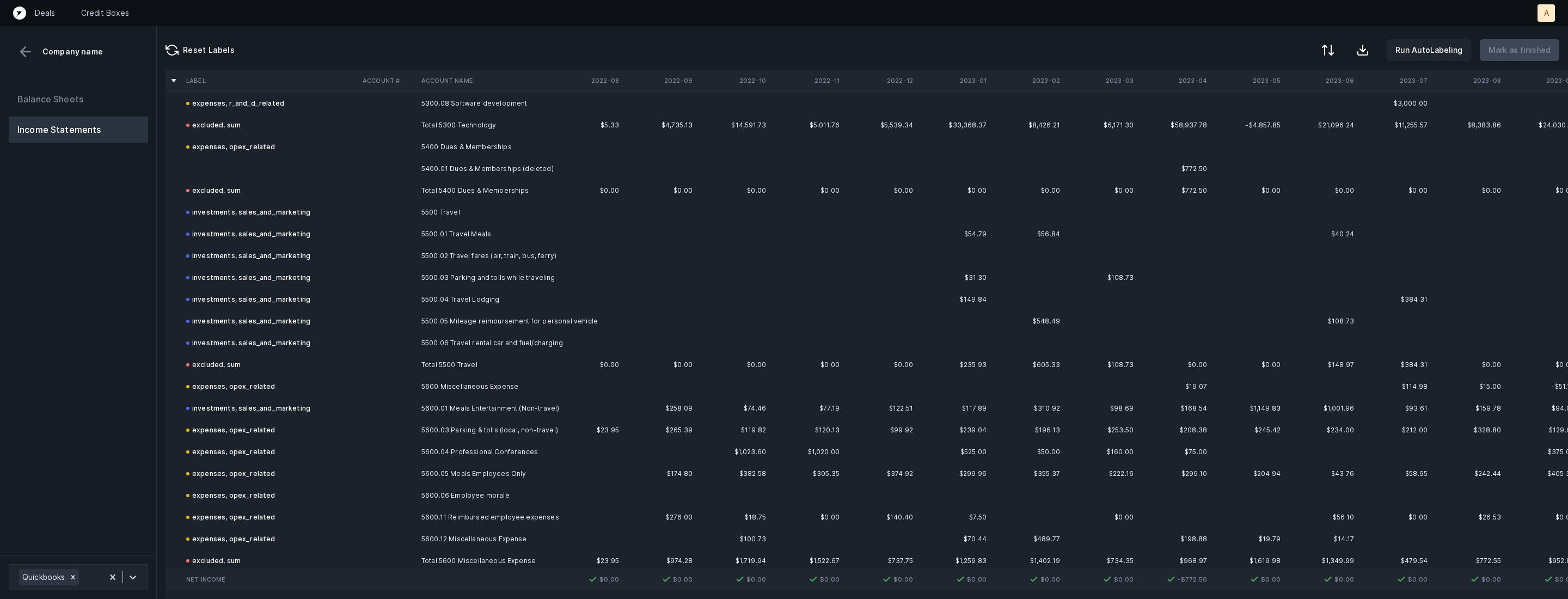
click at [309, 169] on td at bounding box center [269, 169] width 176 height 22
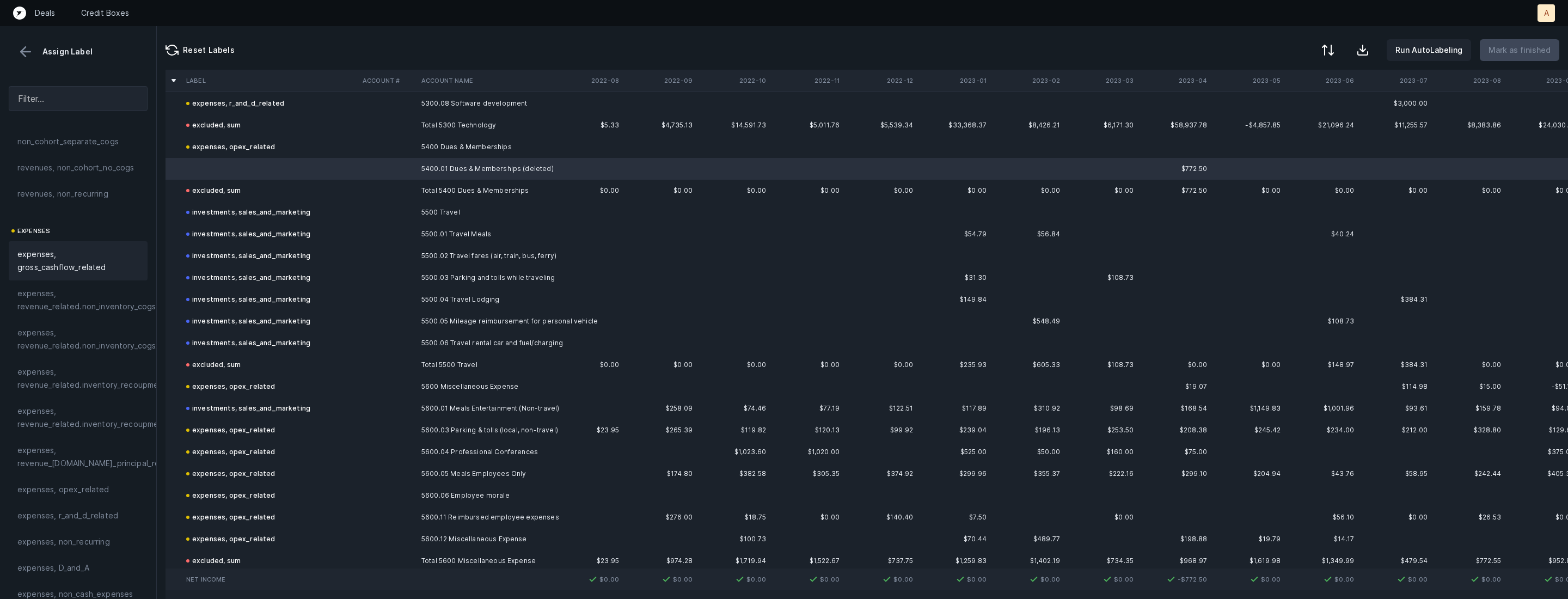
scroll to position [140, 0]
click at [58, 439] on span "expenses, opex_related" at bounding box center [63, 441] width 92 height 13
click at [1537, 47] on p "Mark as finished" at bounding box center [1518, 50] width 62 height 13
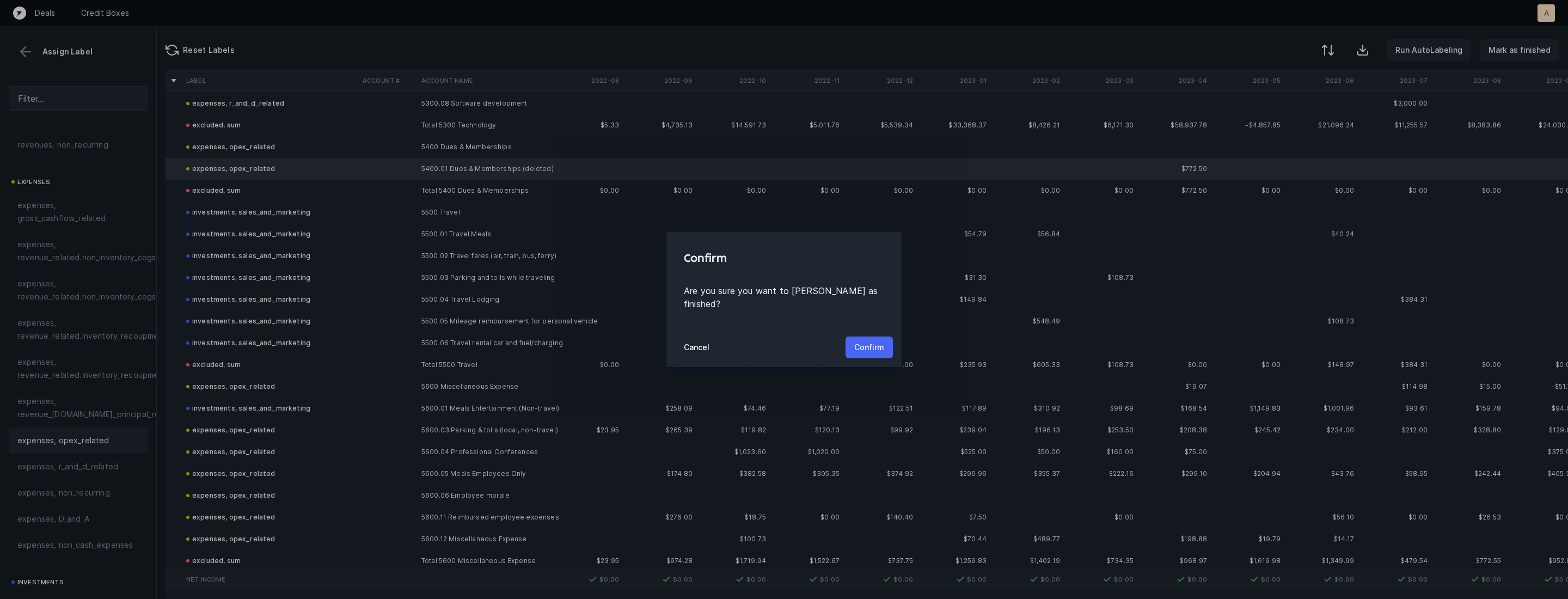
click at [872, 342] on p "Confirm" at bounding box center [868, 348] width 30 height 13
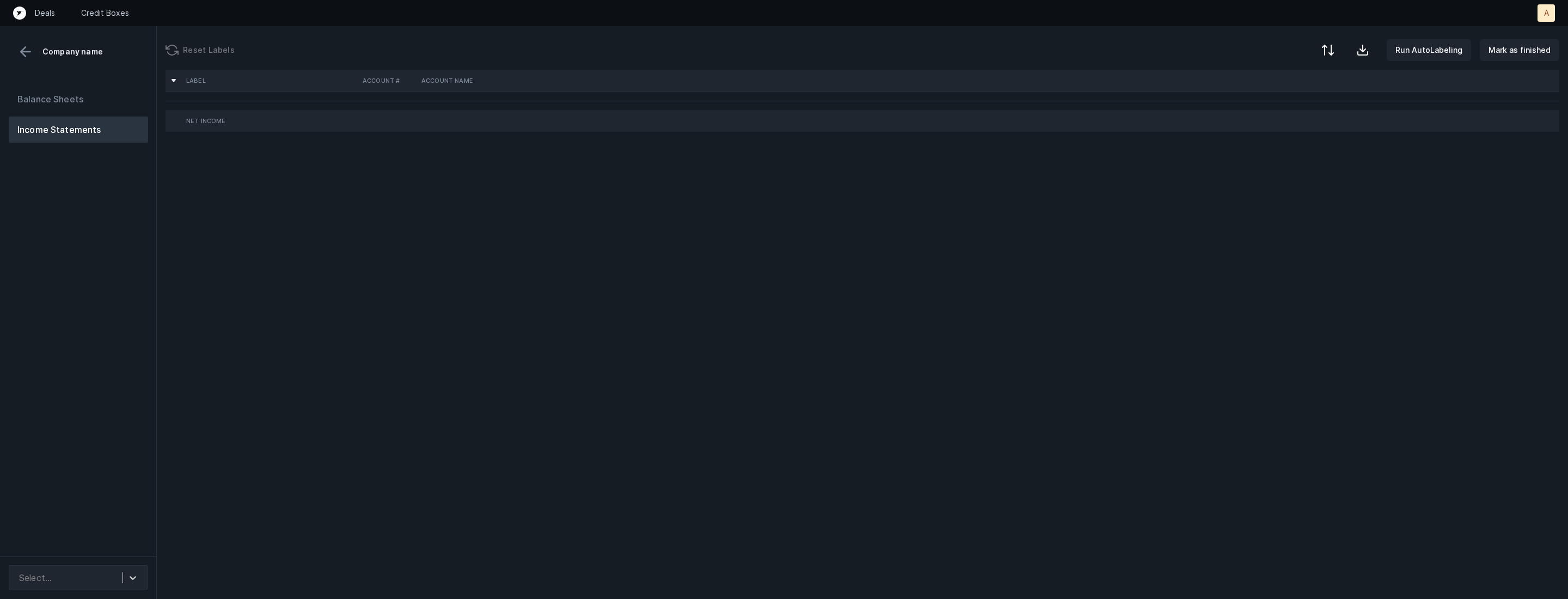
click at [86, 375] on div "Balance Sheets Income Statements" at bounding box center [78, 316] width 157 height 479
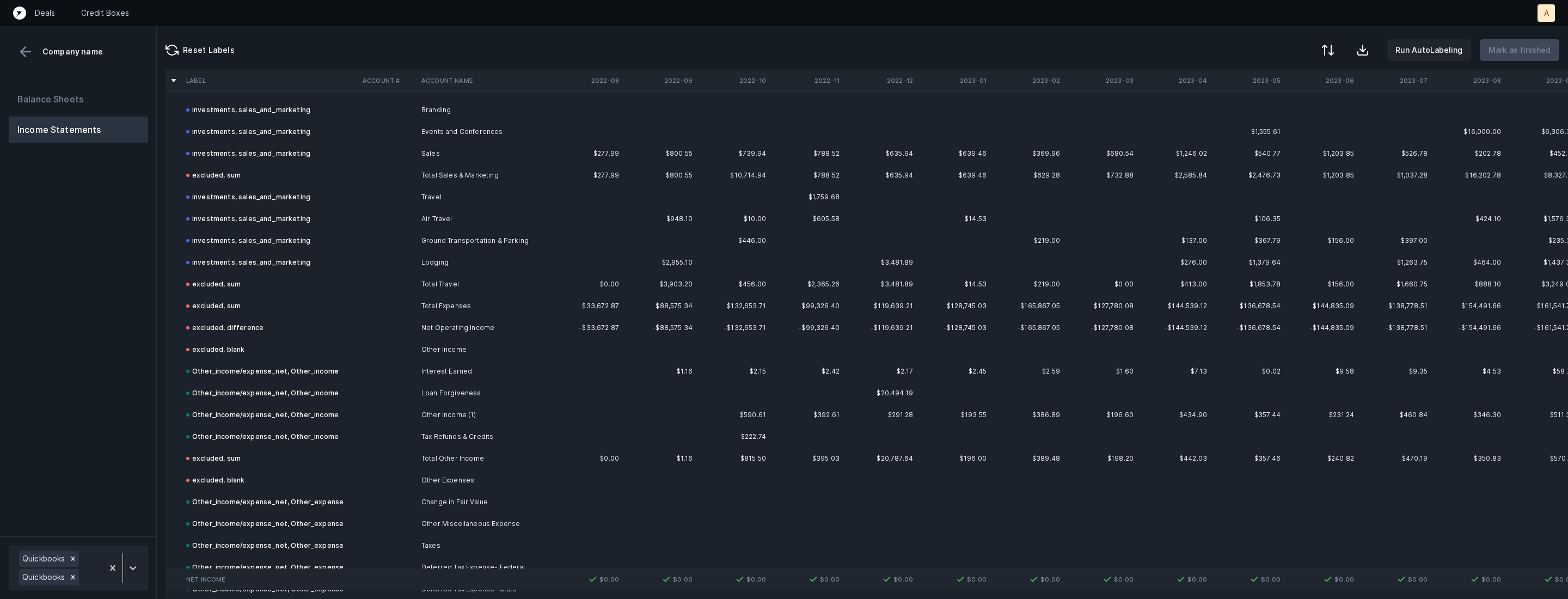
scroll to position [3221, 0]
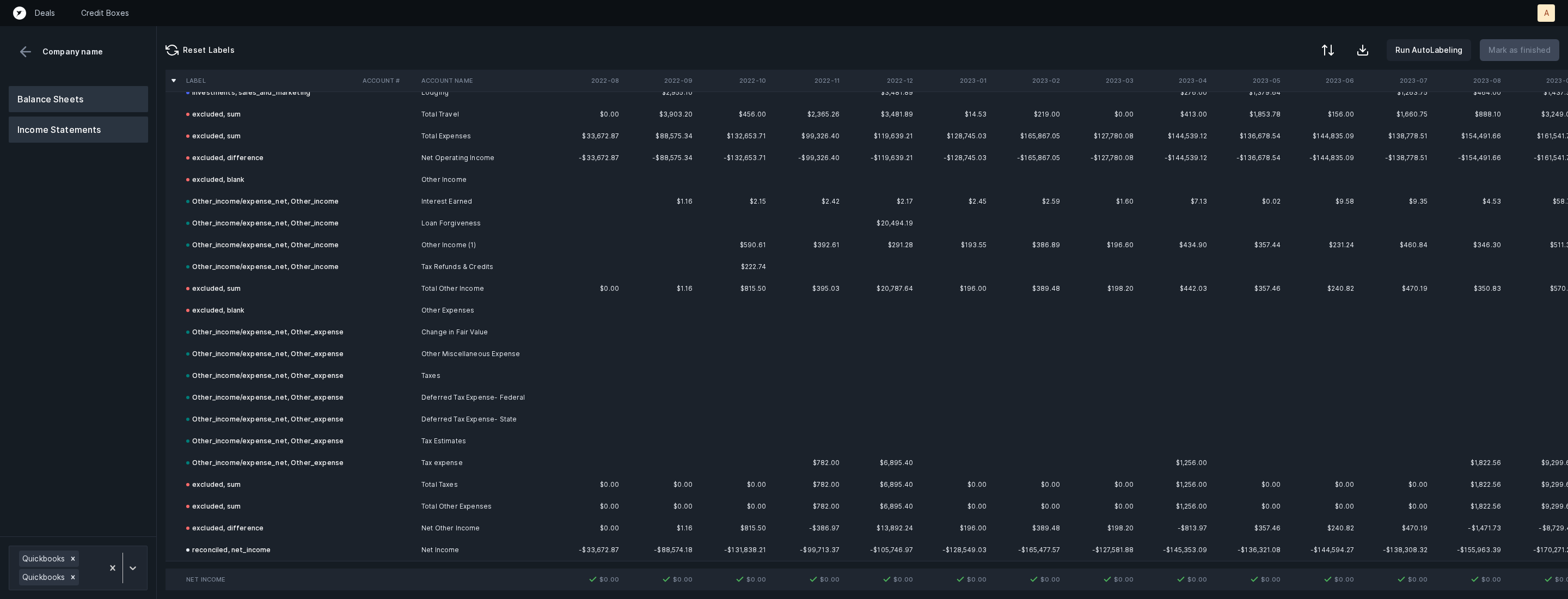
click at [50, 103] on button "Balance Sheets" at bounding box center [78, 98] width 139 height 26
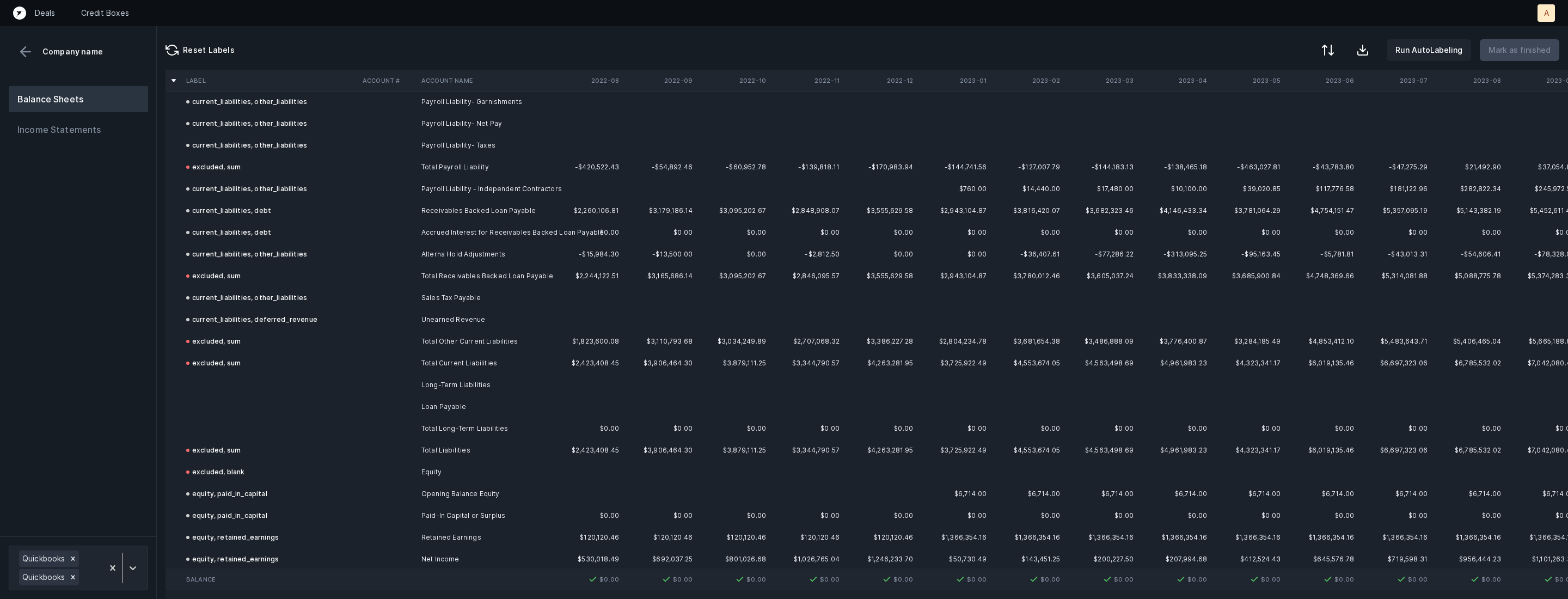
scroll to position [1438, 0]
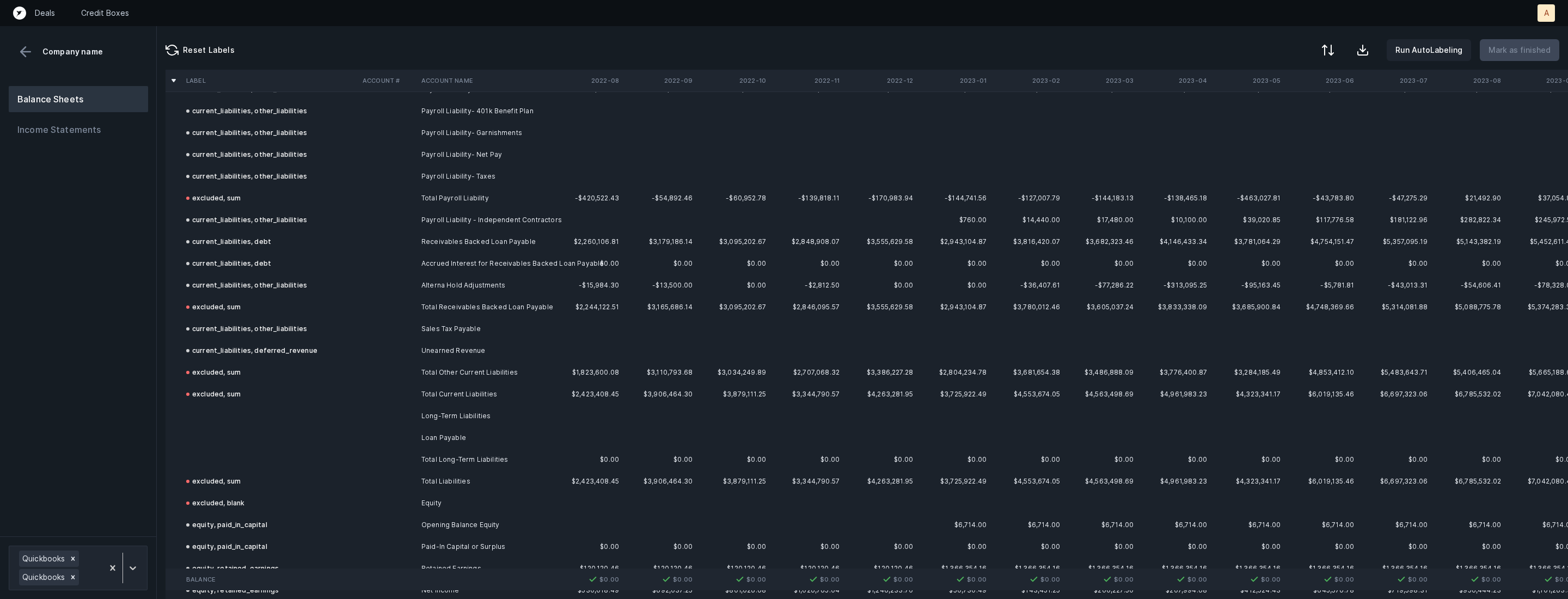
click at [453, 437] on td "Loan Payable" at bounding box center [484, 437] width 133 height 22
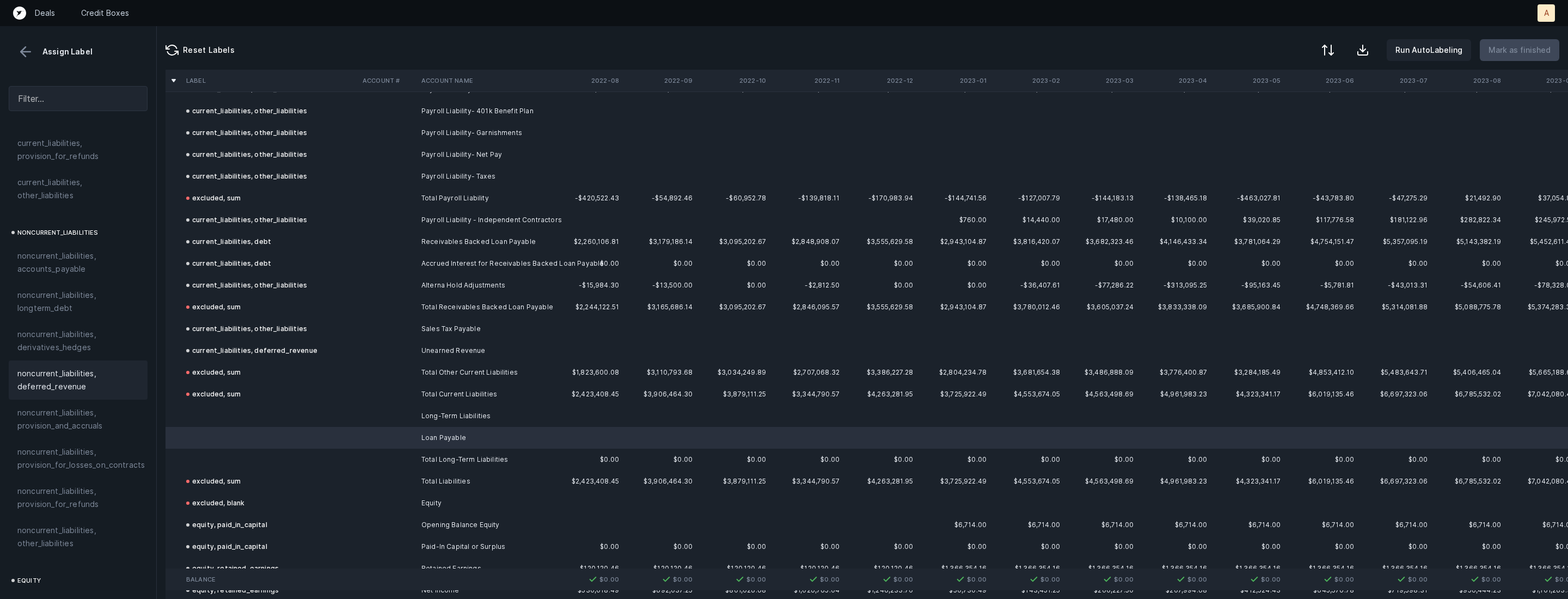
scroll to position [983, 0]
click at [72, 292] on span "noncurrent_liabilities, longterm_debt" at bounding box center [78, 299] width 122 height 26
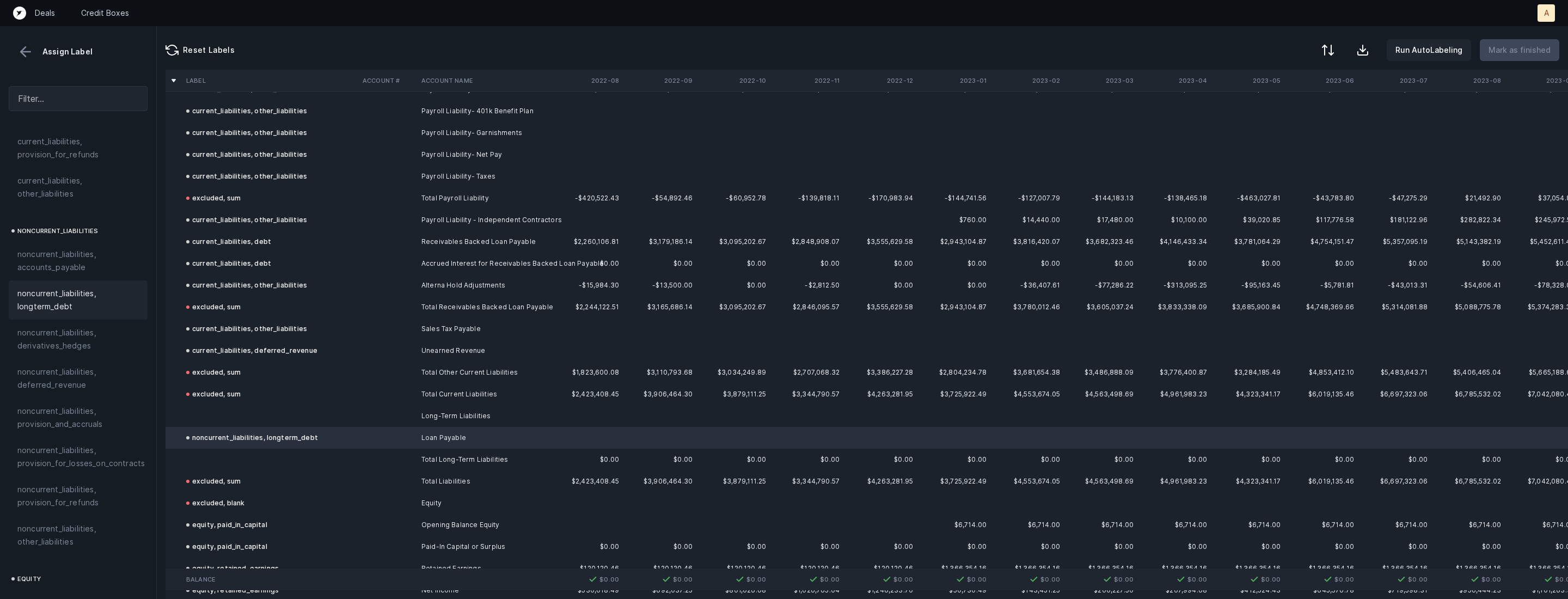
click at [366, 405] on td at bounding box center [387, 415] width 59 height 22
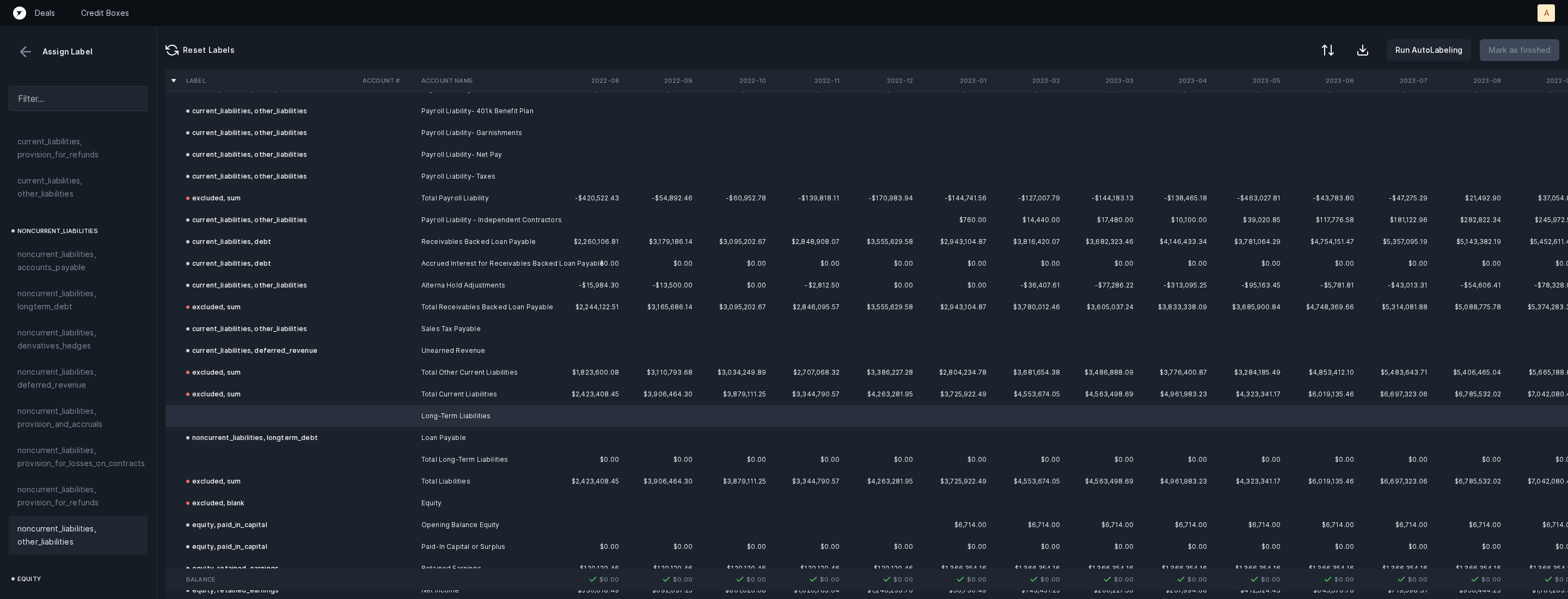
scroll to position [1162, 0]
click at [83, 575] on div "excluded, blank" at bounding box center [78, 588] width 139 height 26
click at [247, 456] on td at bounding box center [269, 459] width 176 height 22
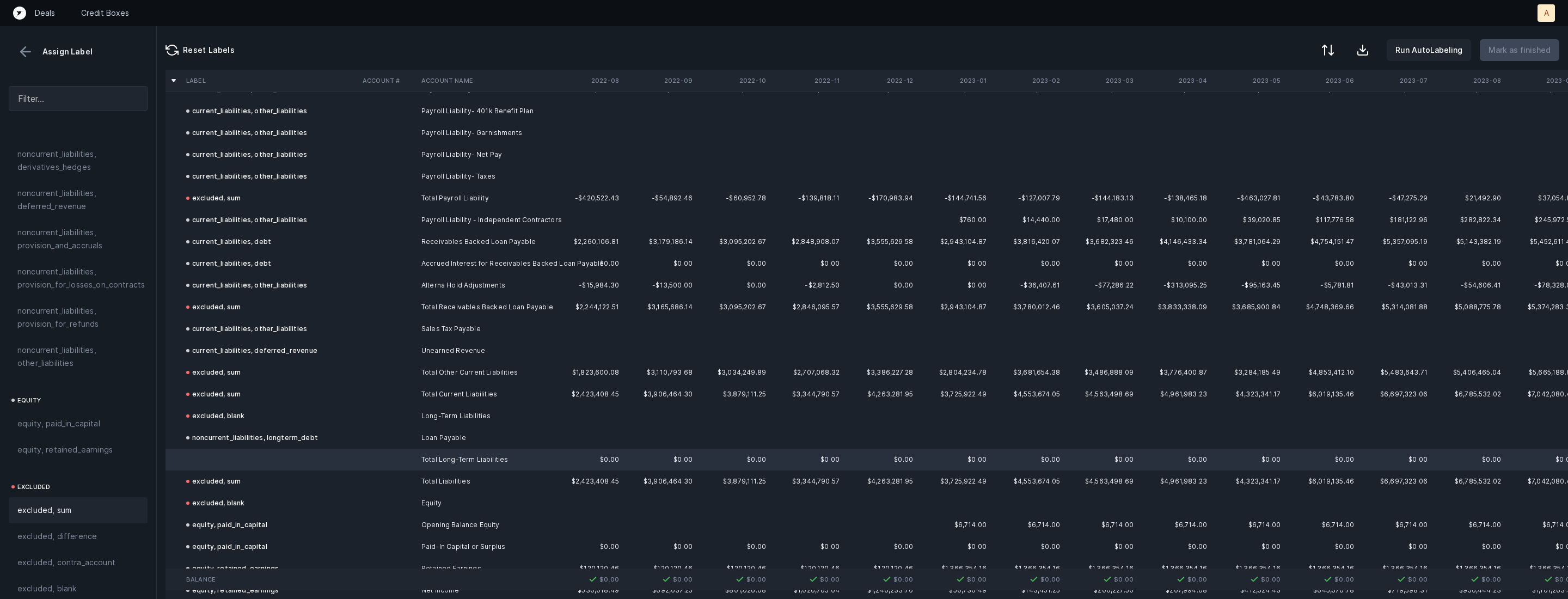
click at [89, 504] on div "excluded, sum" at bounding box center [78, 510] width 122 height 13
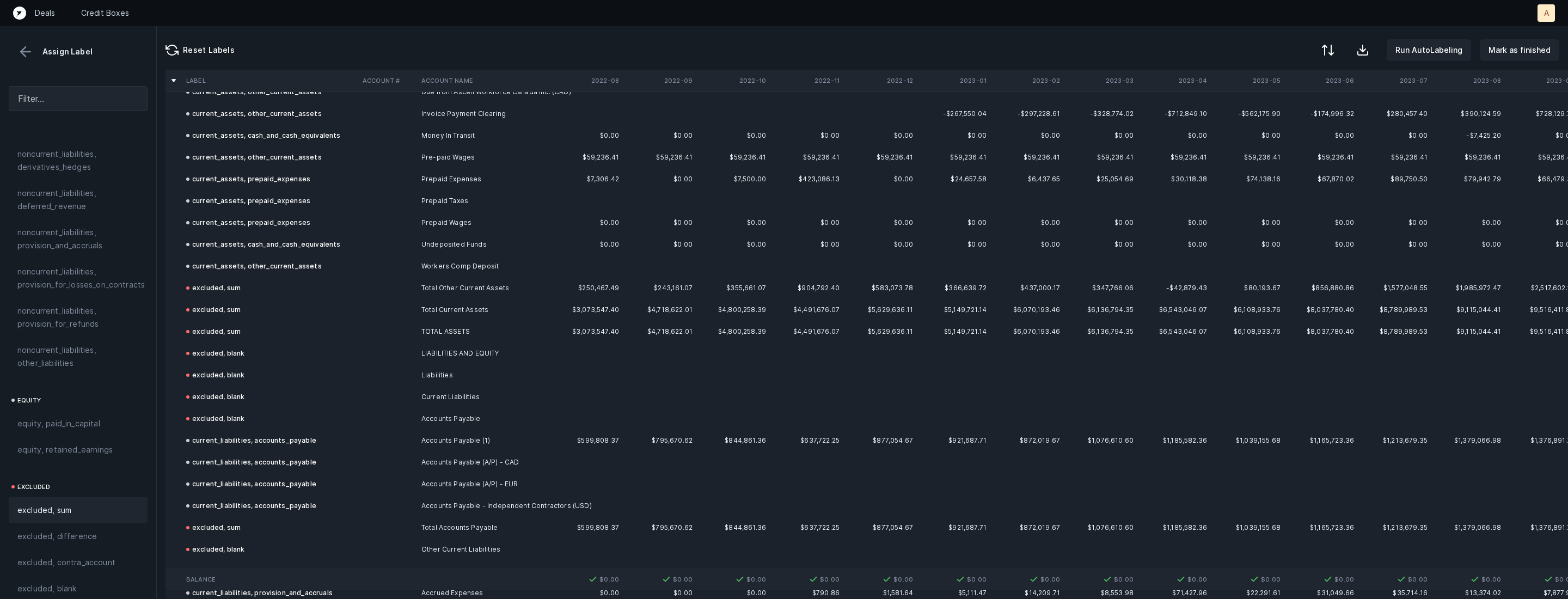
scroll to position [0, 0]
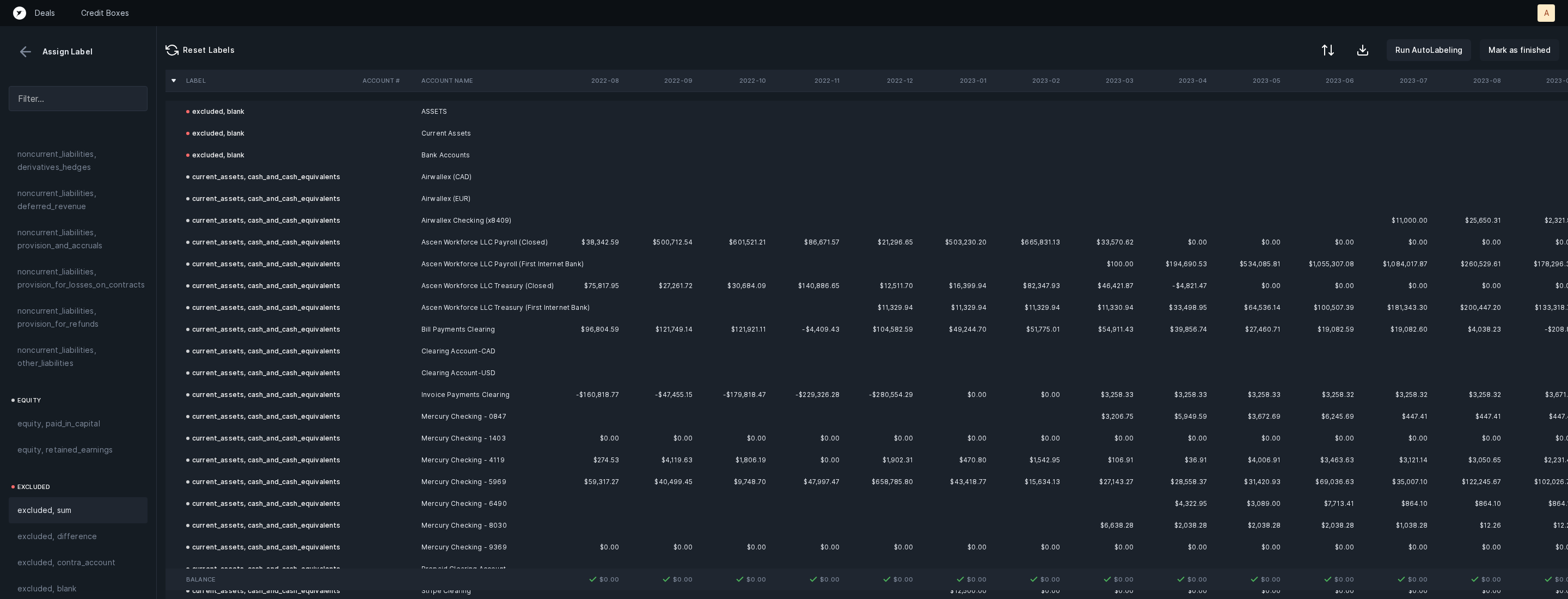
click at [1502, 56] on button "Mark as finished" at bounding box center [1518, 50] width 79 height 22
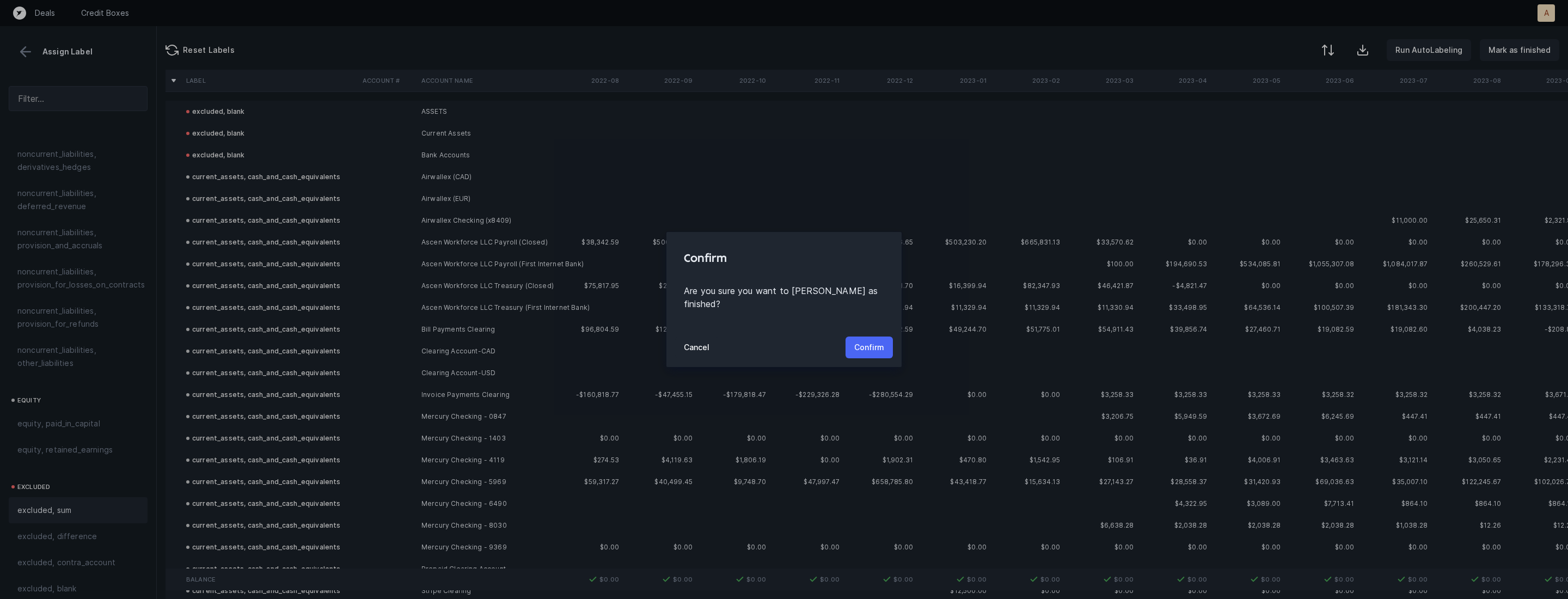
click at [871, 343] on p "Confirm" at bounding box center [868, 348] width 30 height 13
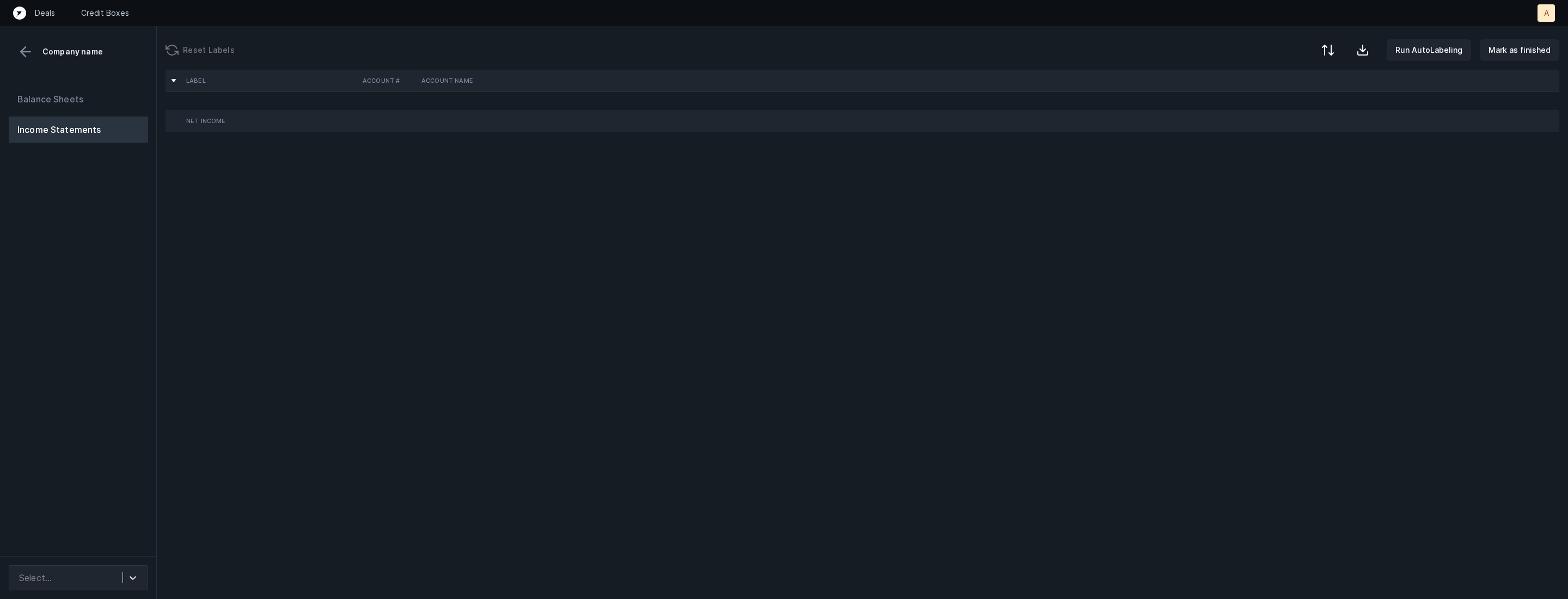
click at [54, 288] on div "Balance Sheets Income Statements" at bounding box center [78, 316] width 157 height 479
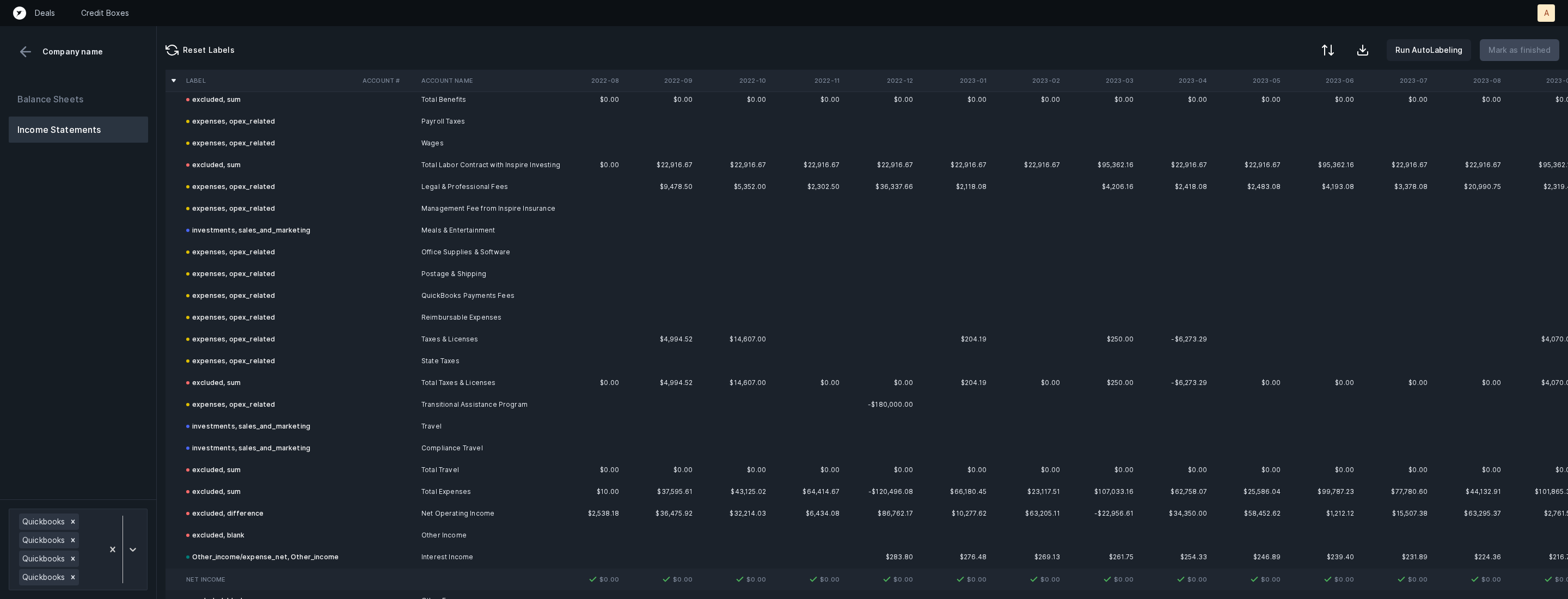
scroll to position [6203, 0]
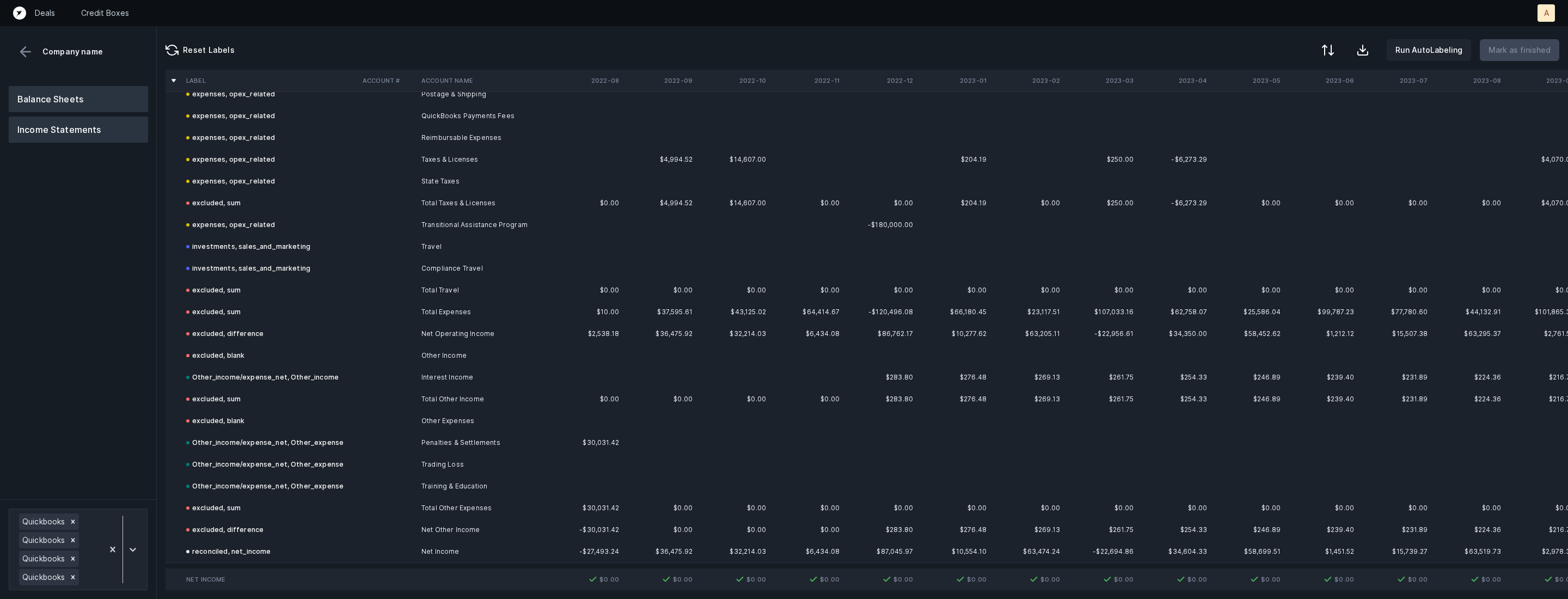
click at [121, 90] on button "Balance Sheets" at bounding box center [78, 98] width 139 height 26
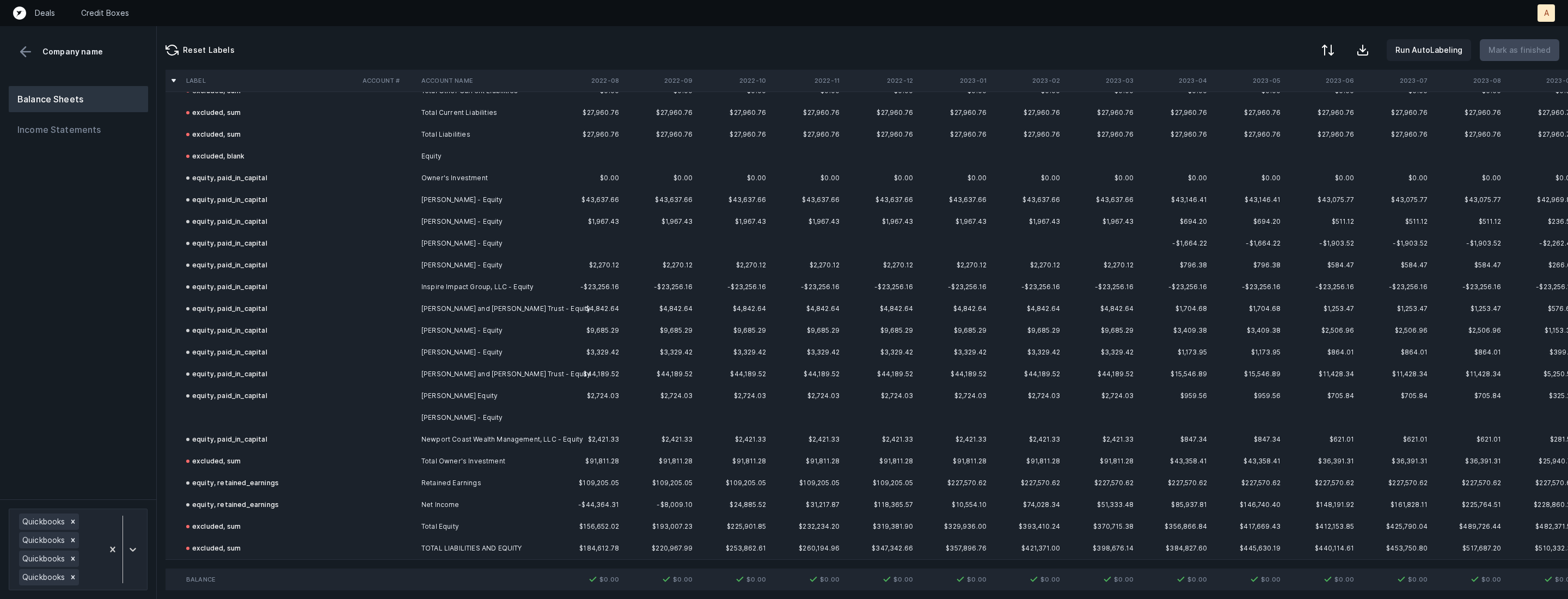
scroll to position [5201, 0]
click at [443, 412] on td "[PERSON_NAME] - Equity" at bounding box center [484, 421] width 133 height 22
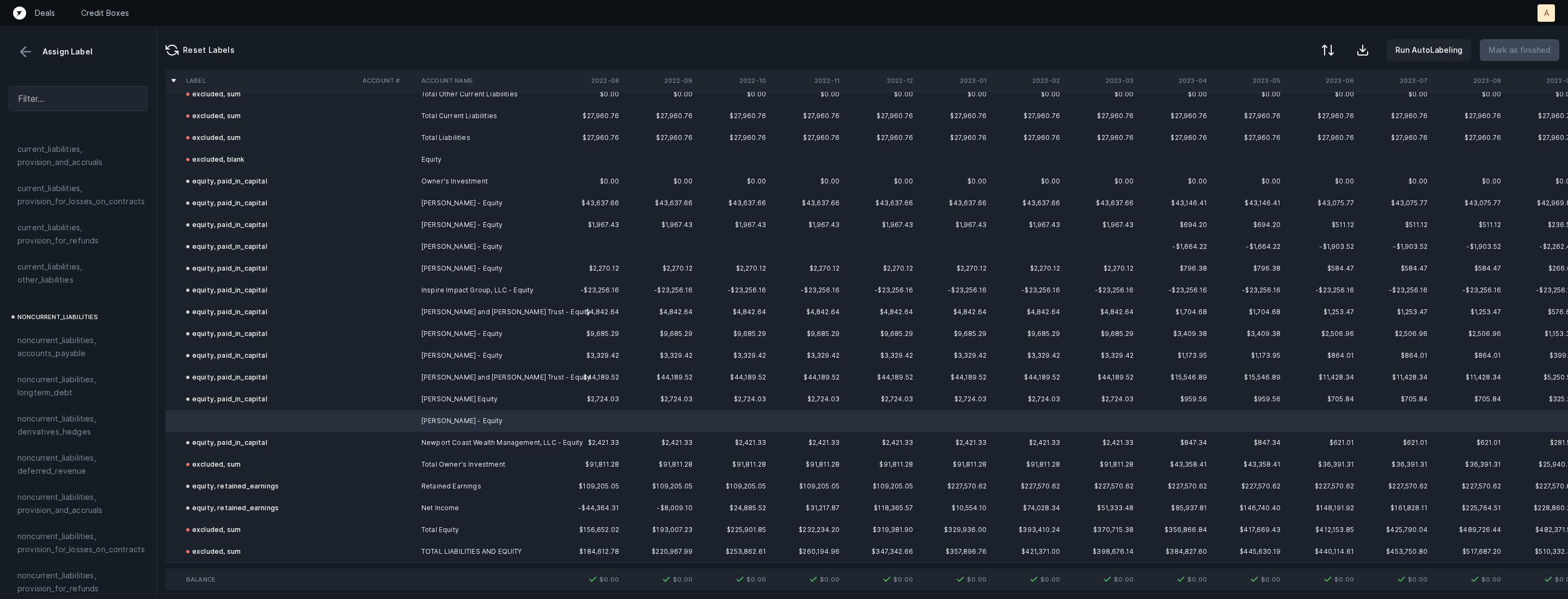
scroll to position [1162, 0]
click at [89, 417] on span "equity, paid_in_capital" at bounding box center [58, 424] width 83 height 13
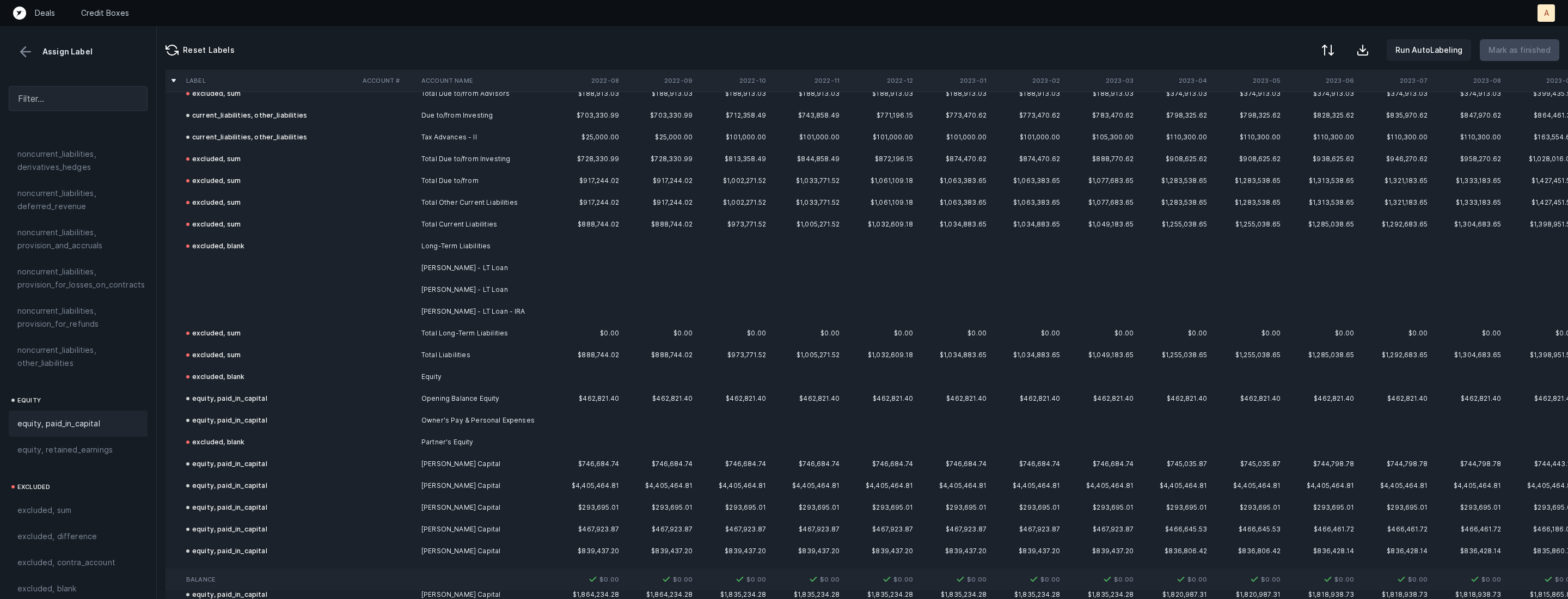
scroll to position [3559, 0]
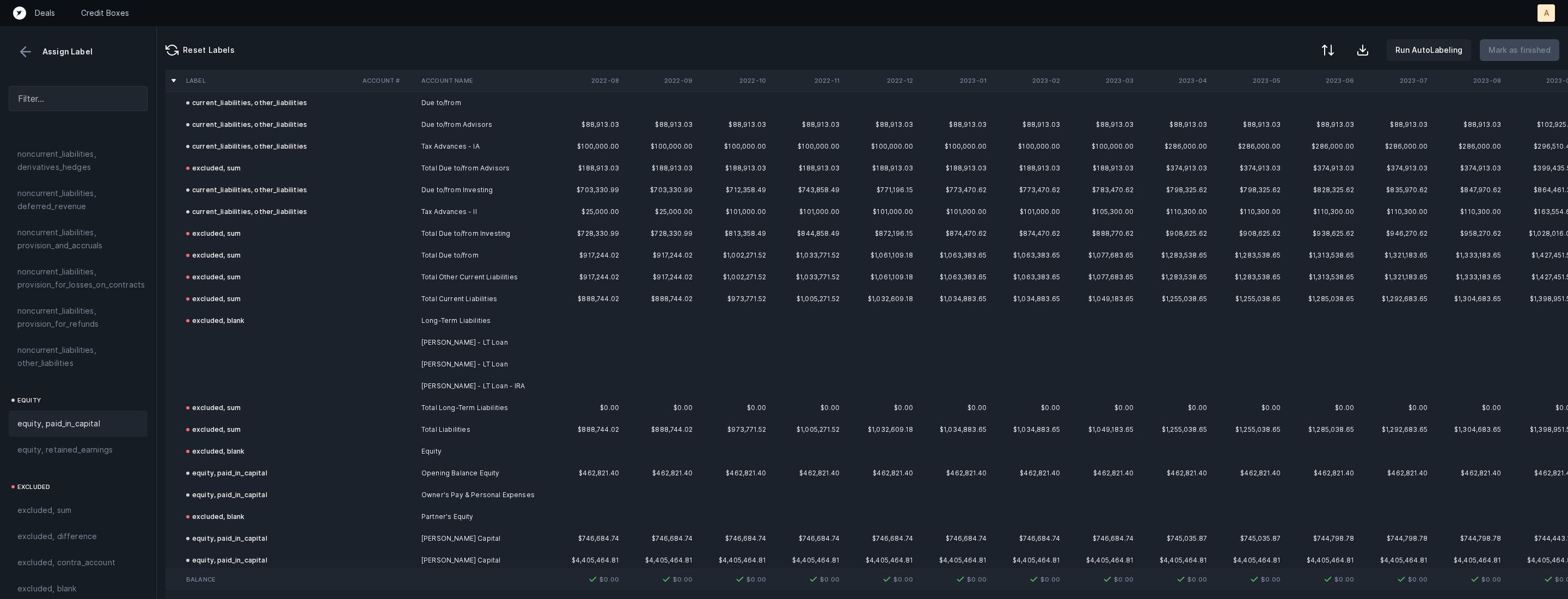
click at [499, 336] on td "[PERSON_NAME] - LT Loan" at bounding box center [484, 342] width 133 height 22
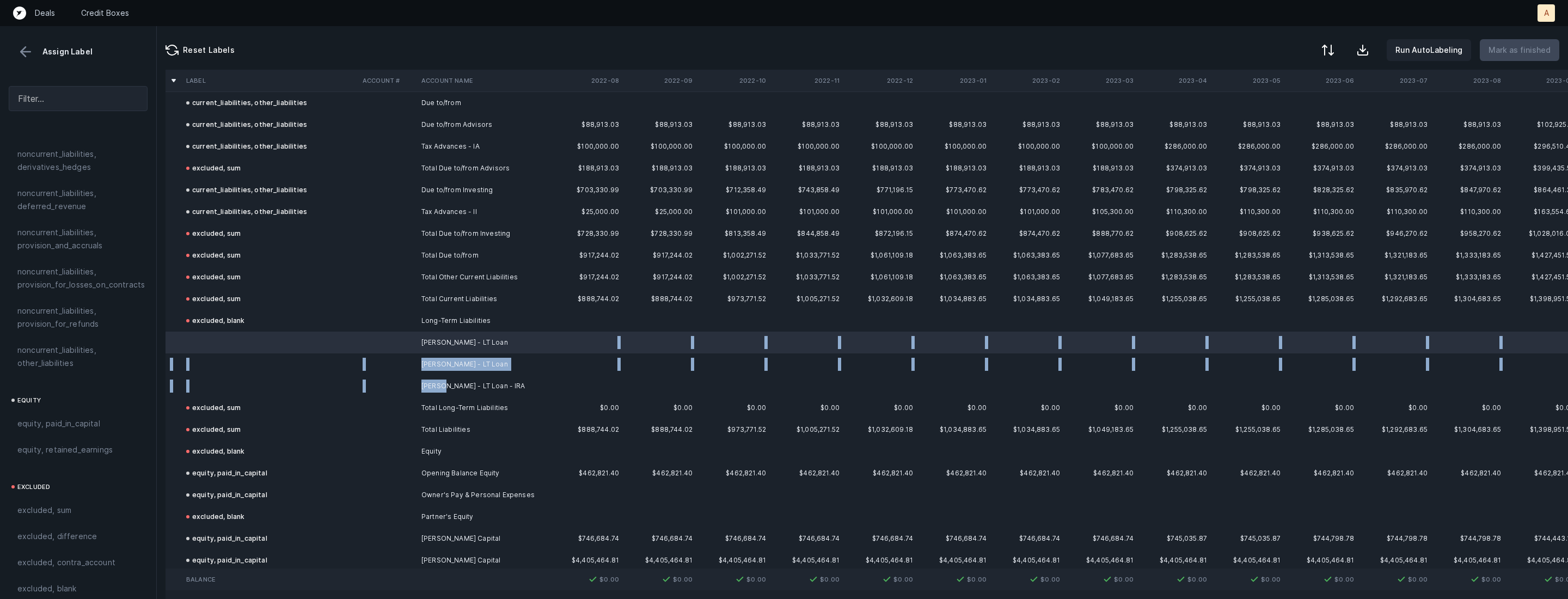
click at [443, 378] on td "[PERSON_NAME] - LT Loan - IRA" at bounding box center [484, 386] width 133 height 22
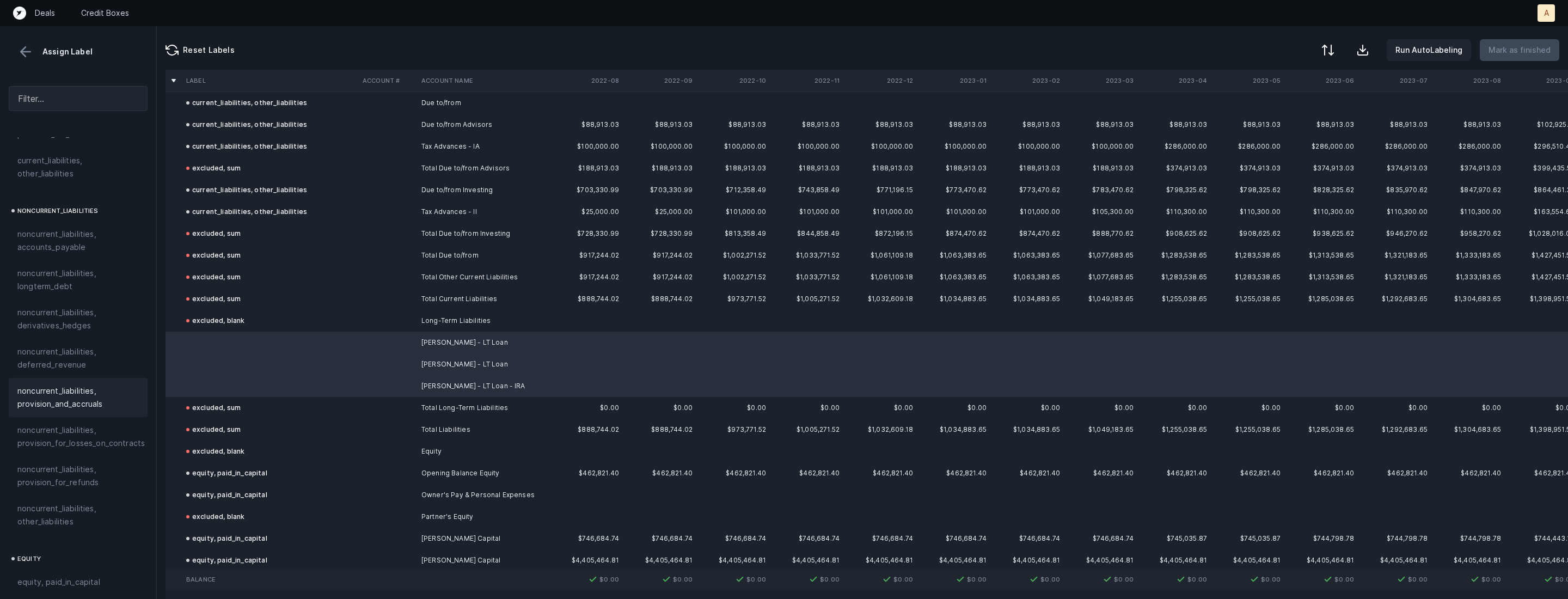
scroll to position [998, 0]
click at [76, 287] on div "noncurrent_liabilities, longterm_debt" at bounding box center [78, 284] width 139 height 39
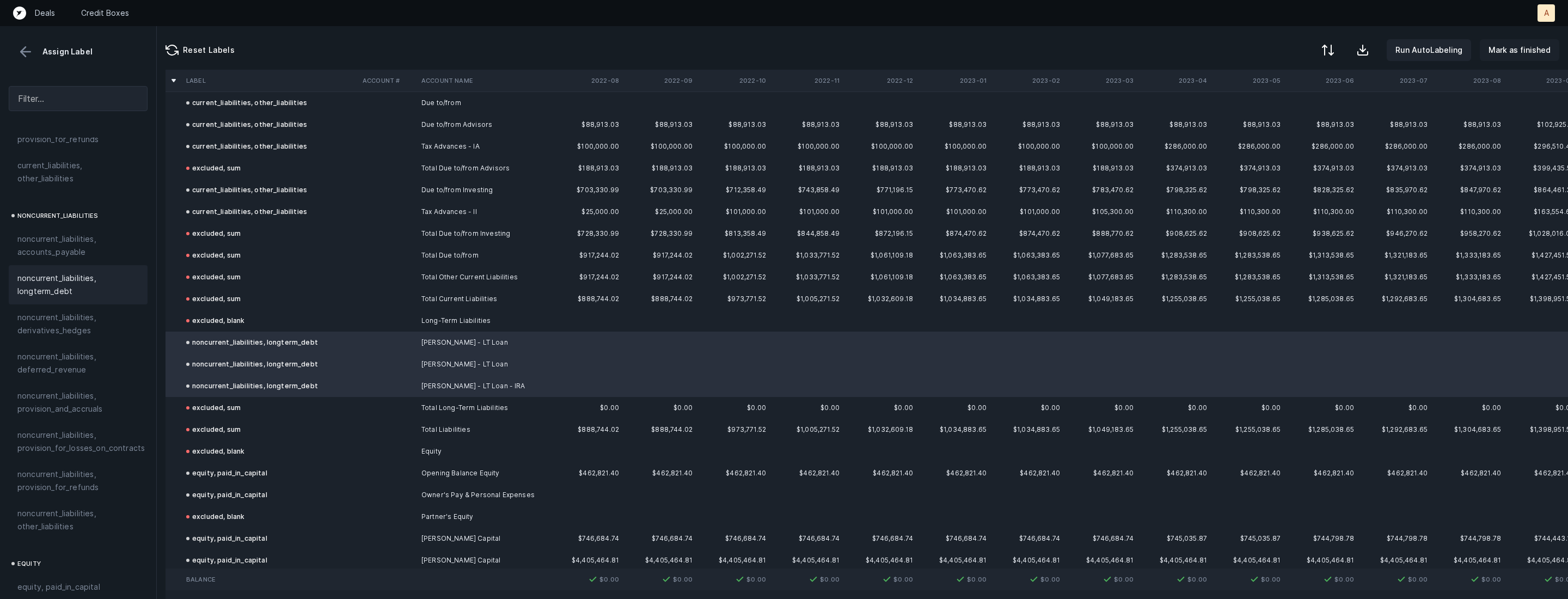
click at [1516, 54] on p "Mark as finished" at bounding box center [1518, 50] width 62 height 13
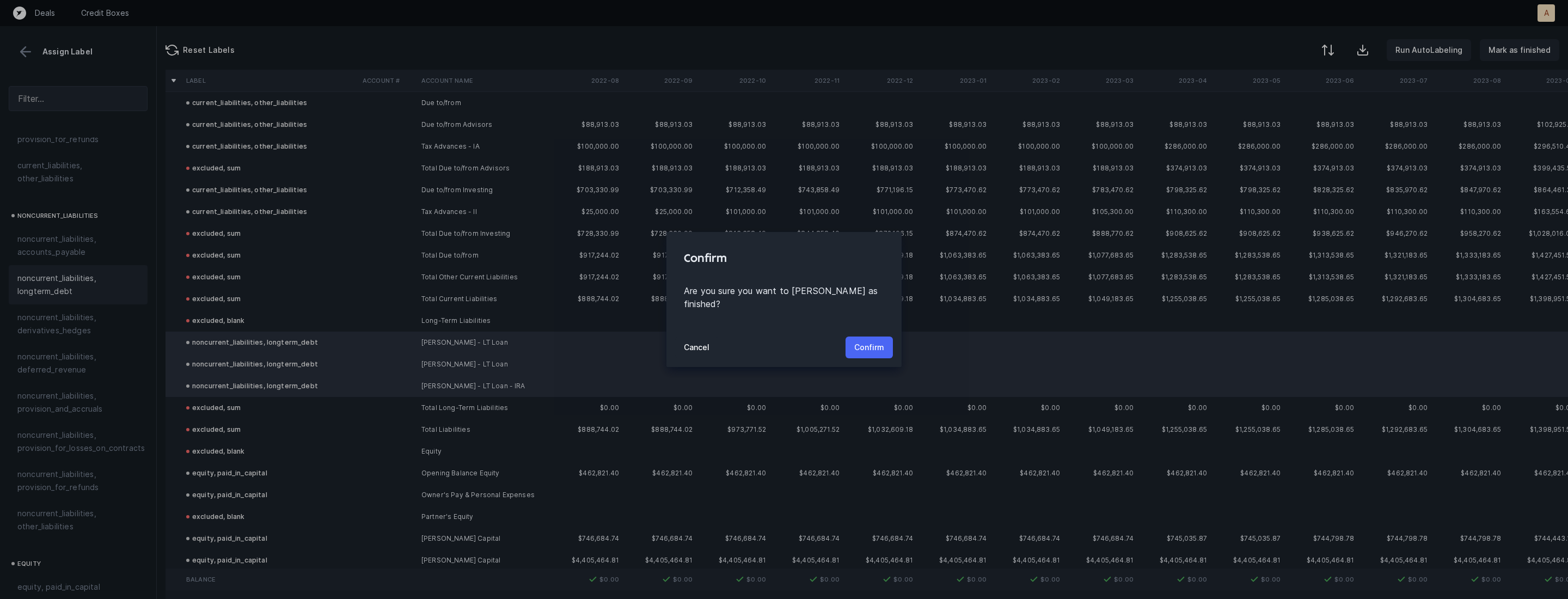
click at [866, 341] on p "Confirm" at bounding box center [868, 348] width 30 height 13
